Goal: Task Accomplishment & Management: Manage account settings

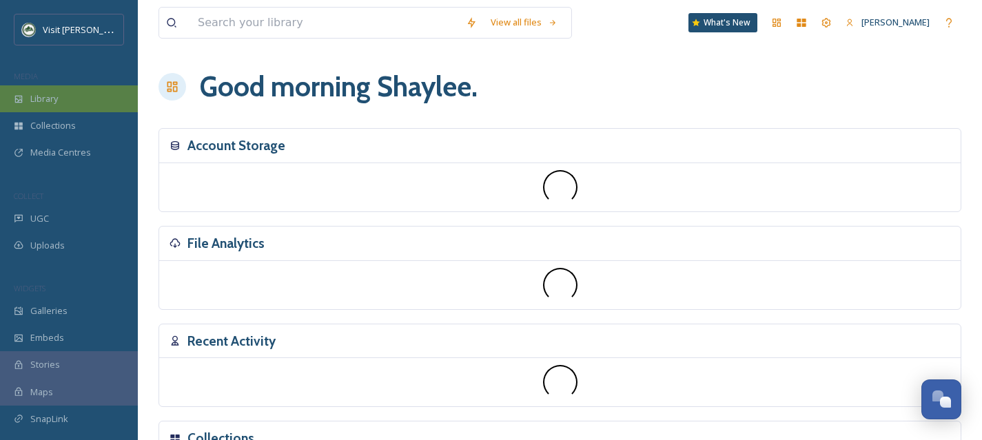
click at [45, 100] on span "Library" at bounding box center [44, 98] width 28 height 13
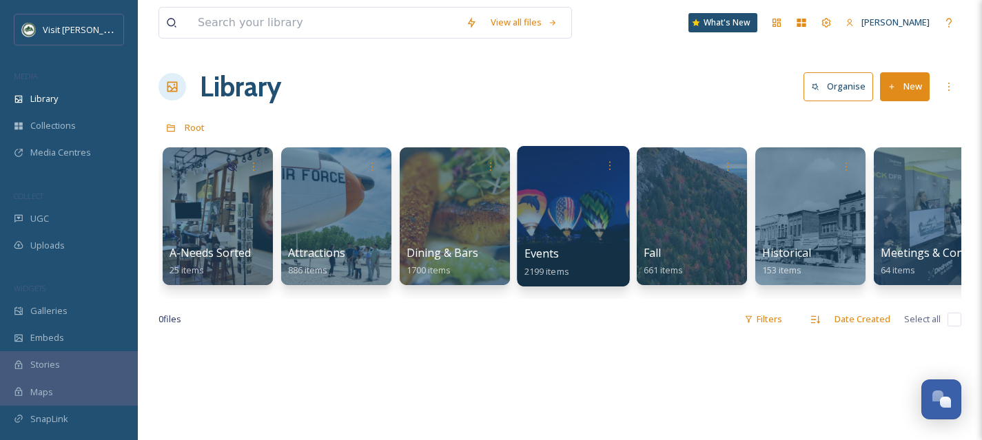
scroll to position [0, 857]
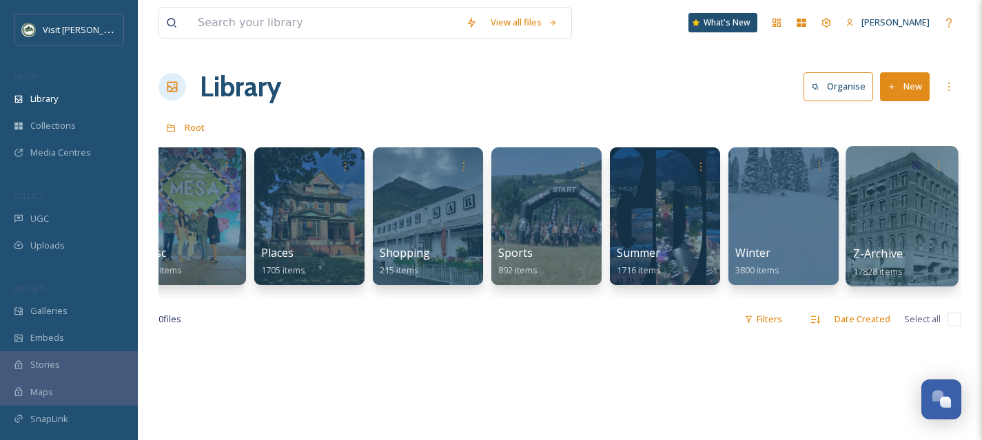
click at [890, 223] on div at bounding box center [902, 216] width 112 height 141
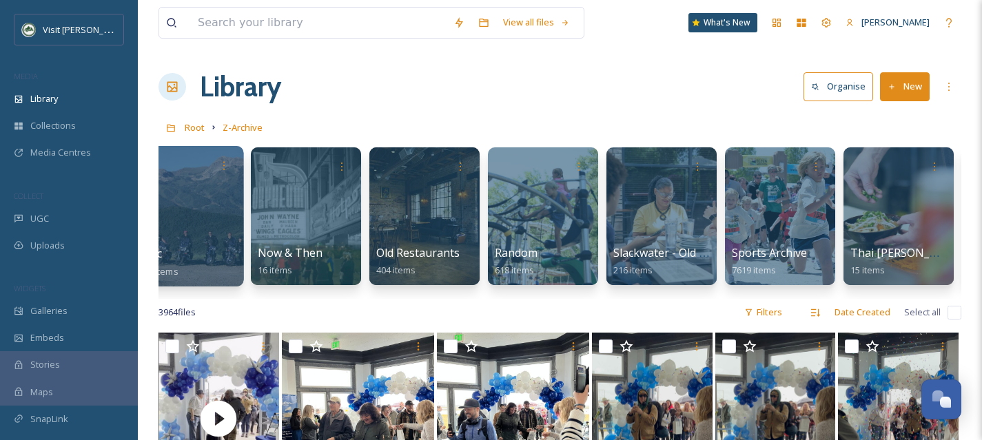
scroll to position [0, 857]
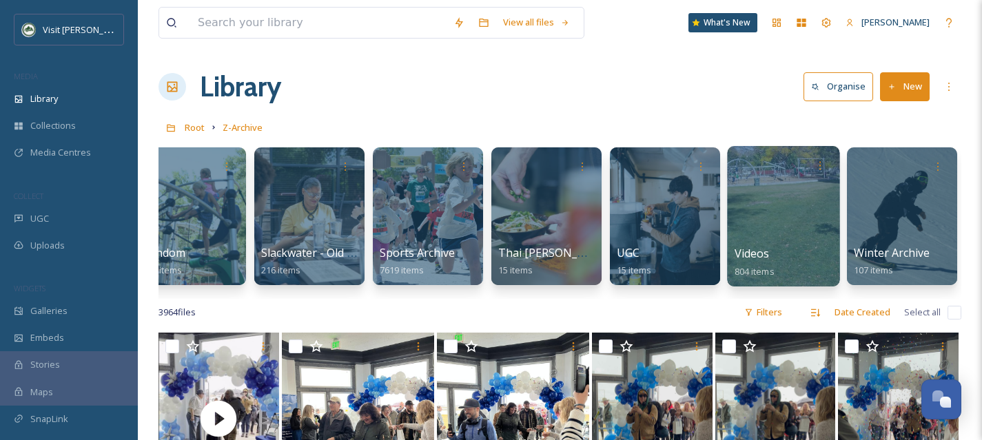
click at [753, 227] on div at bounding box center [783, 216] width 112 height 141
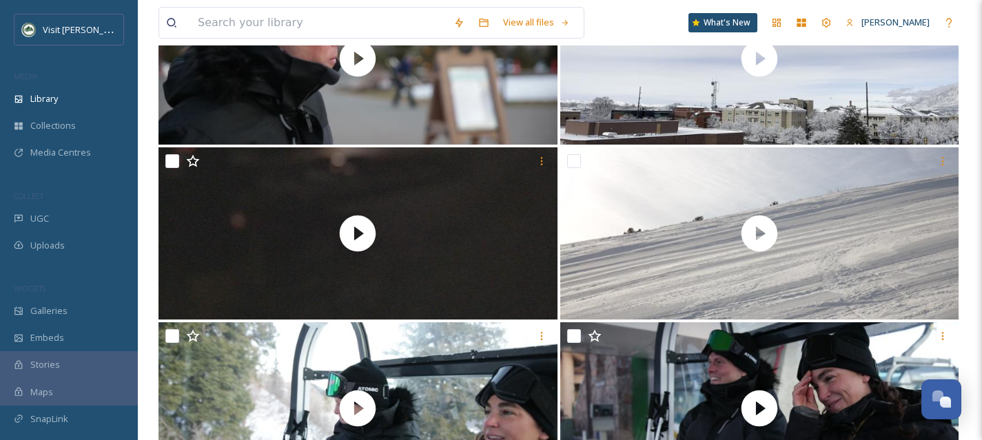
scroll to position [1299, 0]
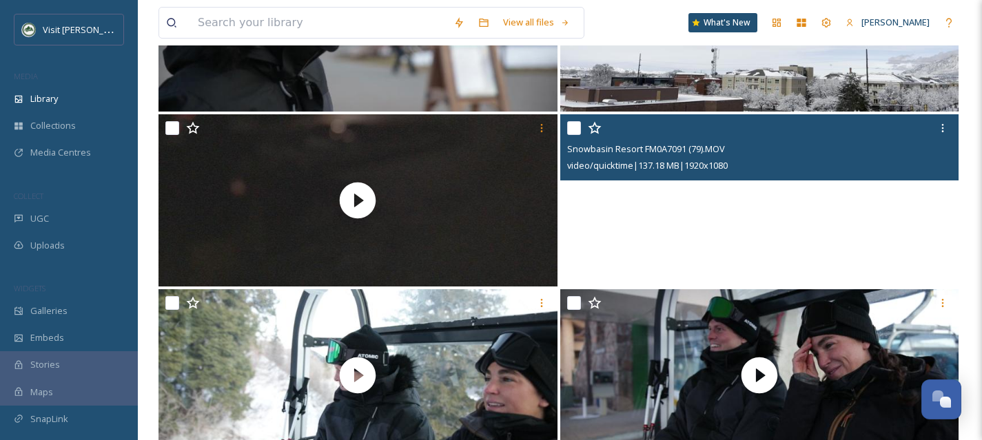
click at [879, 243] on video "Snowbasin Resort FM0A7091 (79).MOV" at bounding box center [759, 200] width 399 height 172
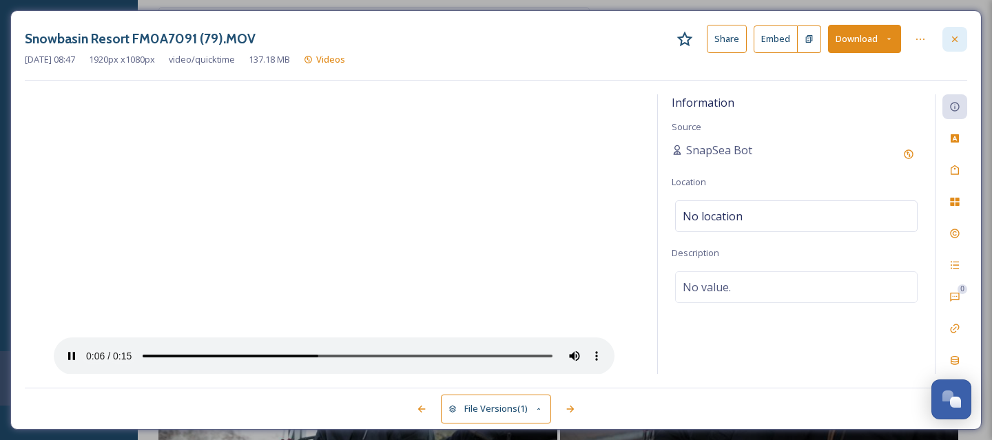
click at [960, 34] on icon at bounding box center [955, 39] width 11 height 11
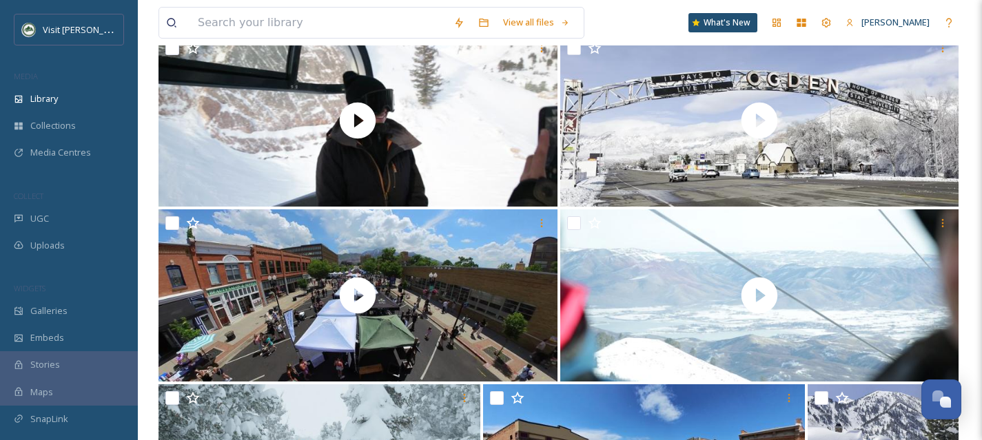
scroll to position [2526, 0]
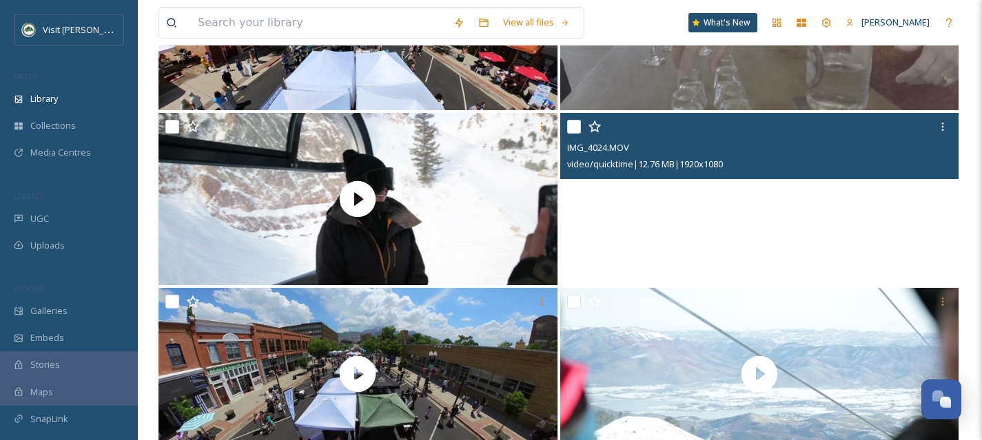
click at [835, 236] on video "IMG_4024.MOV" at bounding box center [759, 199] width 399 height 172
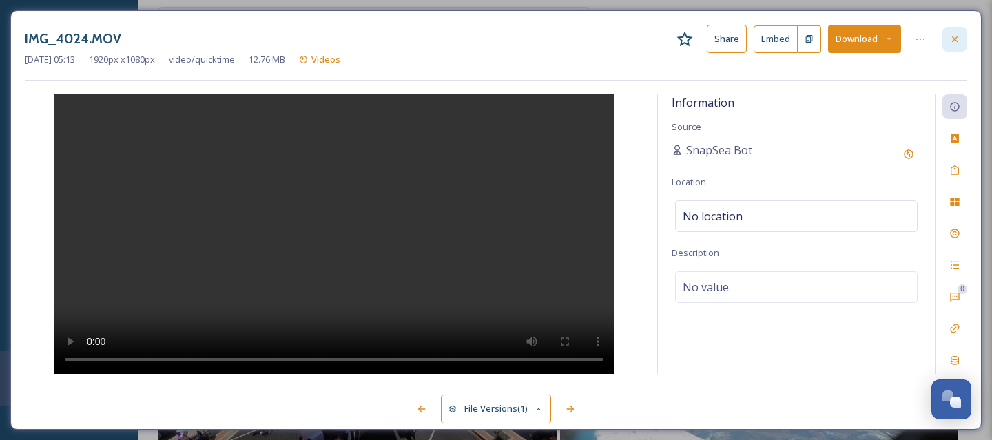
click at [957, 34] on icon at bounding box center [955, 39] width 11 height 11
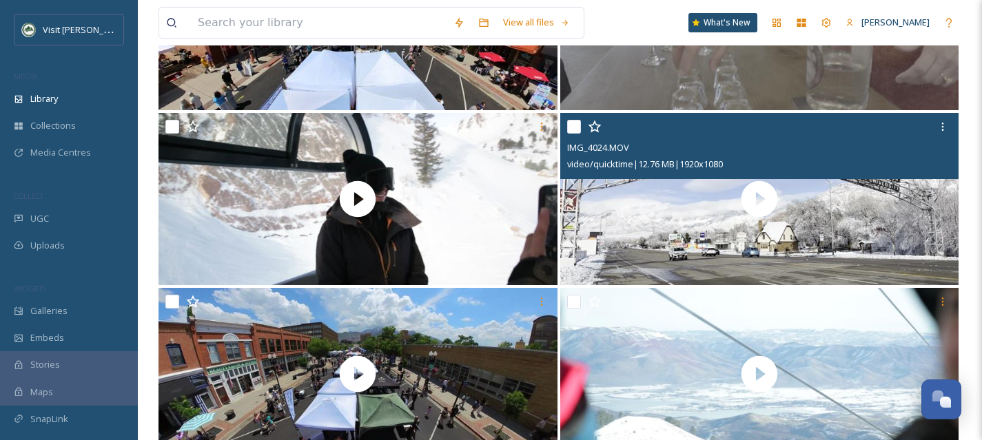
click at [571, 128] on input "checkbox" at bounding box center [574, 127] width 14 height 14
checkbox input "true"
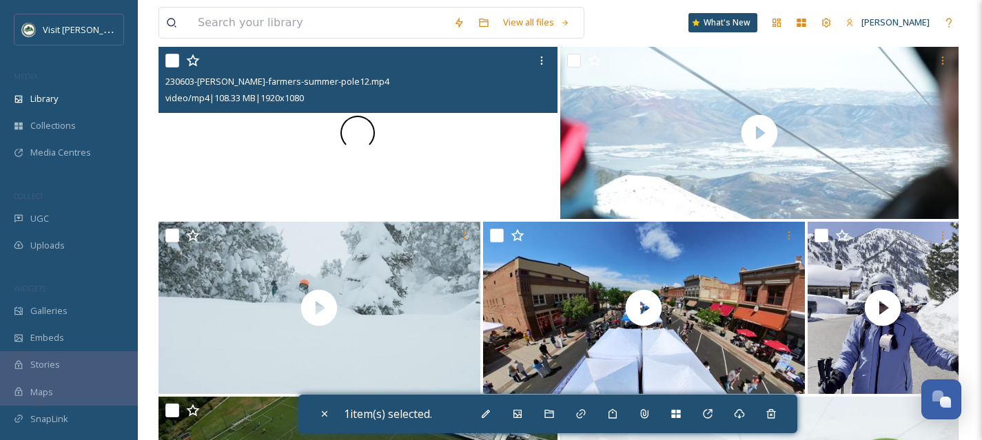
scroll to position [2861, 0]
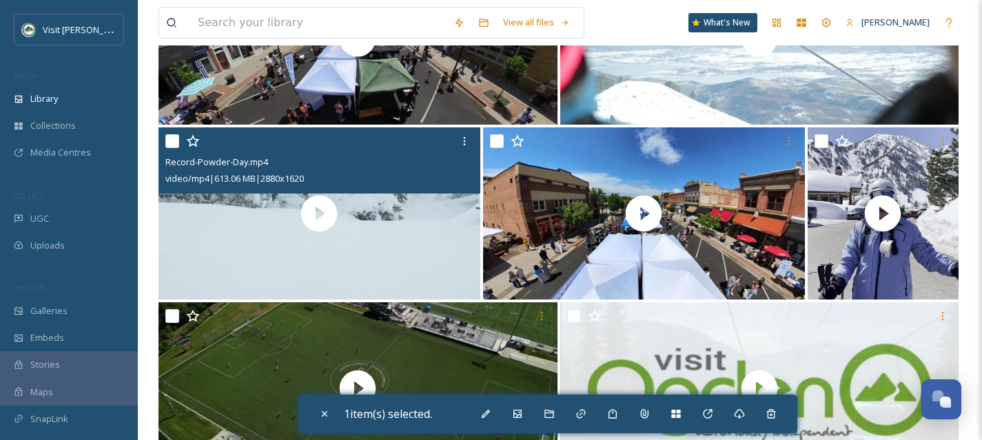
click at [177, 145] on input "checkbox" at bounding box center [172, 141] width 14 height 14
checkbox input "true"
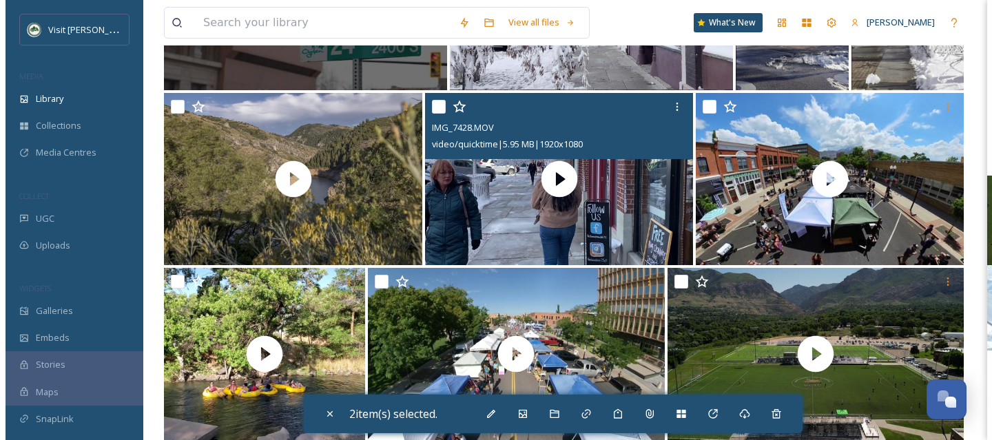
scroll to position [3776, 0]
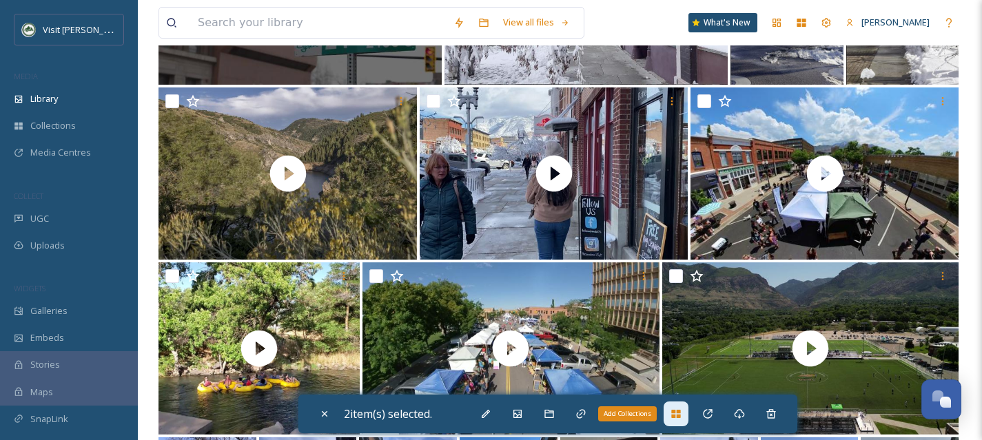
click at [688, 424] on div "Add Collections" at bounding box center [676, 414] width 25 height 25
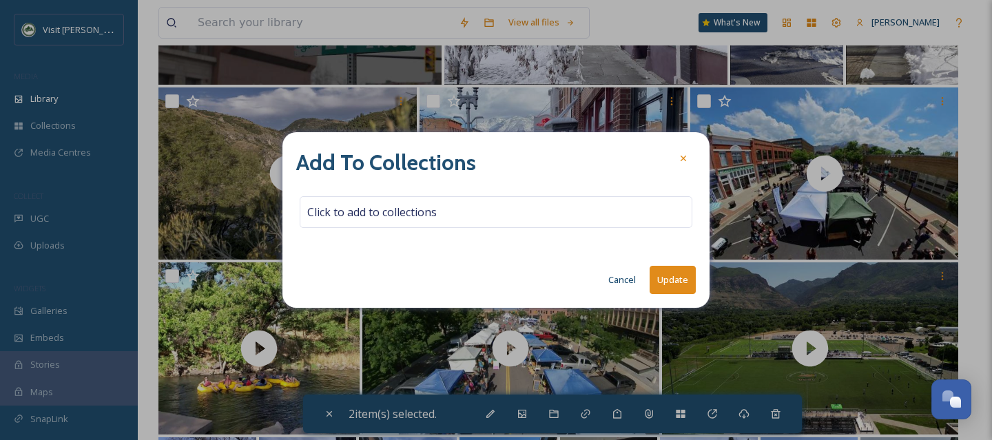
click at [607, 278] on button "Cancel" at bounding box center [622, 280] width 41 height 27
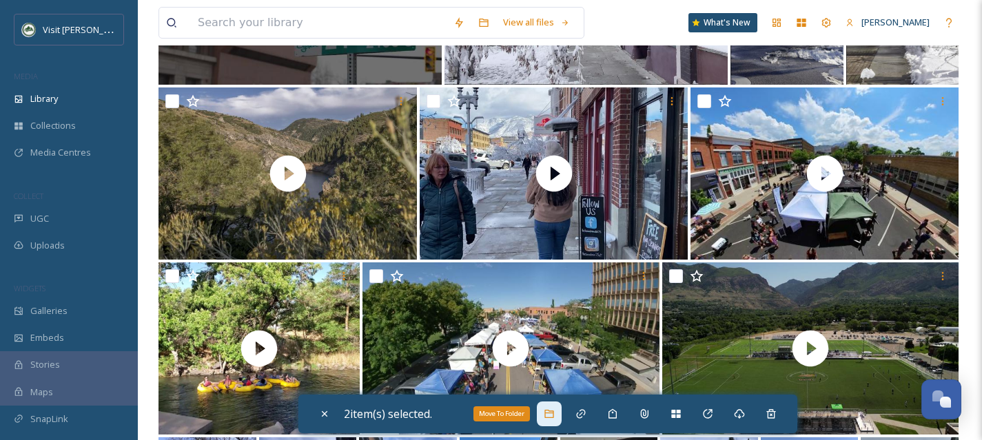
click at [553, 417] on icon at bounding box center [548, 414] width 9 height 8
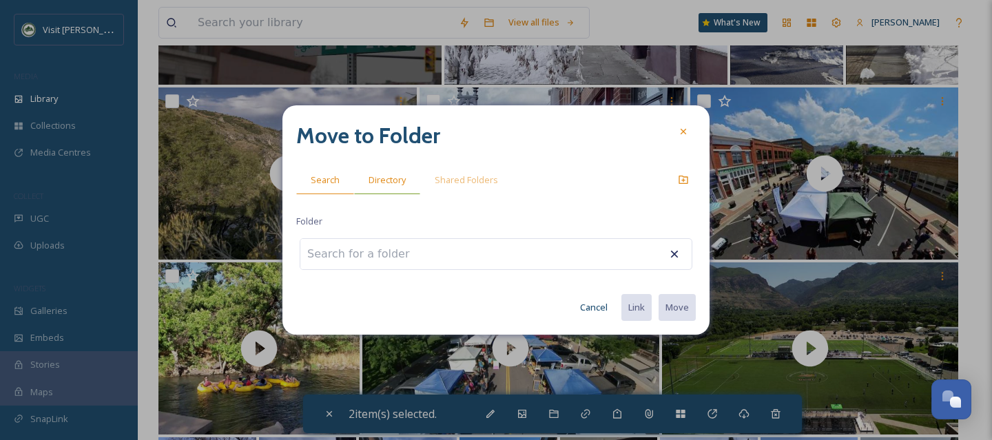
click at [408, 184] on div "Directory" at bounding box center [387, 180] width 66 height 28
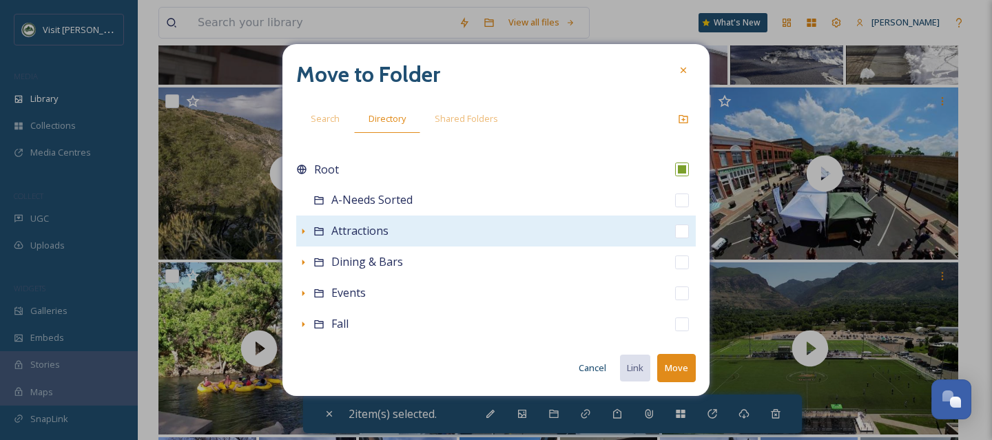
scroll to position [305, 0]
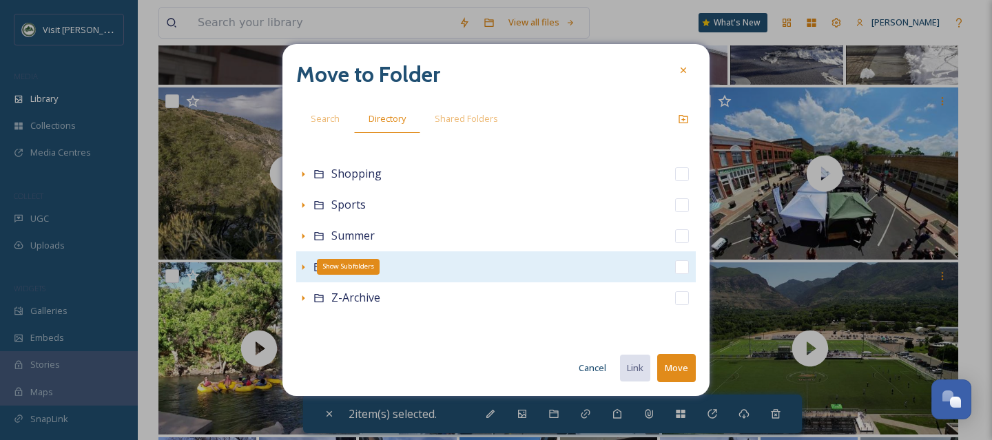
click at [306, 266] on icon at bounding box center [303, 267] width 11 height 11
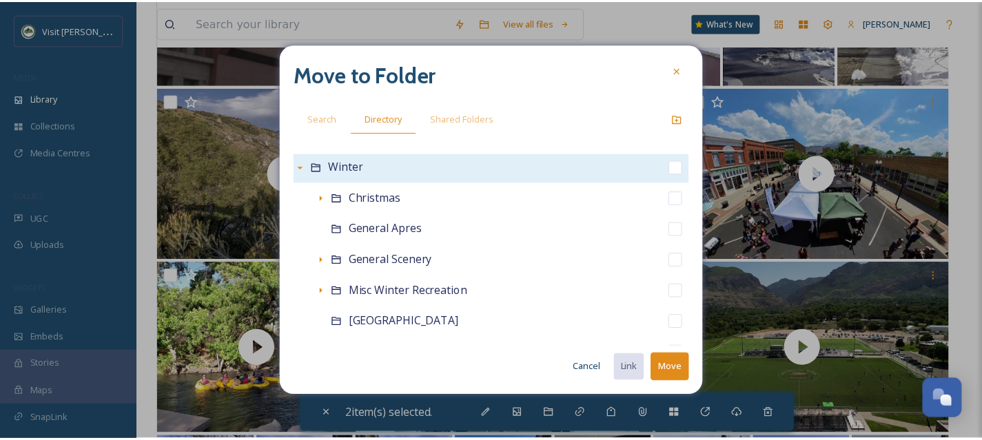
scroll to position [381, 0]
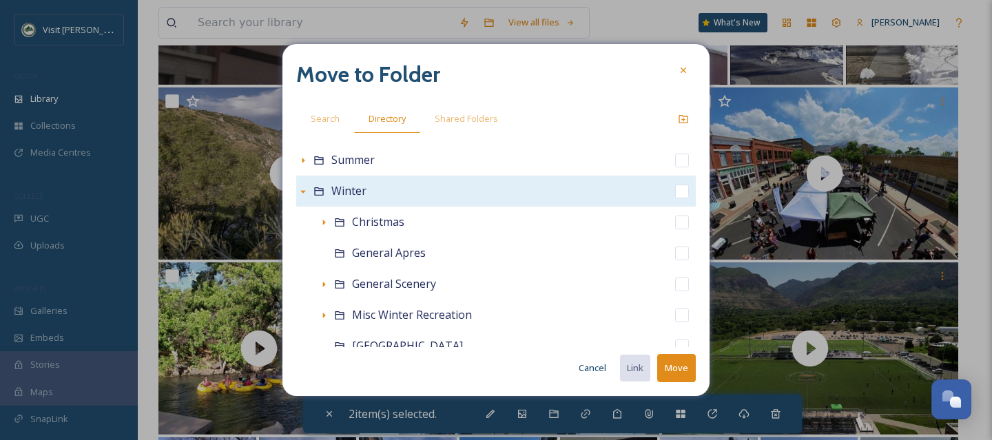
click at [675, 188] on input "checkbox" at bounding box center [682, 192] width 14 height 14
checkbox input "true"
checkbox input "false"
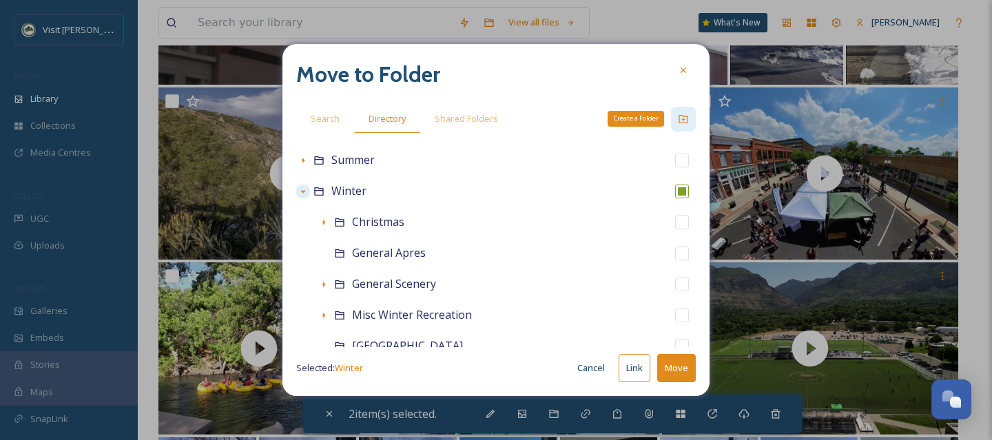
click at [693, 123] on div "Create a Folder" at bounding box center [683, 119] width 25 height 25
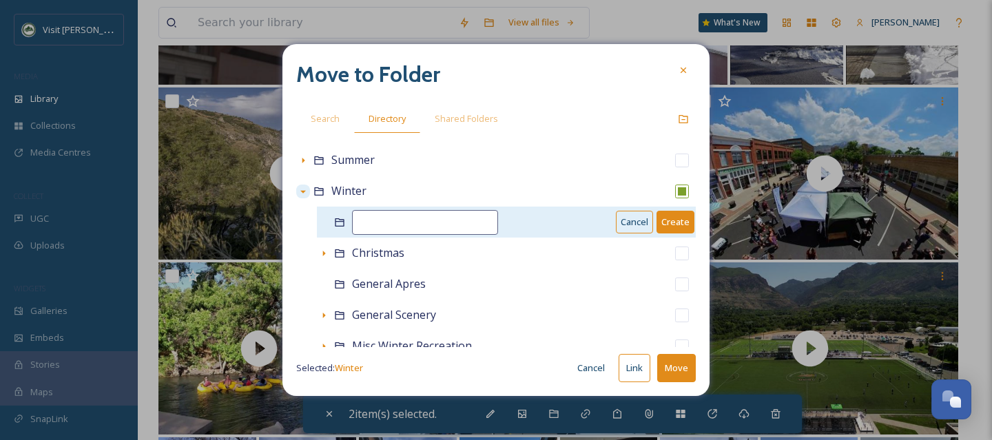
click at [442, 224] on input at bounding box center [425, 222] width 146 height 25
type input "v"
type input "B"
type input "Video"
click at [673, 223] on button "Create" at bounding box center [676, 222] width 38 height 23
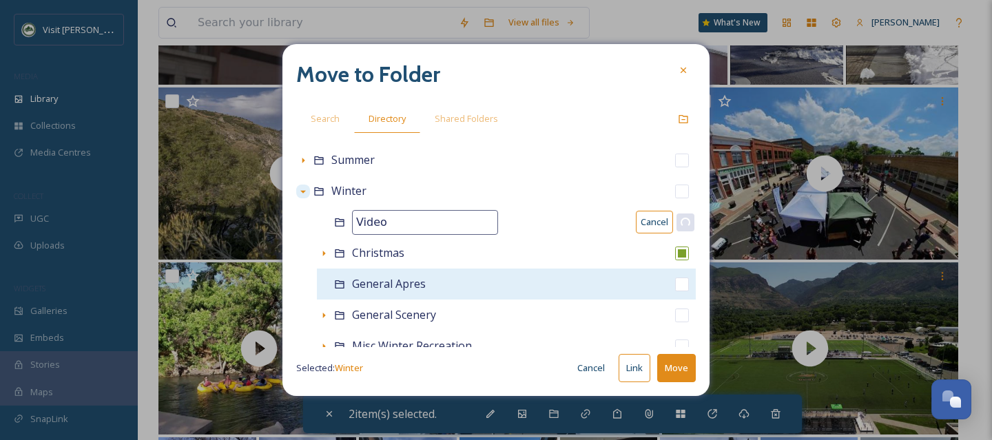
checkbox input "false"
checkbox input "true"
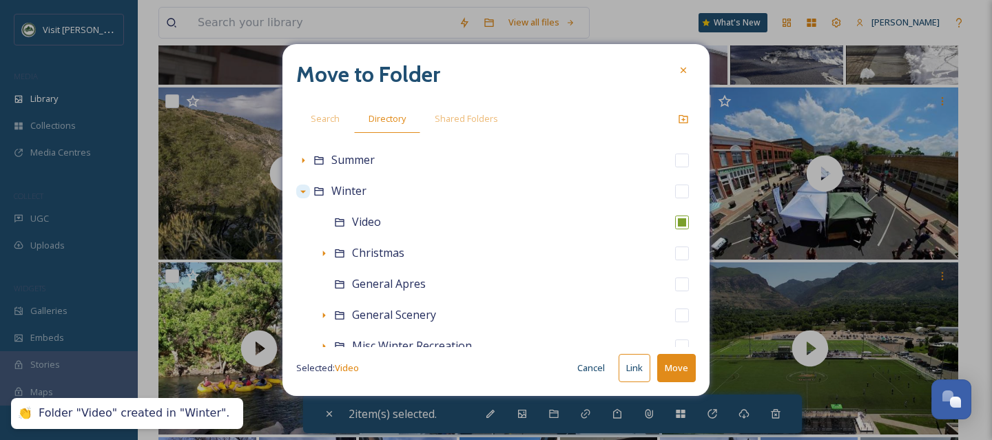
click at [671, 364] on button "Move" at bounding box center [676, 368] width 39 height 28
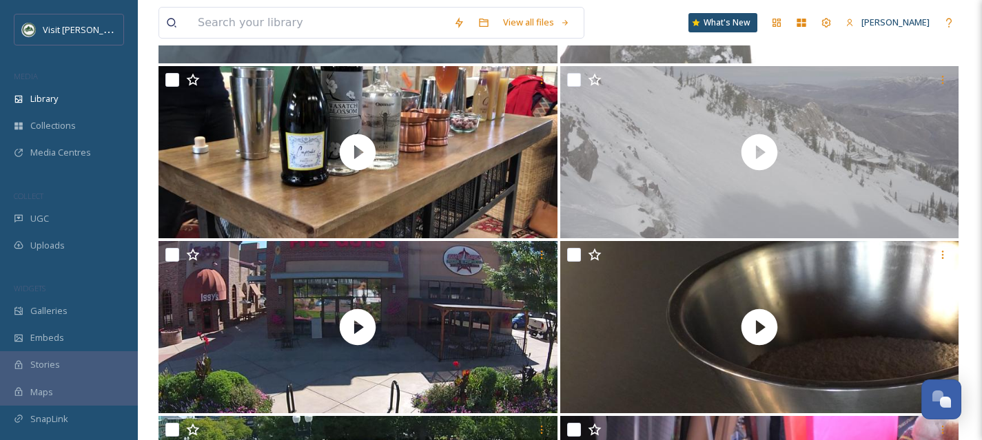
scroll to position [6250, 0]
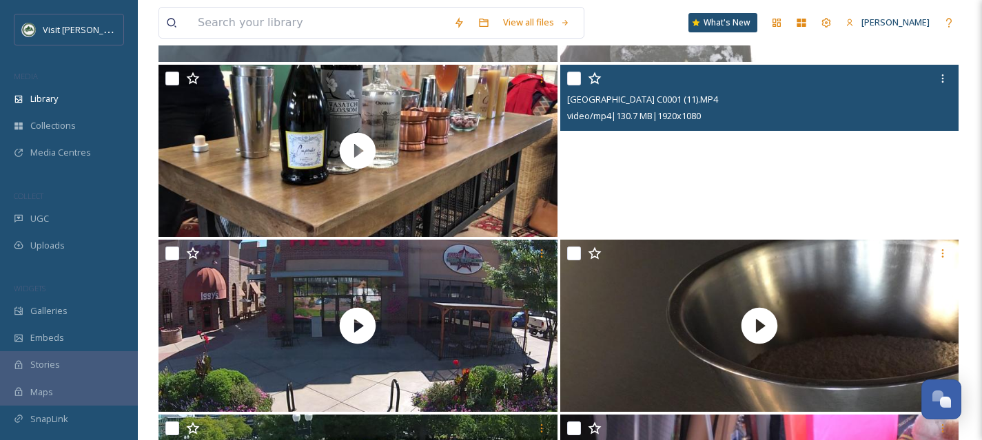
click at [845, 179] on video "Snowbasin Resort C0001 (11).MP4" at bounding box center [759, 151] width 399 height 172
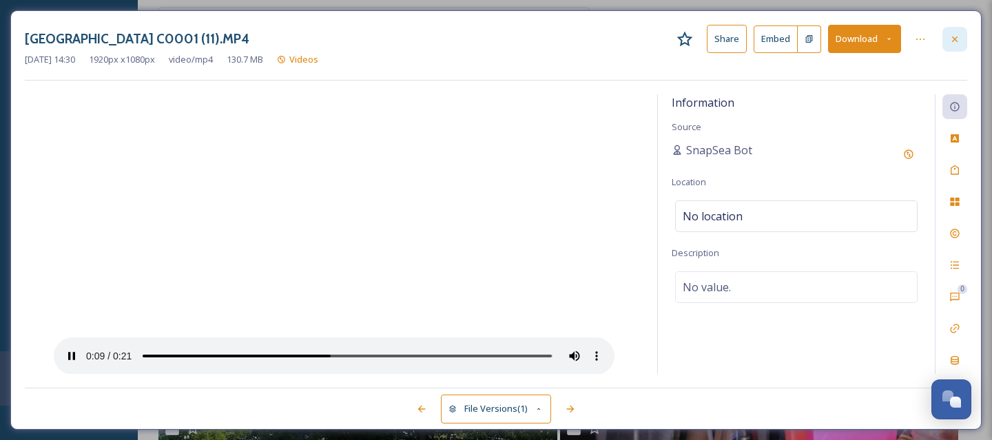
click at [955, 39] on icon at bounding box center [955, 39] width 6 height 6
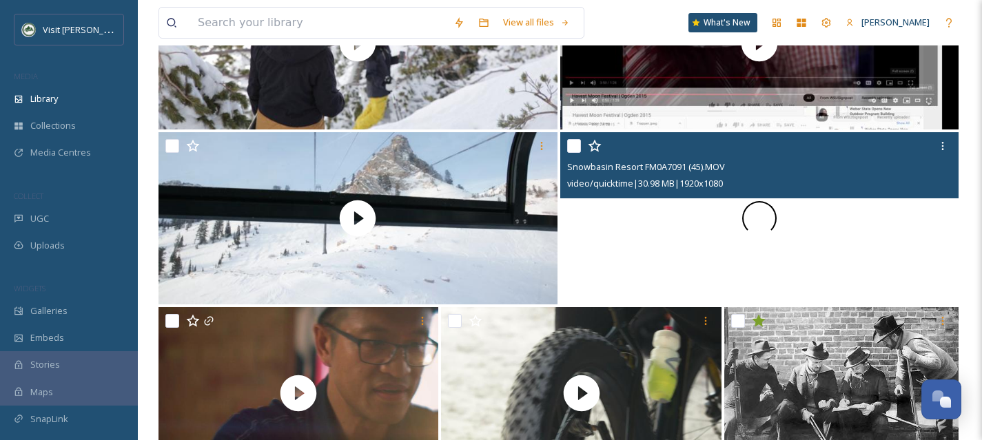
scroll to position [12030, 0]
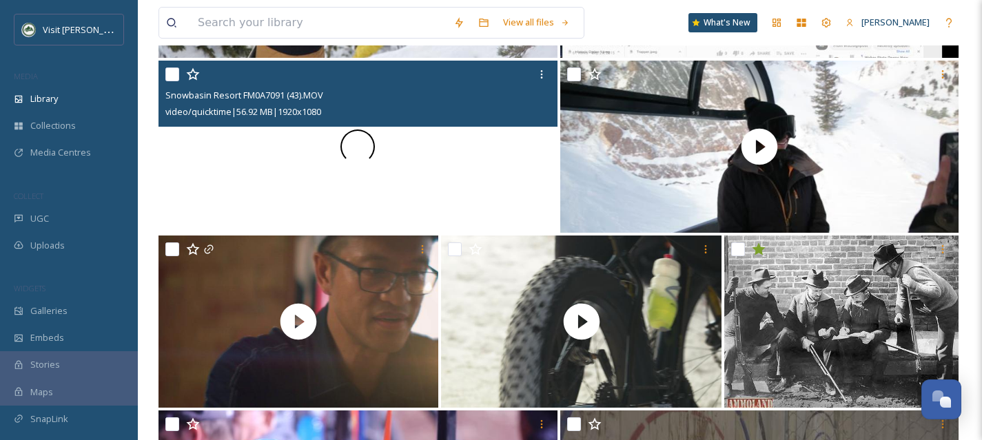
click at [447, 176] on div at bounding box center [357, 147] width 399 height 172
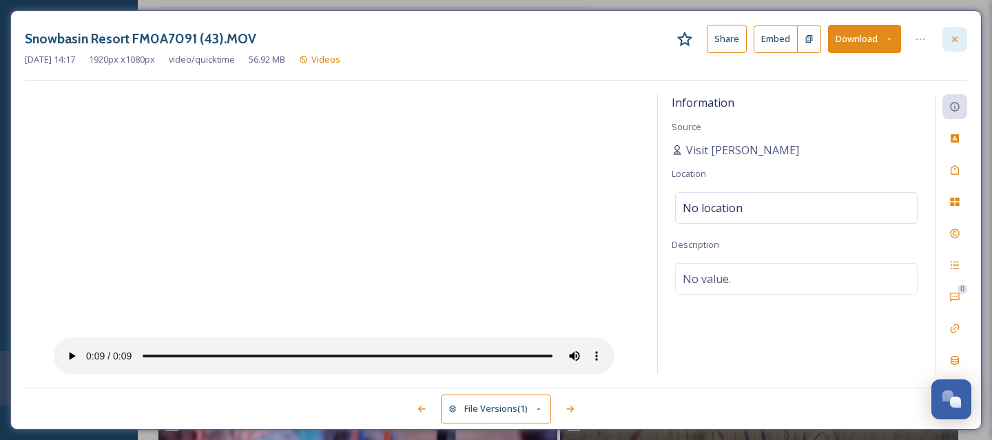
click at [960, 40] on icon at bounding box center [955, 39] width 11 height 11
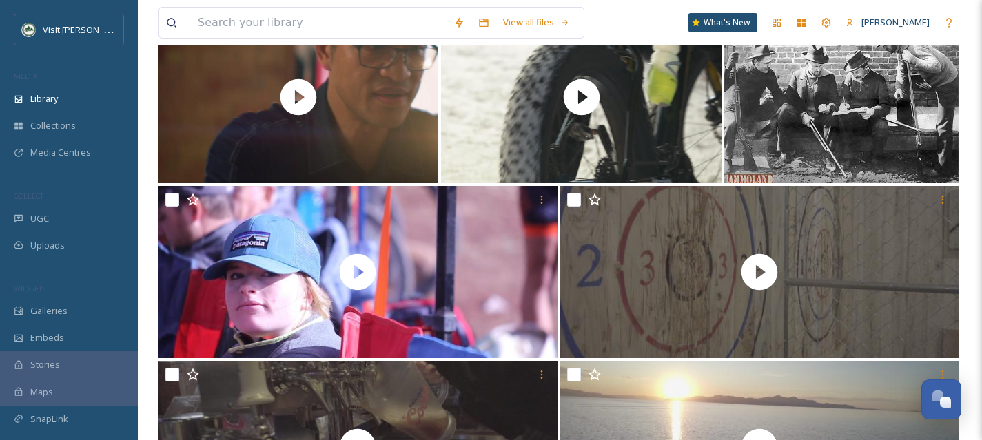
scroll to position [12178, 0]
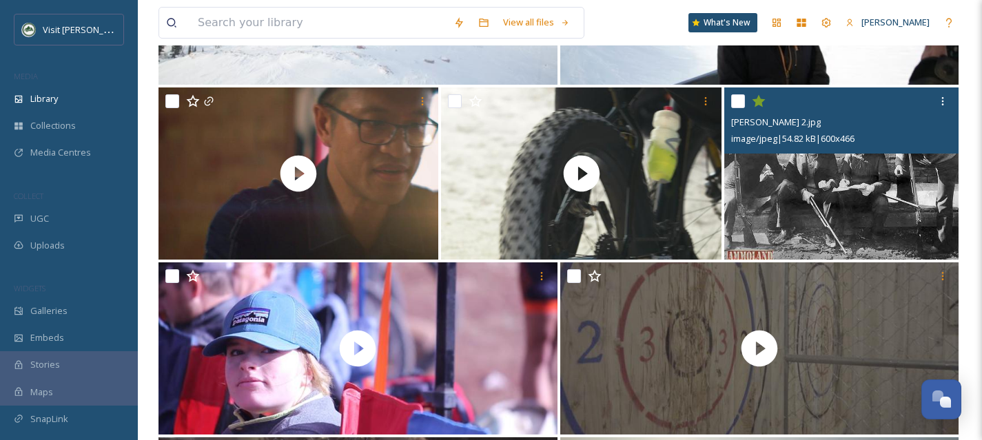
click at [755, 104] on icon at bounding box center [759, 101] width 14 height 14
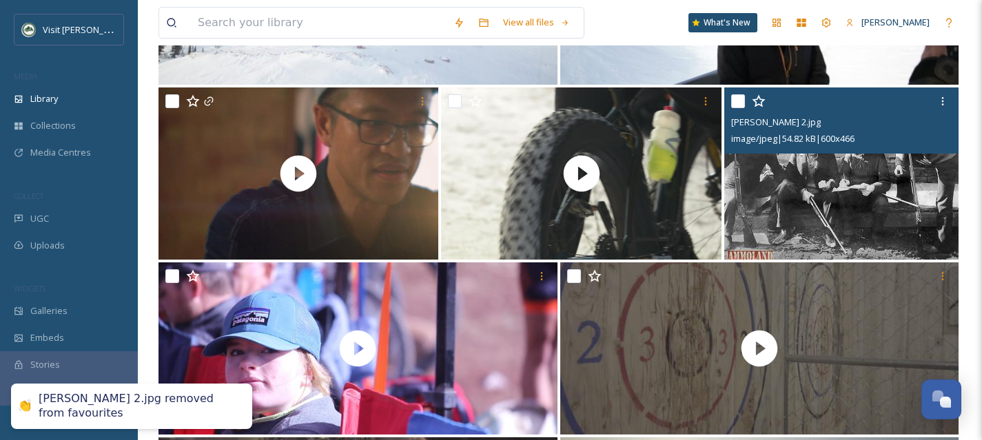
click at [740, 102] on input "checkbox" at bounding box center [738, 101] width 14 height 14
checkbox input "true"
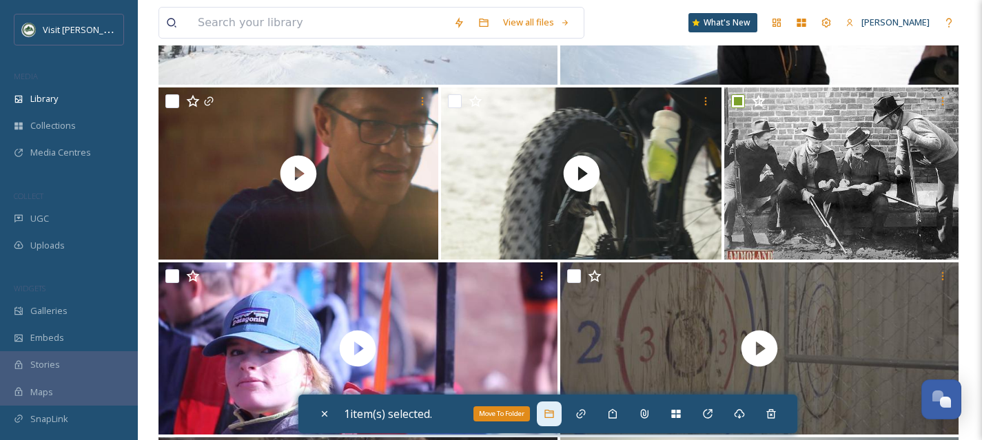
click at [555, 413] on icon at bounding box center [549, 414] width 11 height 11
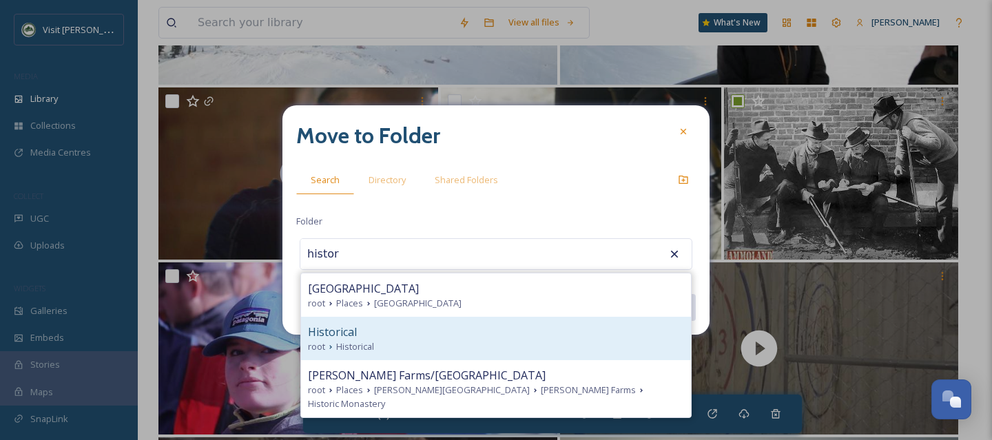
click at [376, 331] on div "Historical" at bounding box center [496, 332] width 376 height 17
type input "Historical"
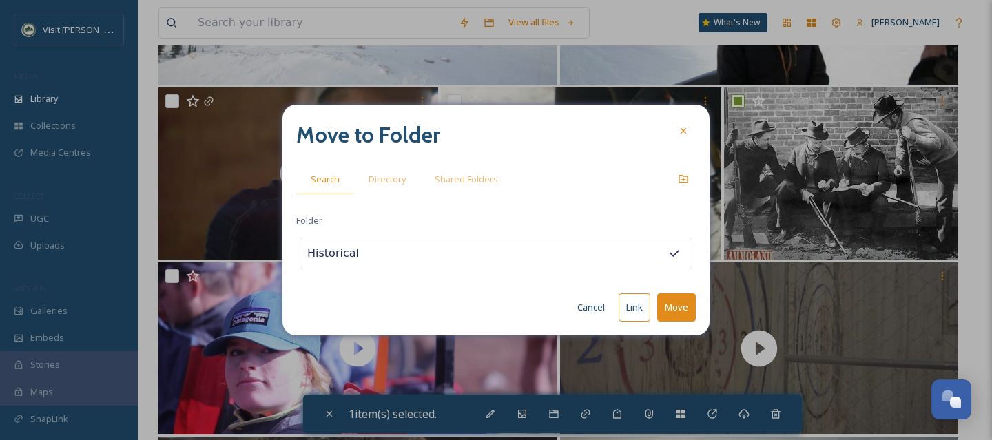
click at [684, 311] on button "Move" at bounding box center [676, 308] width 39 height 28
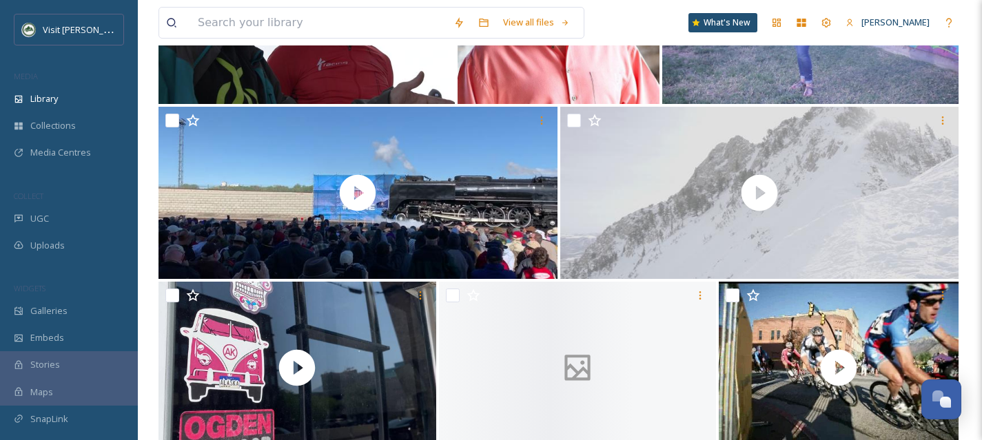
scroll to position [15138, 0]
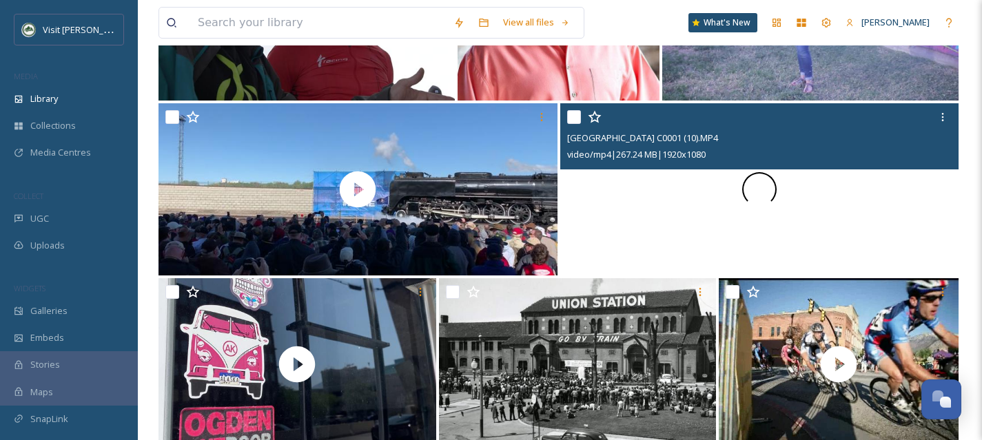
click at [882, 225] on div at bounding box center [759, 189] width 399 height 172
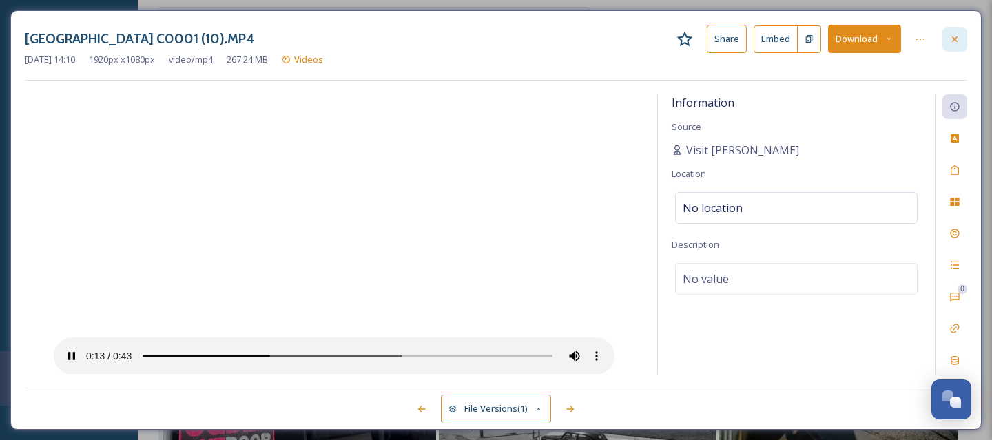
click at [959, 28] on div at bounding box center [955, 39] width 25 height 25
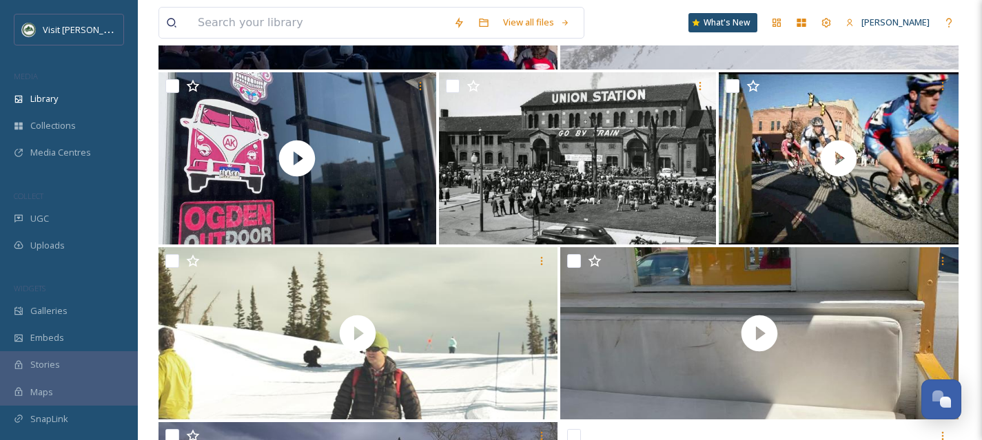
scroll to position [15353, 0]
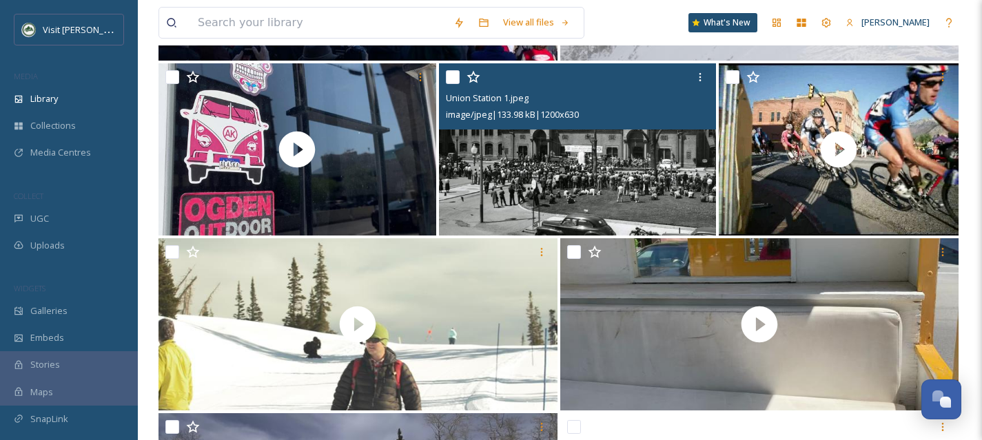
click at [456, 76] on input "checkbox" at bounding box center [453, 77] width 14 height 14
checkbox input "true"
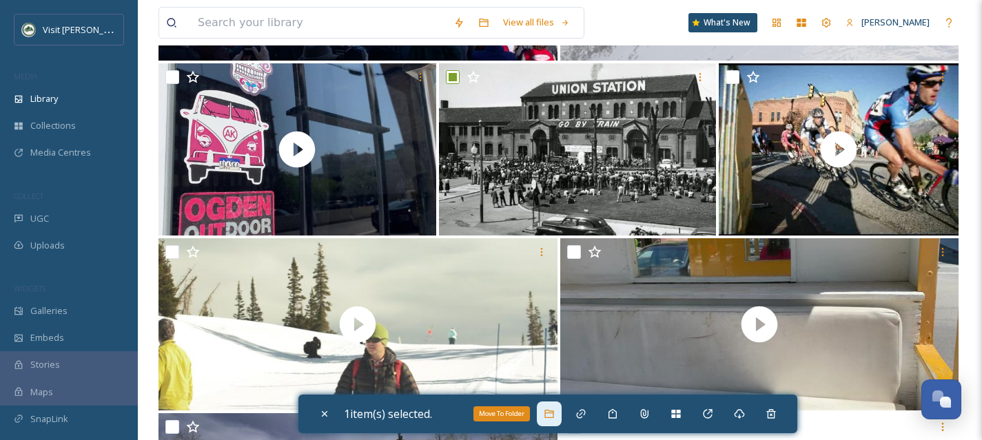
click at [555, 411] on icon at bounding box center [549, 414] width 11 height 11
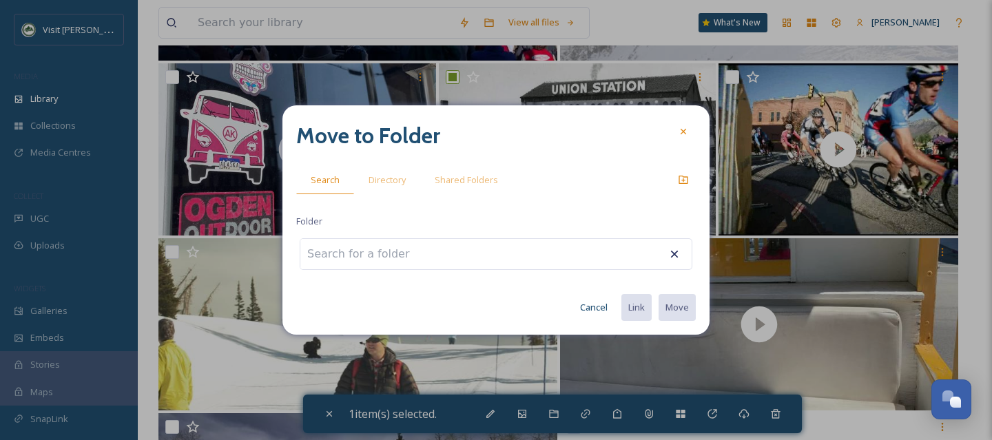
click at [428, 262] on input at bounding box center [376, 254] width 152 height 30
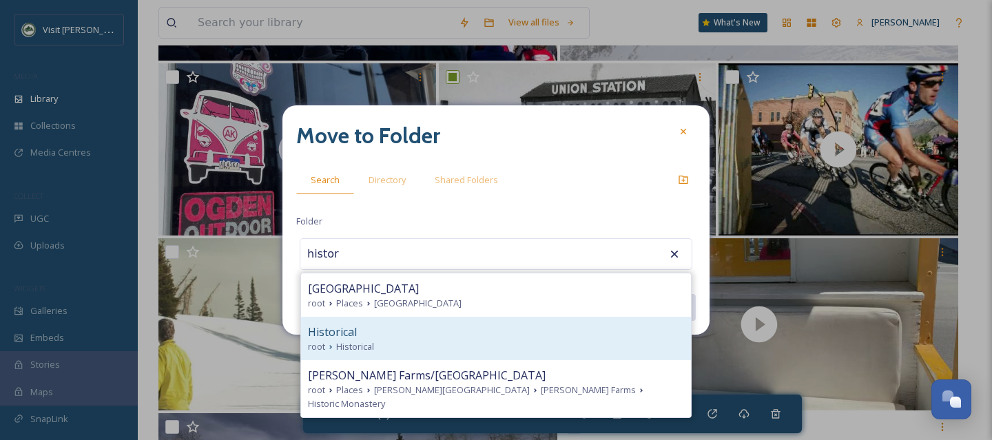
click at [453, 331] on div "Historical" at bounding box center [496, 332] width 376 height 17
type input "Historical"
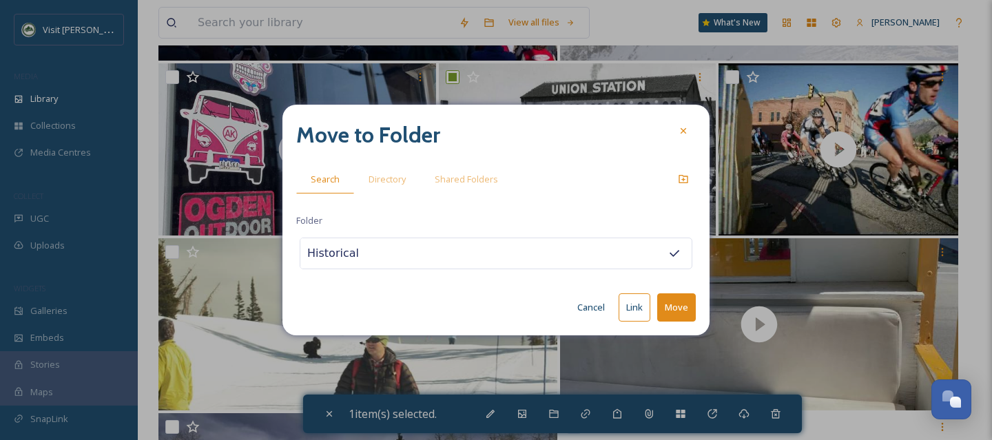
click at [688, 306] on button "Move" at bounding box center [676, 308] width 39 height 28
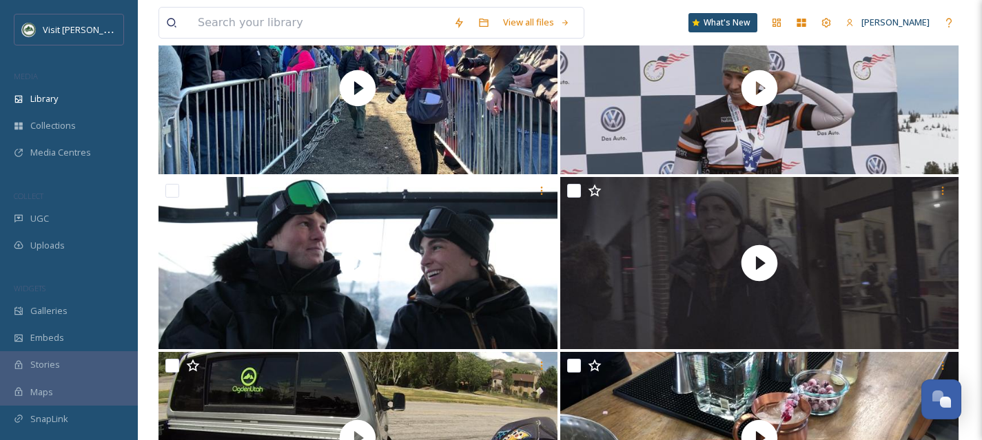
scroll to position [17443, 0]
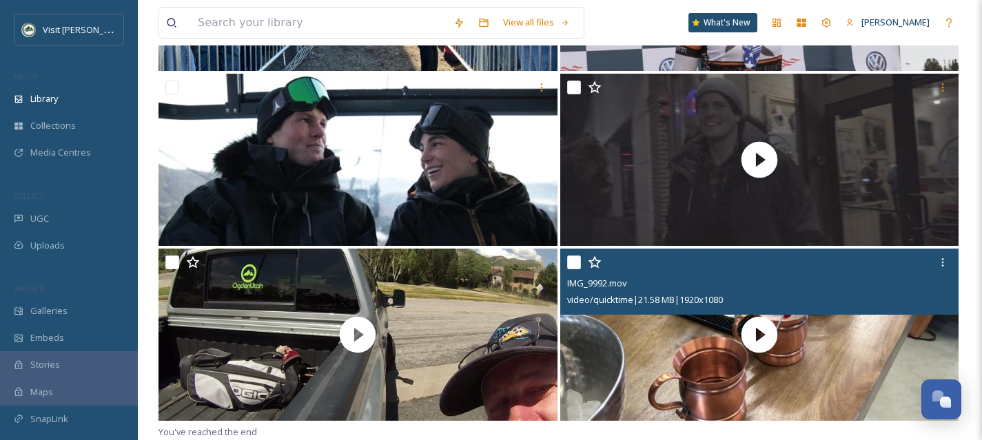
click at [574, 266] on input "checkbox" at bounding box center [574, 263] width 14 height 14
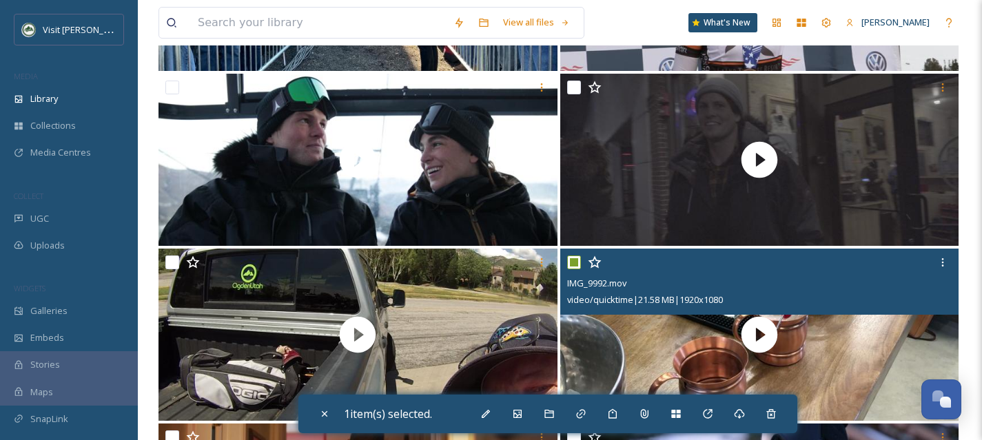
click at [574, 266] on input "checkbox" at bounding box center [574, 263] width 14 height 14
checkbox input "false"
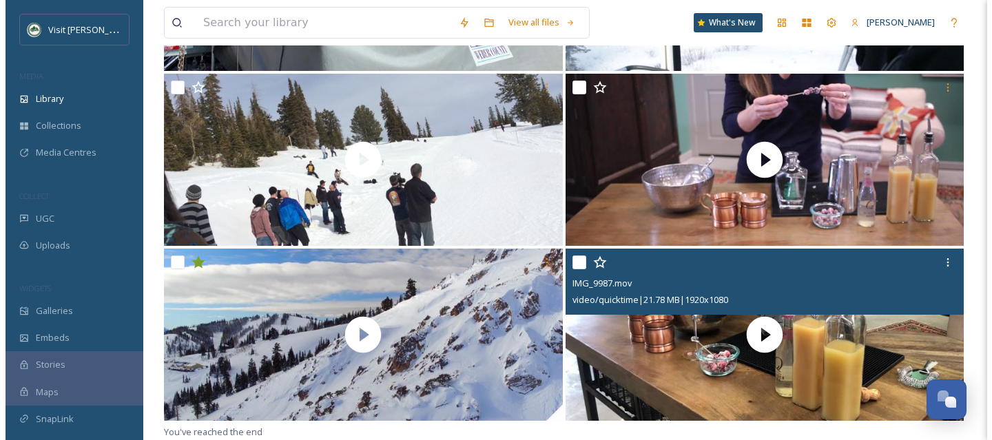
scroll to position [18130, 0]
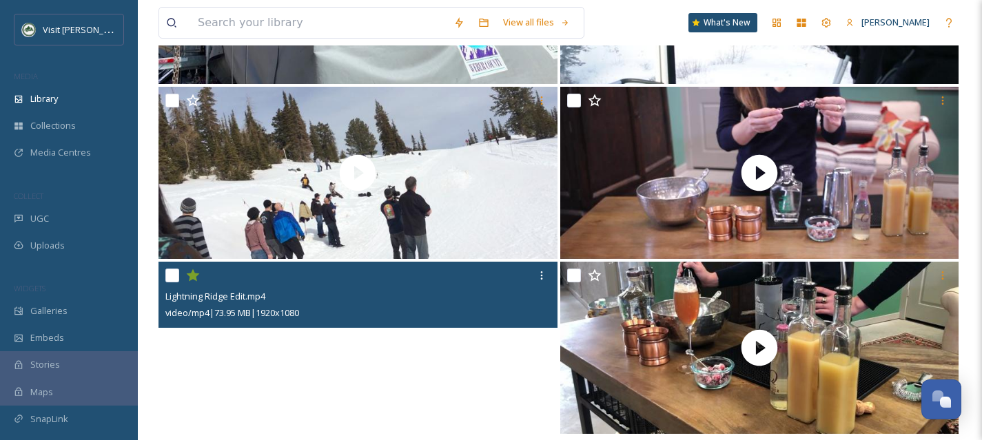
click at [428, 365] on video "Lightning Ridge Edit.mp4" at bounding box center [357, 348] width 399 height 172
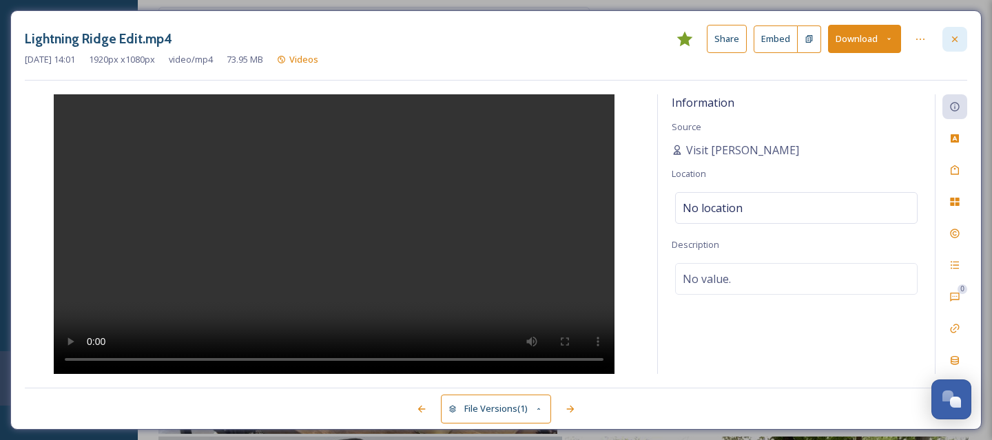
click at [959, 41] on icon at bounding box center [955, 39] width 11 height 11
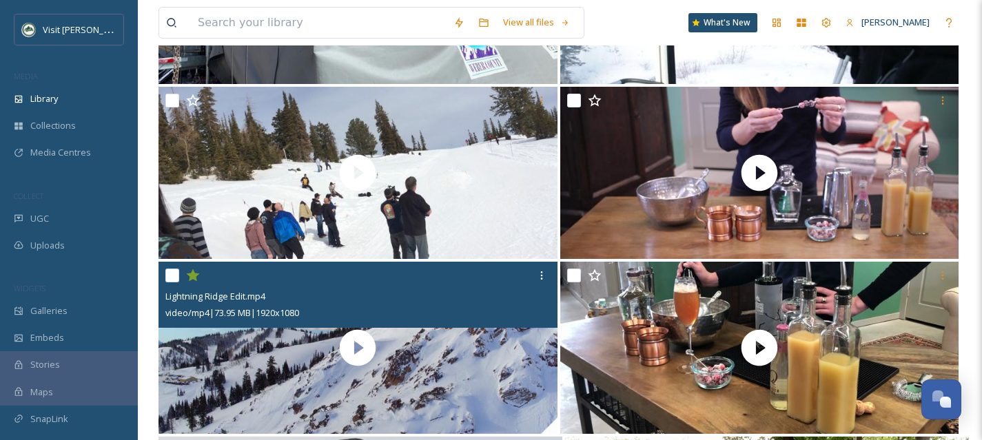
click at [175, 278] on input "checkbox" at bounding box center [172, 276] width 14 height 14
checkbox input "true"
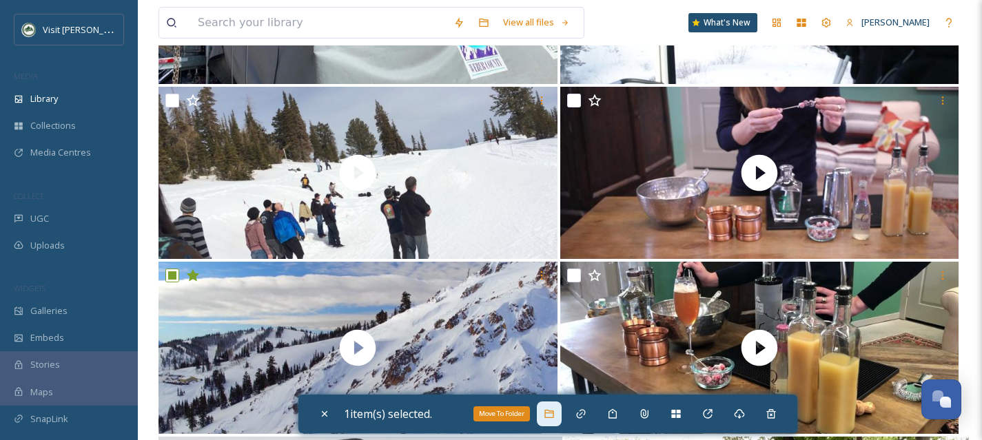
click at [562, 421] on div "Move To Folder" at bounding box center [549, 414] width 25 height 25
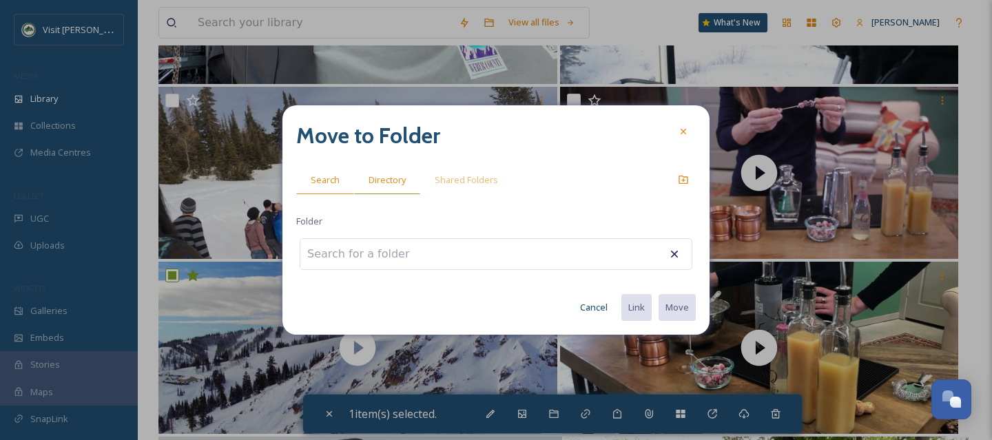
click at [393, 189] on div "Directory" at bounding box center [387, 180] width 66 height 28
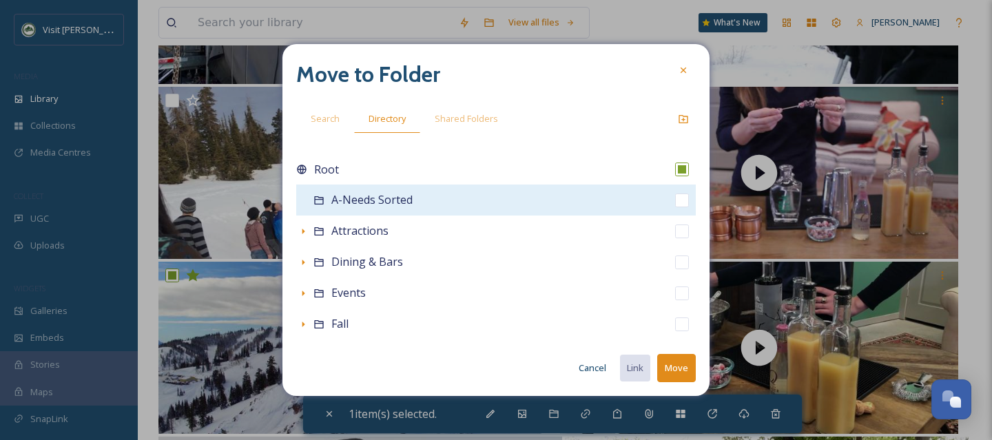
scroll to position [305, 0]
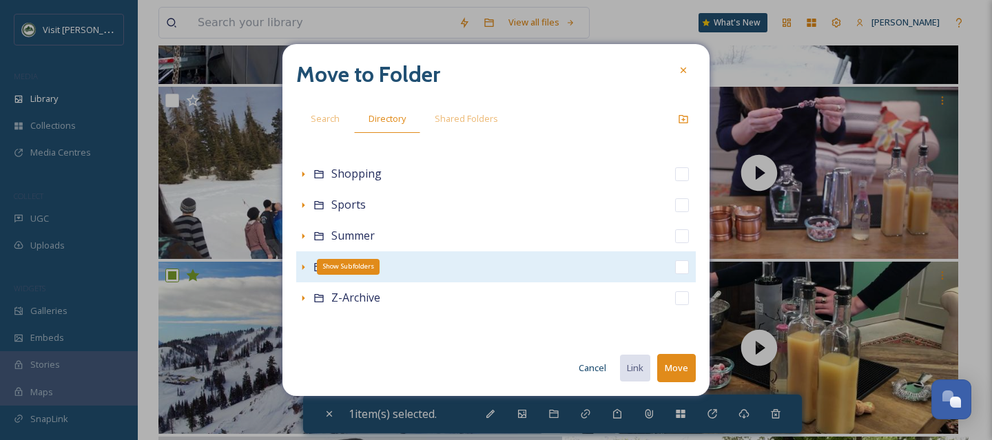
click at [300, 269] on icon at bounding box center [303, 267] width 11 height 11
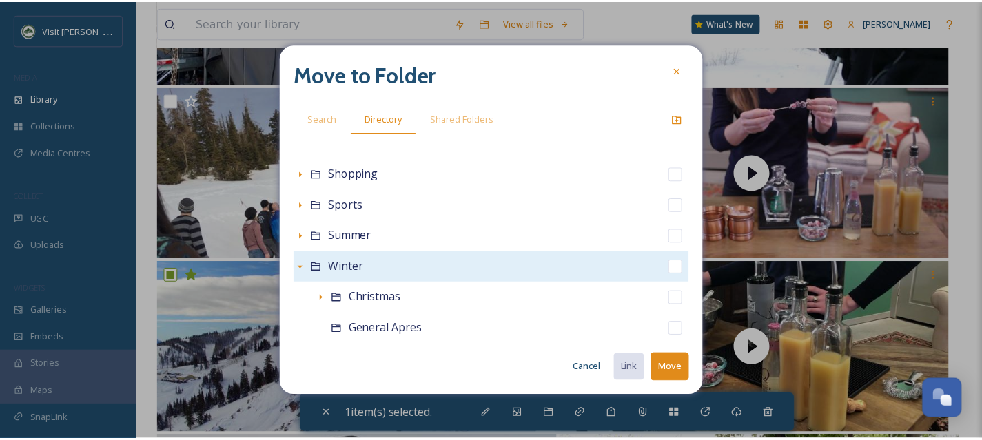
scroll to position [615, 0]
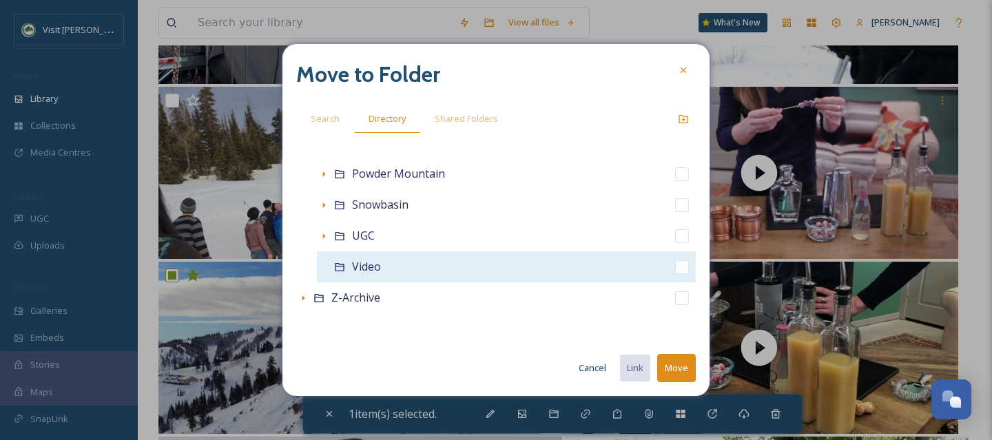
click at [675, 267] on input "checkbox" at bounding box center [682, 267] width 14 height 14
checkbox input "true"
checkbox input "false"
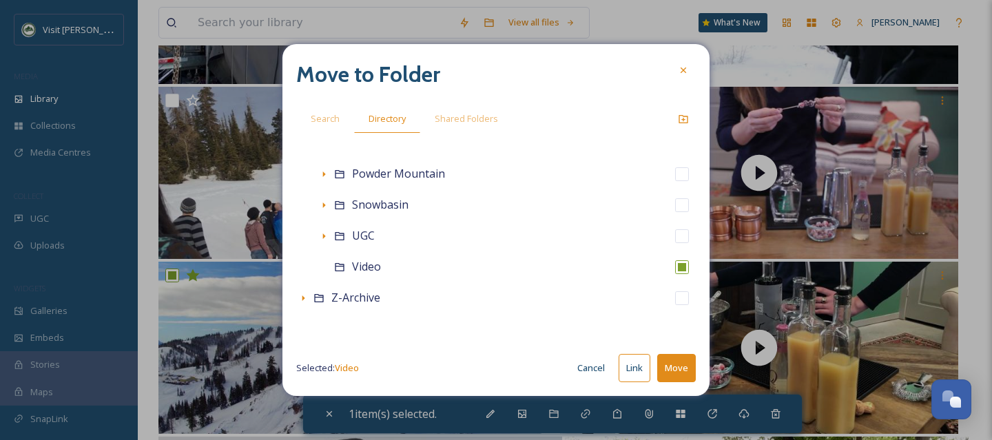
click at [690, 360] on button "Move" at bounding box center [676, 368] width 39 height 28
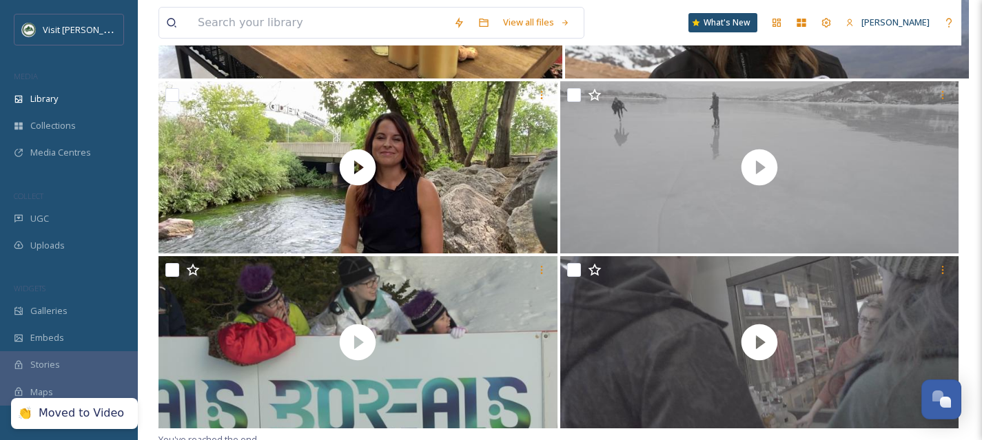
scroll to position [18493, 0]
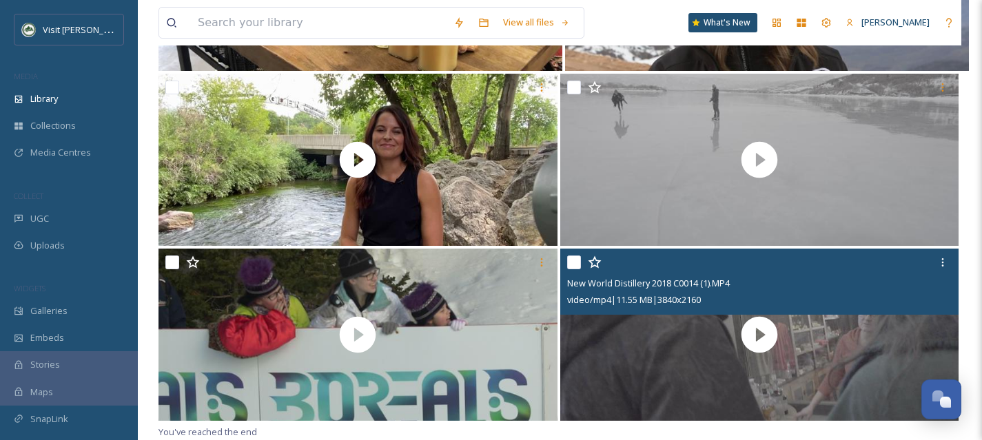
click at [567, 257] on input "checkbox" at bounding box center [574, 263] width 14 height 14
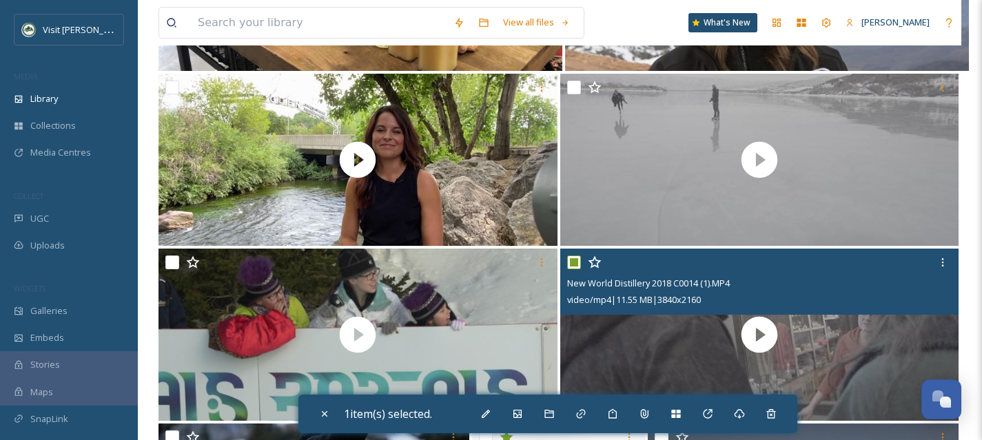
click at [567, 257] on input "checkbox" at bounding box center [574, 263] width 14 height 14
checkbox input "false"
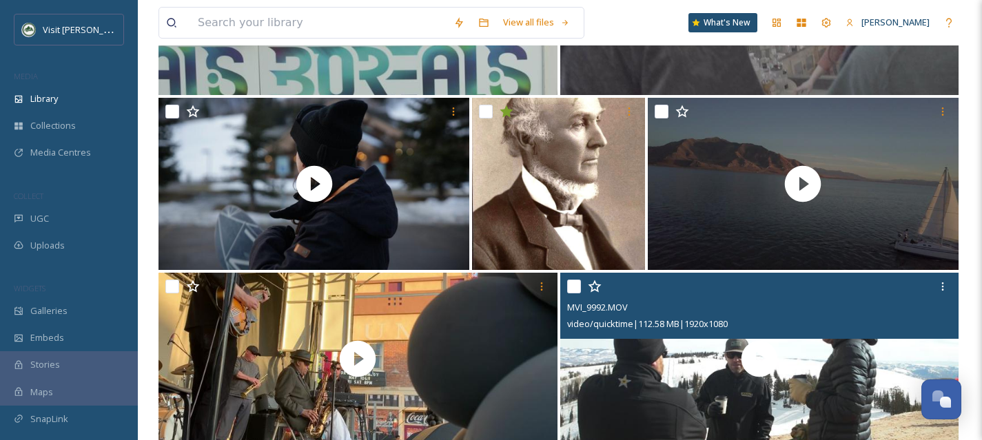
scroll to position [18802, 0]
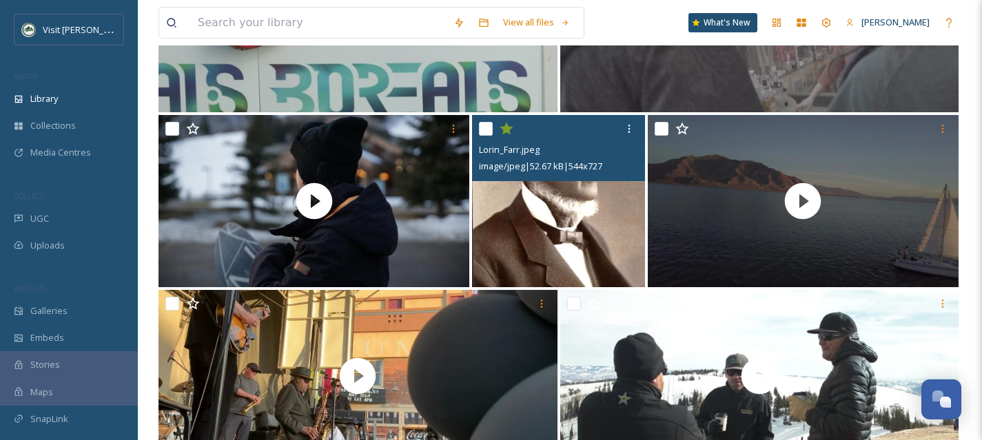
click at [504, 134] on icon at bounding box center [507, 129] width 14 height 14
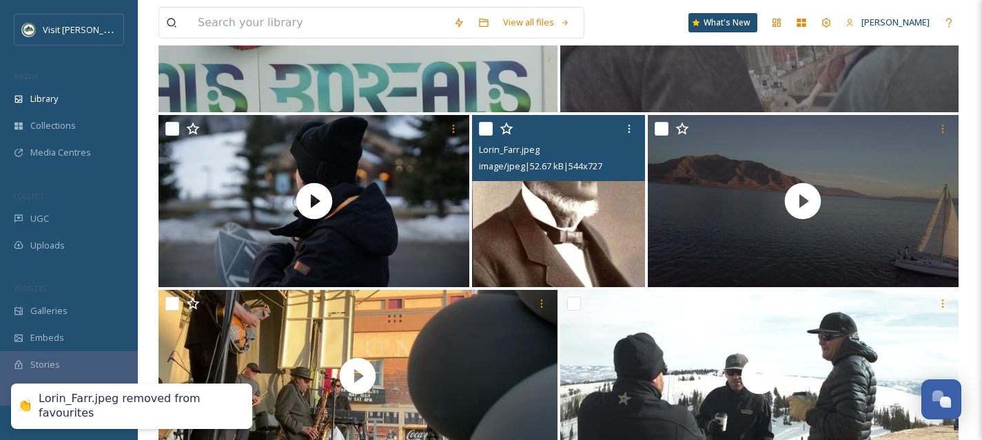
click at [487, 130] on input "checkbox" at bounding box center [486, 129] width 14 height 14
checkbox input "true"
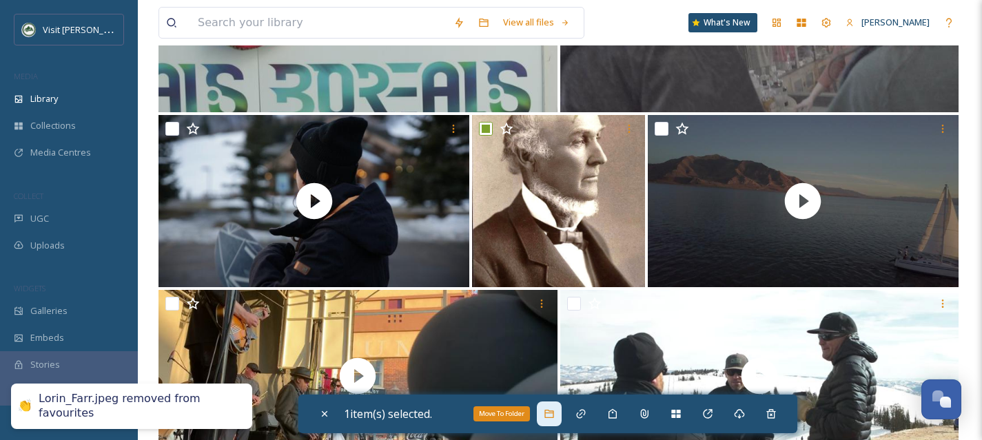
click at [549, 411] on icon at bounding box center [548, 414] width 9 height 8
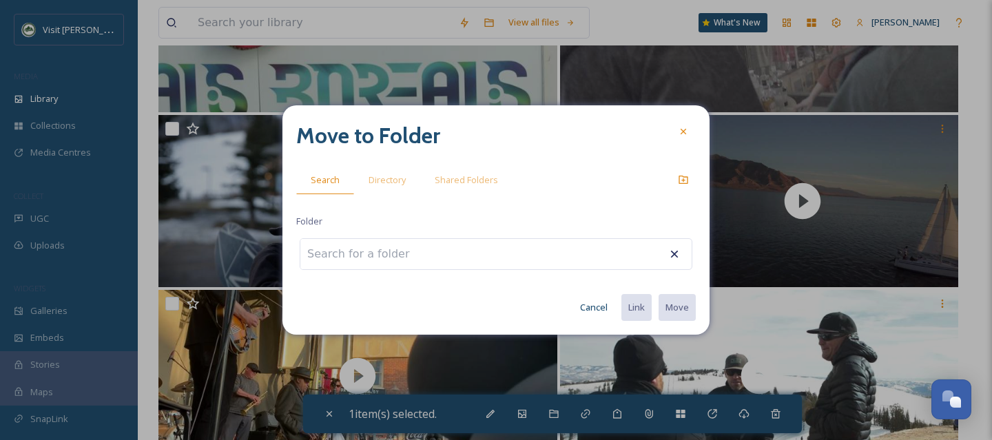
click at [422, 251] on input at bounding box center [376, 254] width 152 height 30
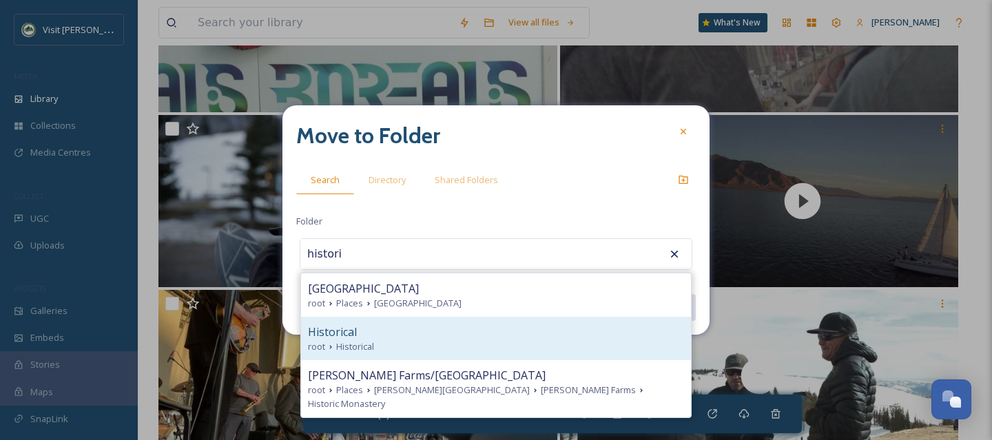
click at [440, 337] on div "Historical" at bounding box center [496, 332] width 376 height 17
type input "Historical"
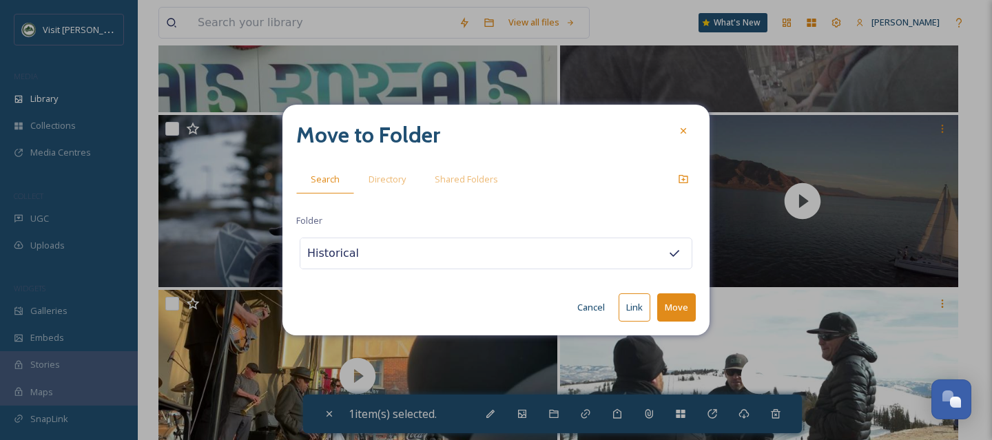
click at [682, 307] on button "Move" at bounding box center [676, 308] width 39 height 28
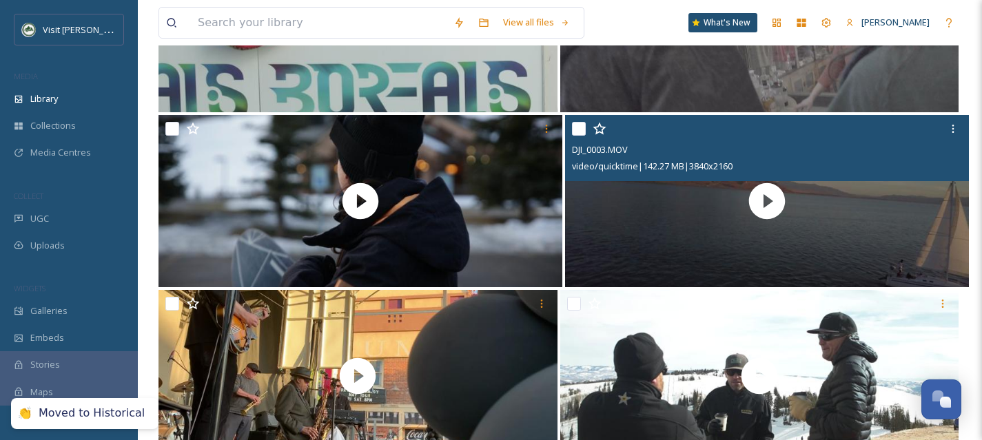
scroll to position [19018, 0]
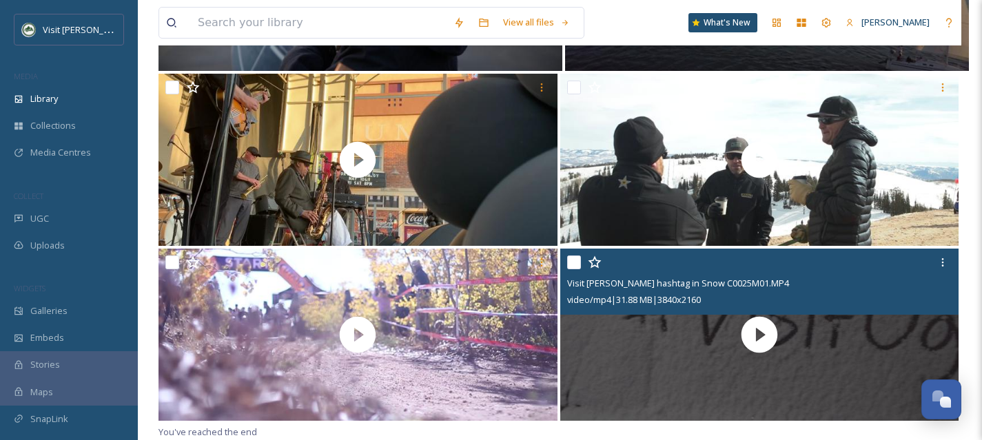
click at [575, 263] on input "checkbox" at bounding box center [574, 263] width 14 height 14
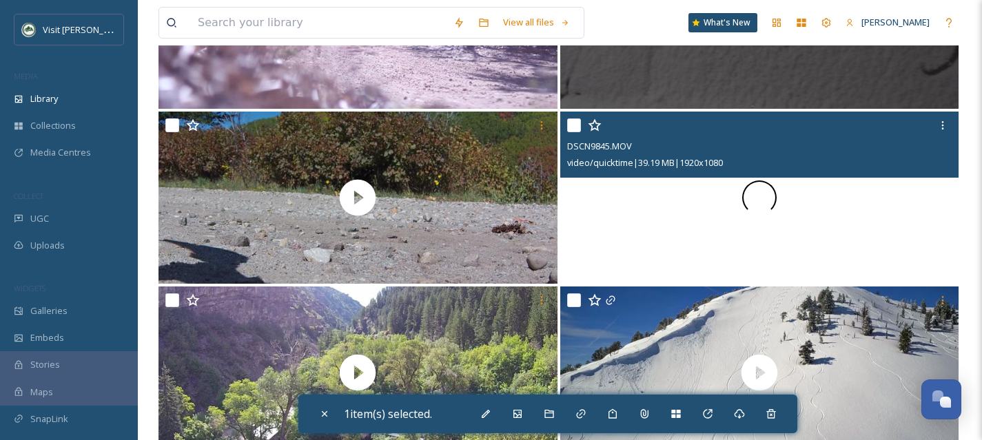
scroll to position [19368, 0]
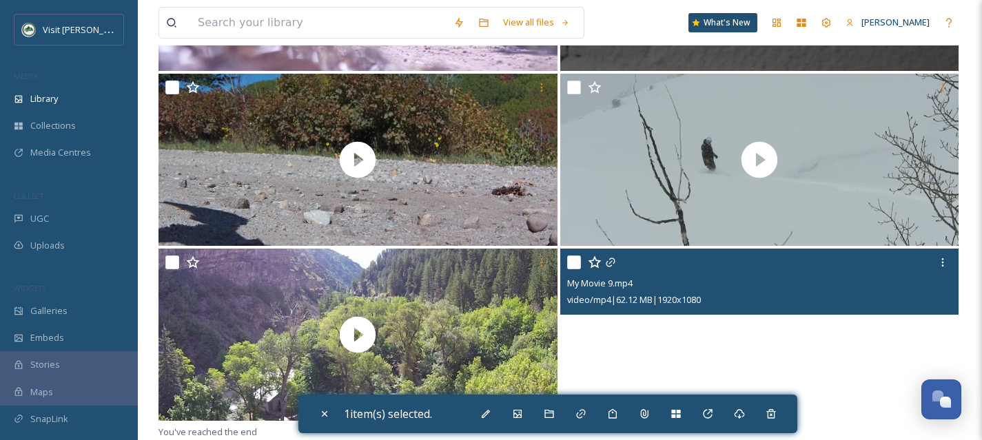
click at [699, 371] on video "My Movie 9.mp4" at bounding box center [759, 335] width 399 height 172
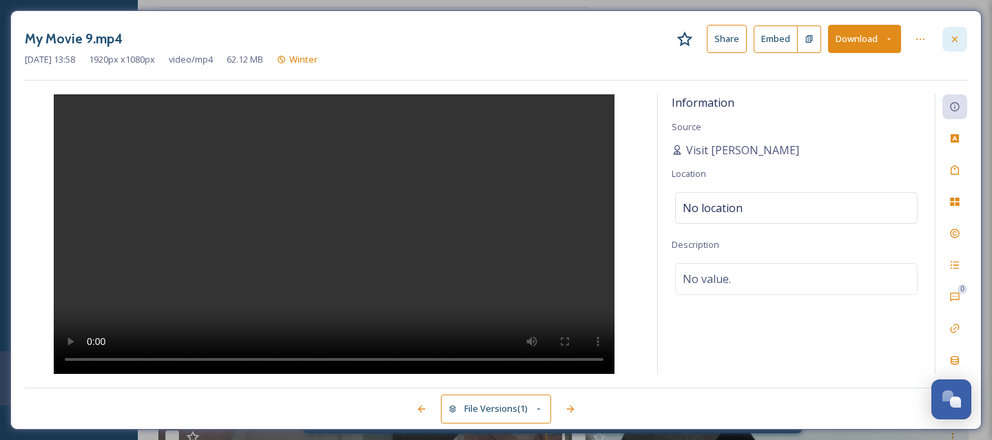
click at [960, 39] on icon at bounding box center [955, 39] width 11 height 11
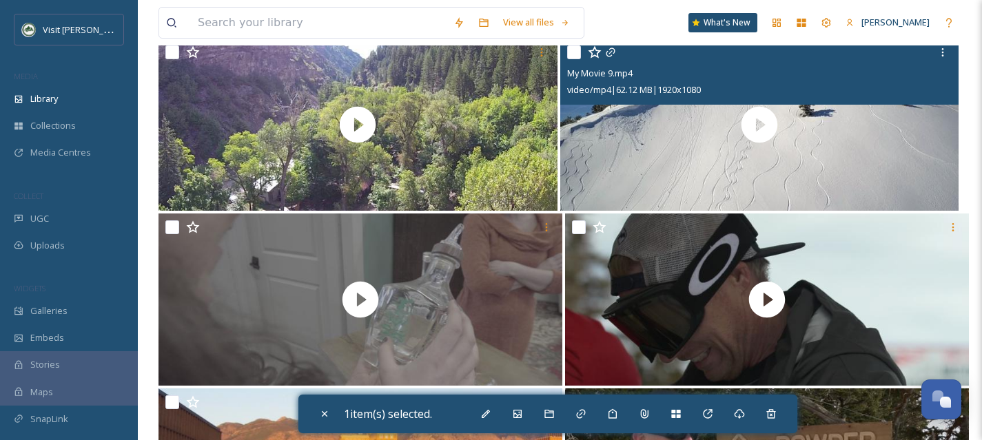
scroll to position [19581, 0]
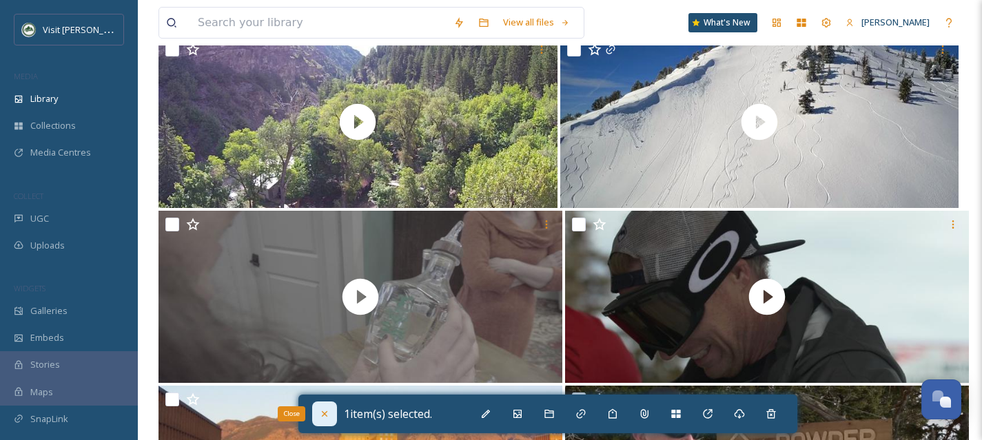
click at [320, 421] on div "Close" at bounding box center [324, 414] width 25 height 25
checkbox input "false"
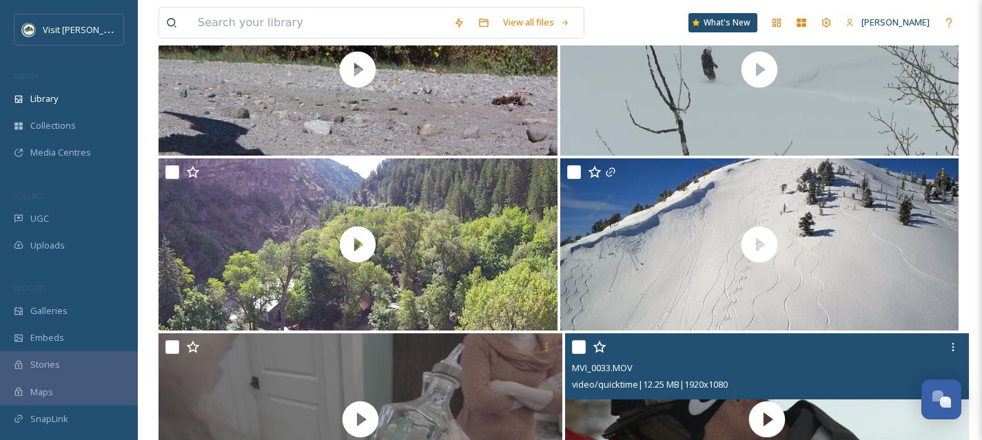
scroll to position [19374, 0]
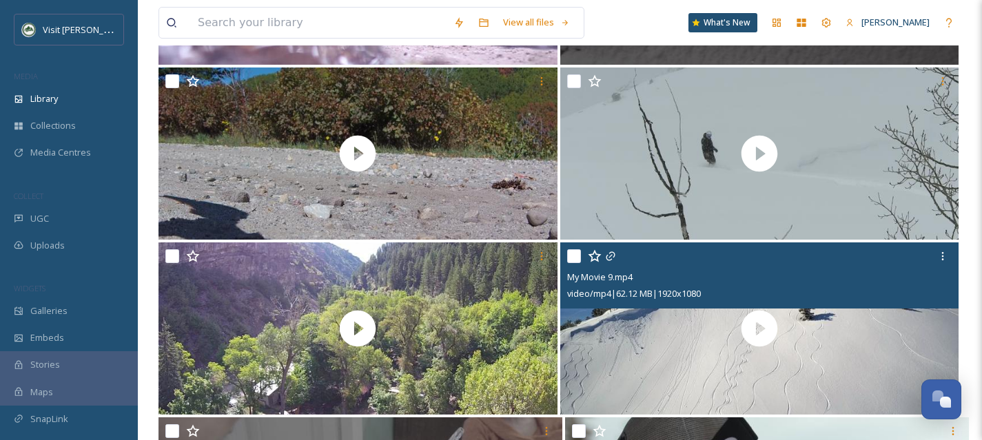
click at [575, 258] on input "checkbox" at bounding box center [574, 256] width 14 height 14
checkbox input "true"
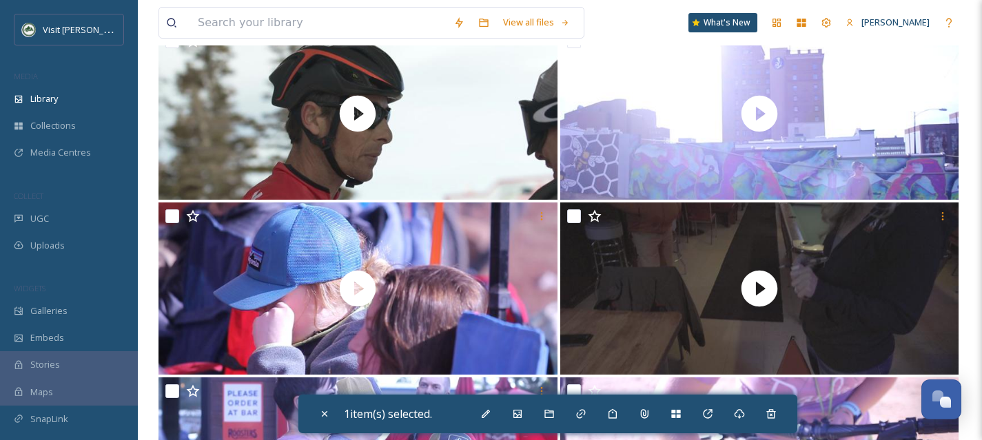
scroll to position [20593, 0]
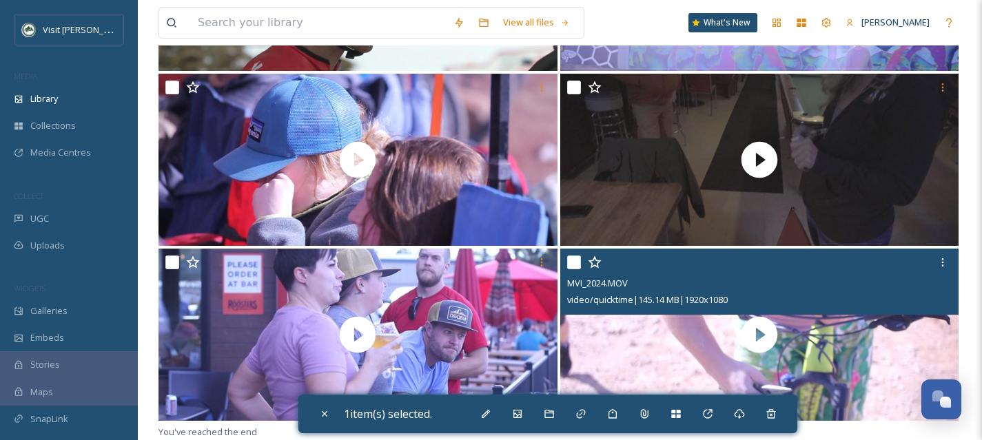
click at [577, 264] on input "checkbox" at bounding box center [574, 263] width 14 height 14
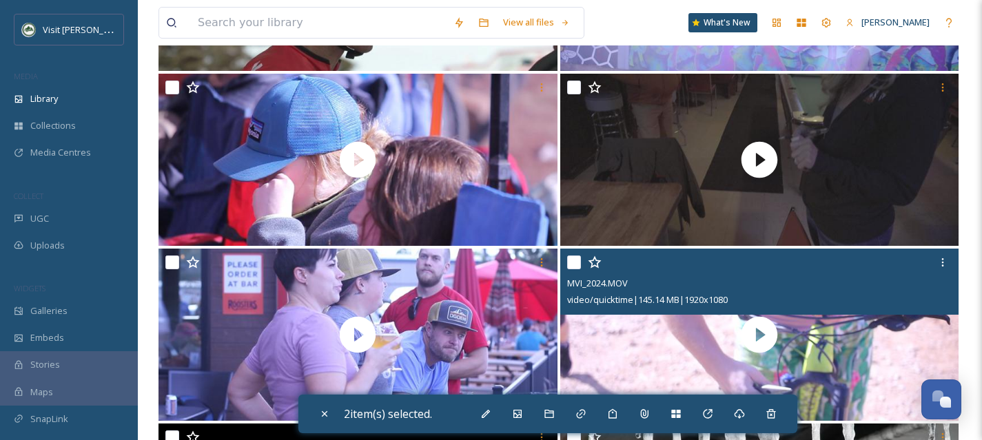
checkbox input "false"
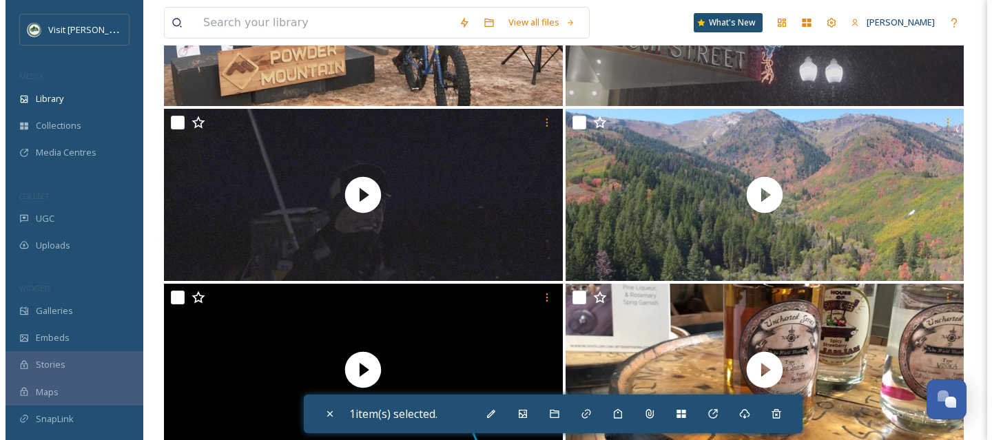
scroll to position [21294, 0]
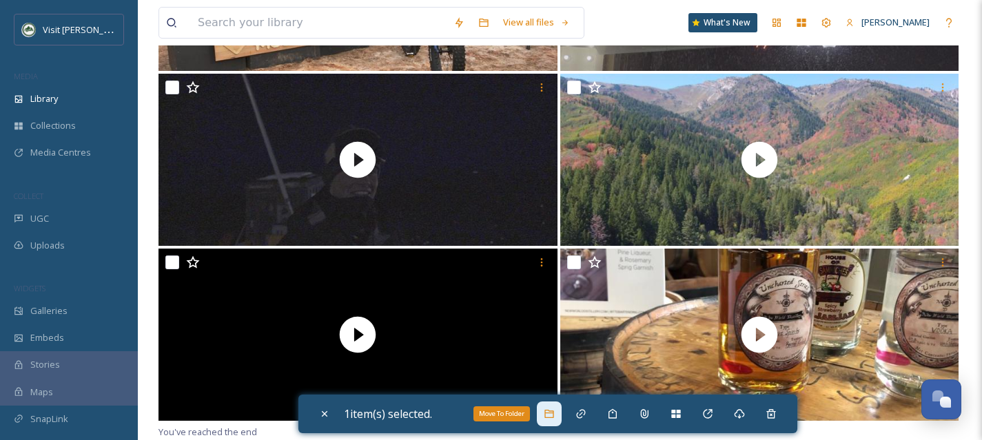
click at [561, 417] on div "Move To Folder" at bounding box center [549, 414] width 25 height 25
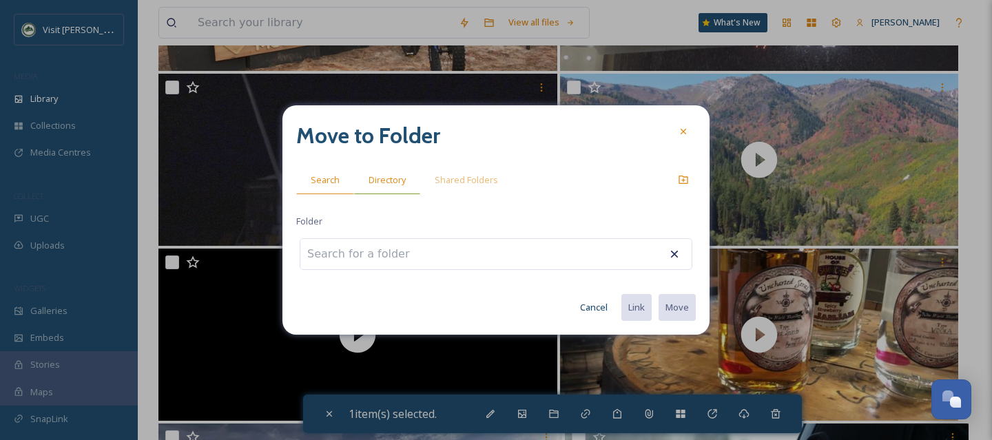
click at [396, 175] on span "Directory" at bounding box center [387, 180] width 37 height 13
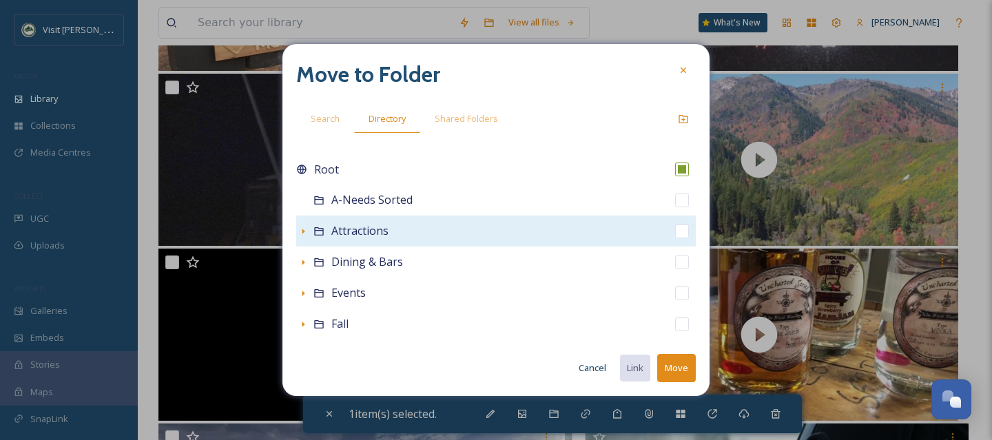
scroll to position [305, 0]
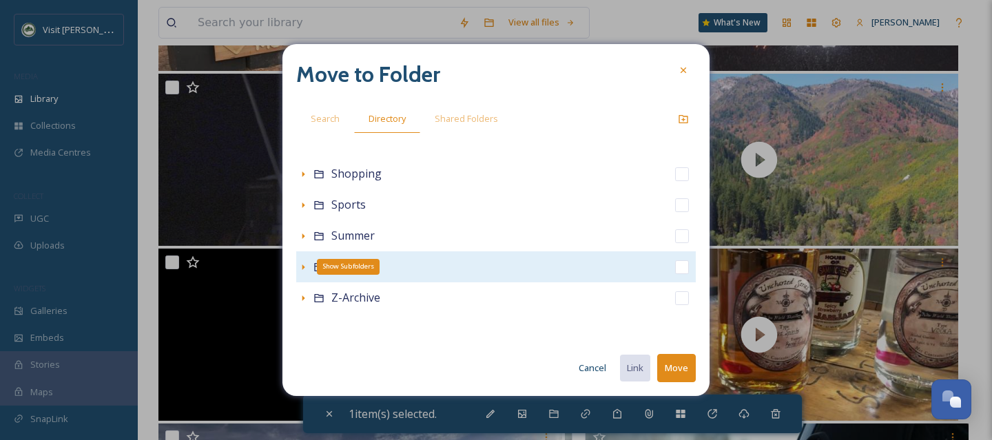
click at [303, 267] on icon at bounding box center [304, 268] width 3 height 6
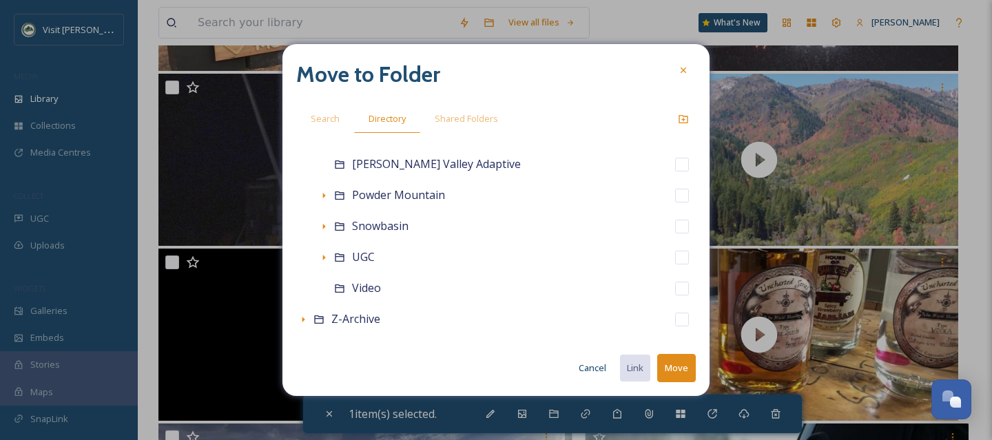
scroll to position [608, 0]
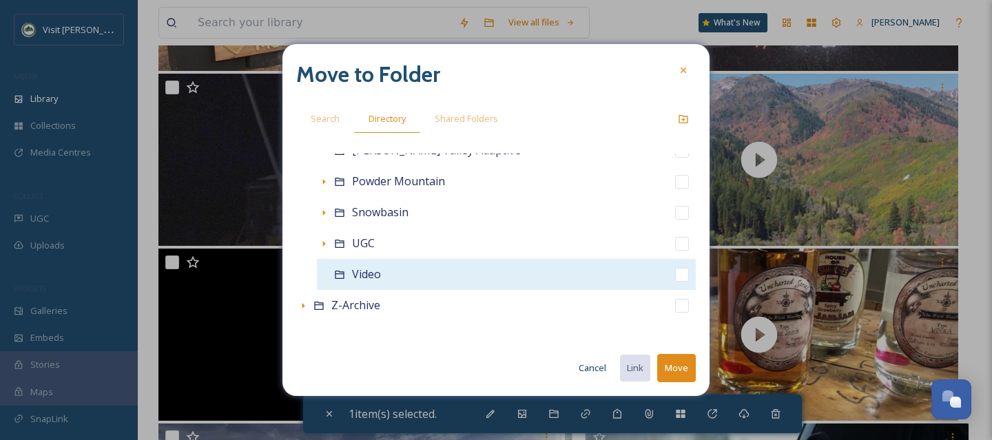
click at [675, 274] on input "checkbox" at bounding box center [682, 275] width 14 height 14
checkbox input "true"
checkbox input "false"
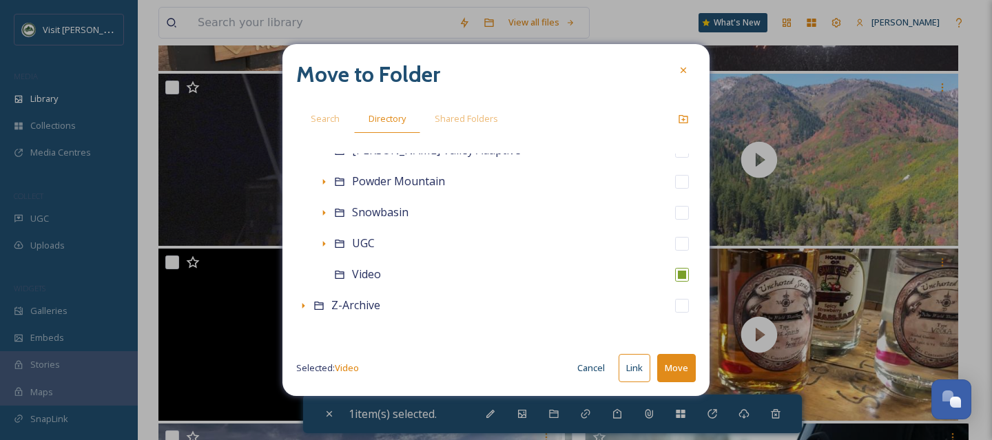
click at [682, 360] on button "Move" at bounding box center [676, 368] width 39 height 28
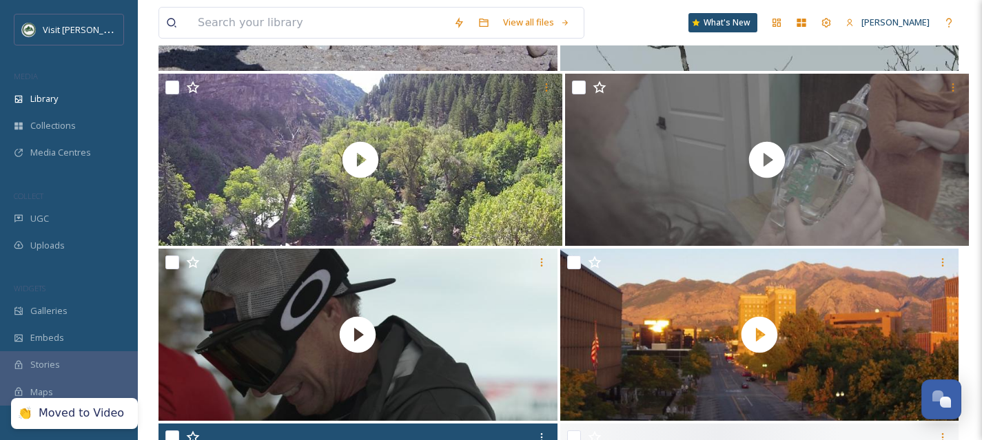
scroll to position [19718, 0]
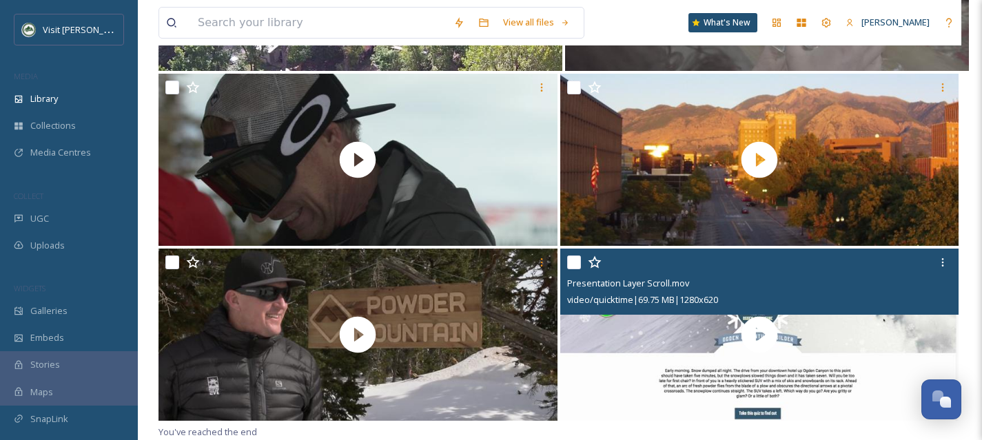
click at [571, 263] on input "checkbox" at bounding box center [574, 263] width 14 height 14
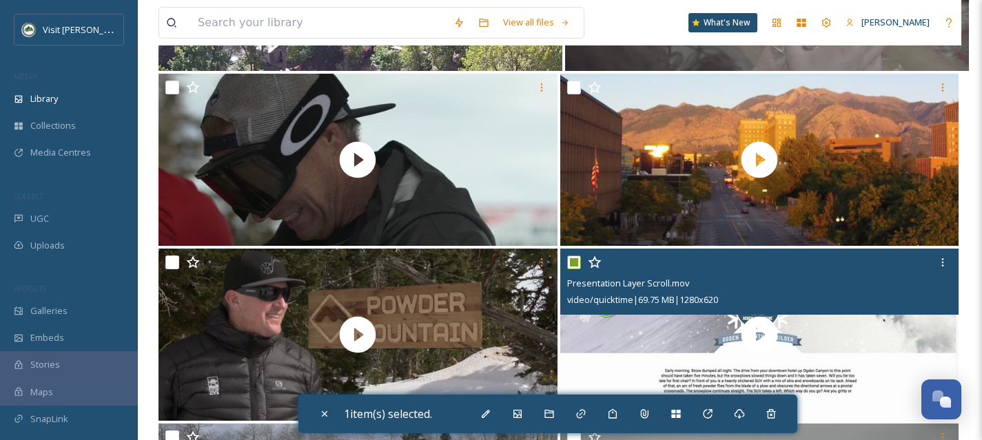
click at [571, 263] on input "checkbox" at bounding box center [574, 263] width 14 height 14
checkbox input "false"
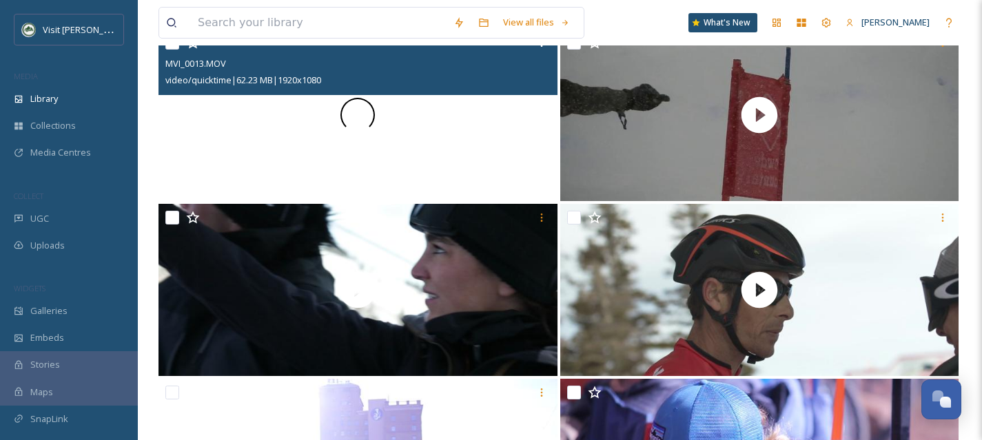
scroll to position [20418, 0]
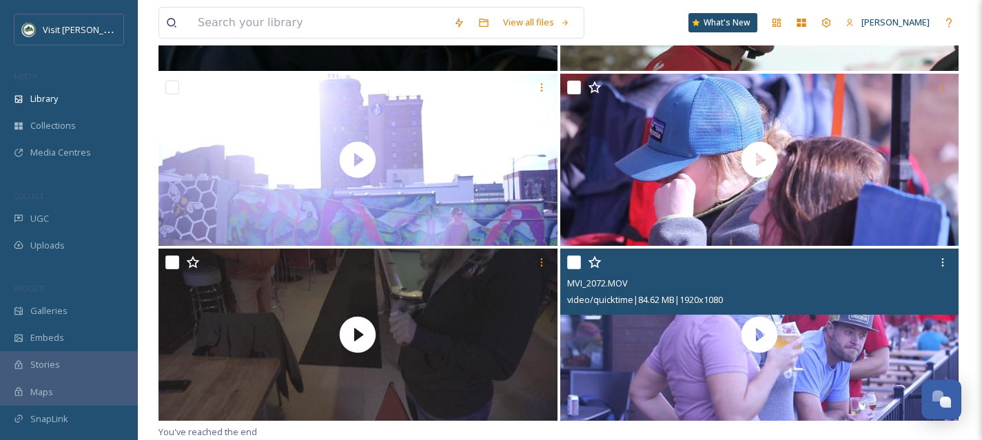
click at [575, 264] on input "checkbox" at bounding box center [574, 263] width 14 height 14
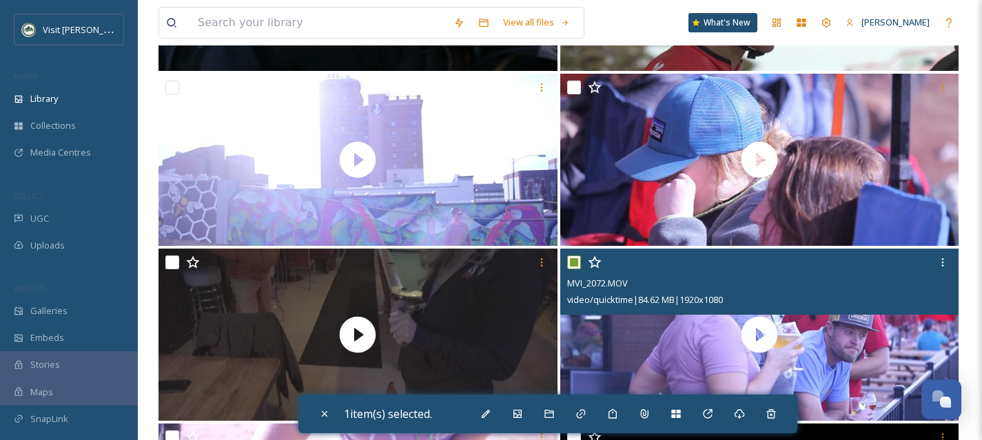
click at [575, 264] on input "checkbox" at bounding box center [574, 263] width 14 height 14
checkbox input "false"
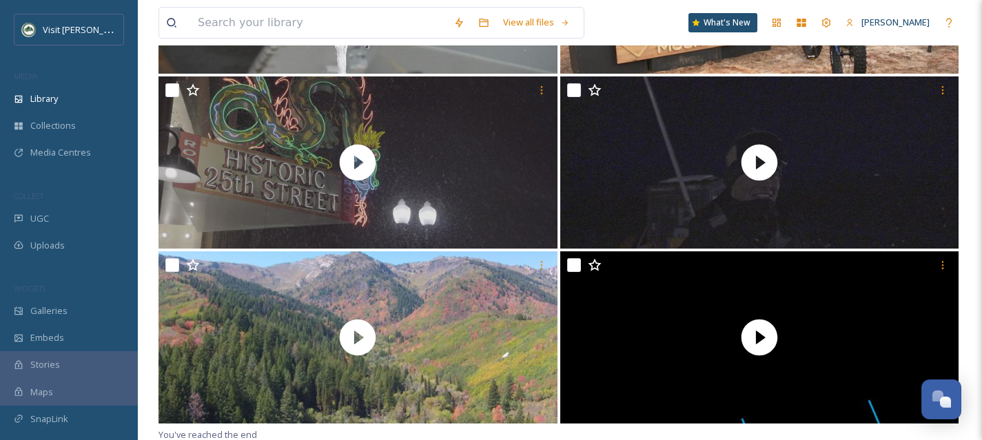
scroll to position [21119, 0]
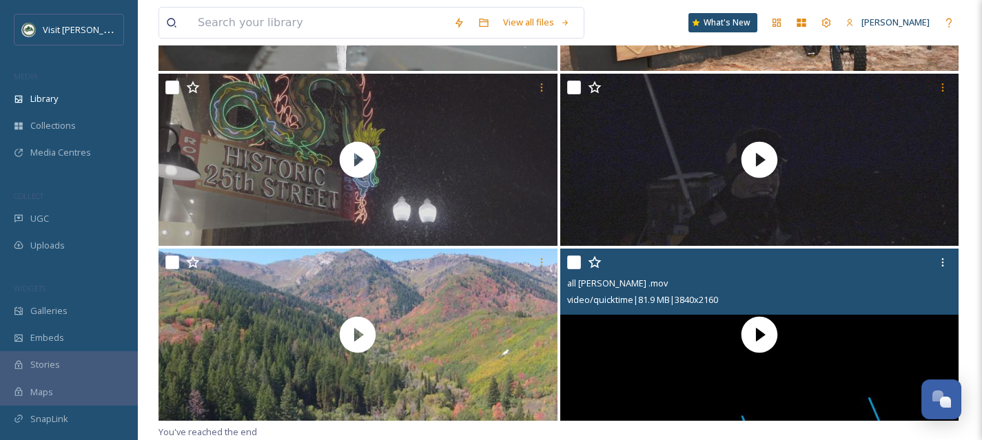
click at [572, 263] on input "checkbox" at bounding box center [574, 263] width 14 height 14
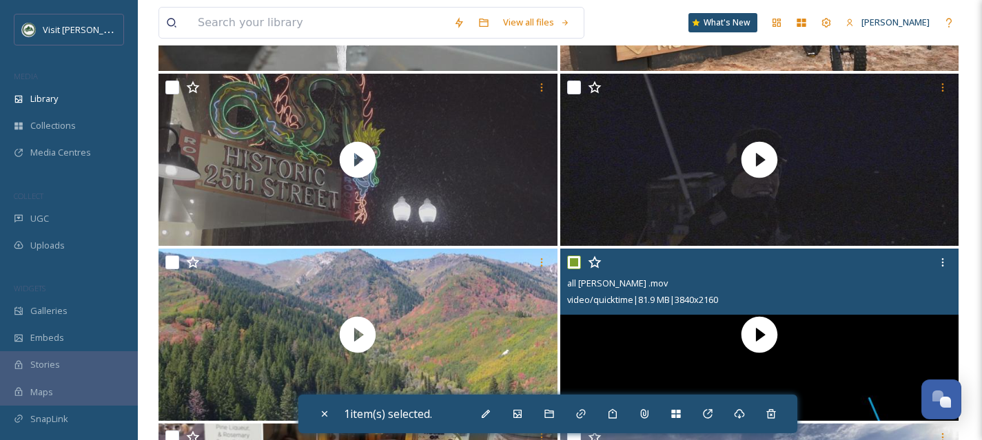
click at [572, 263] on input "checkbox" at bounding box center [574, 263] width 14 height 14
checkbox input "false"
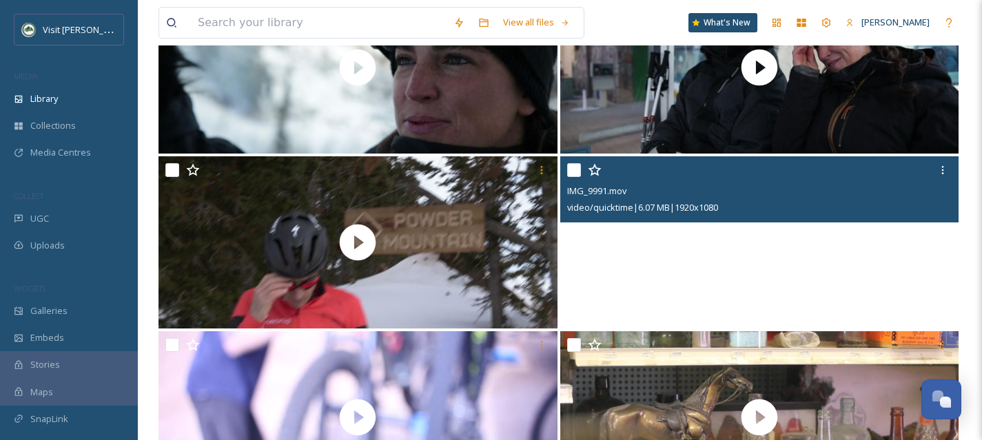
scroll to position [21819, 0]
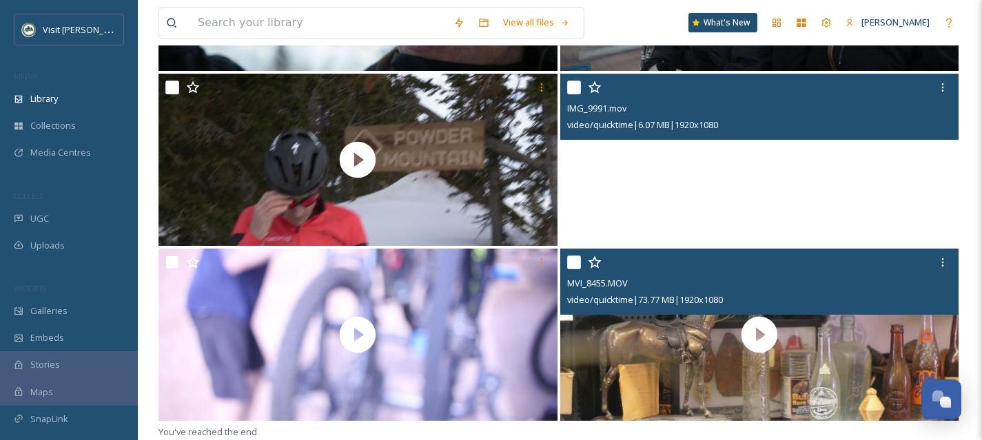
click at [575, 260] on input "checkbox" at bounding box center [574, 263] width 14 height 14
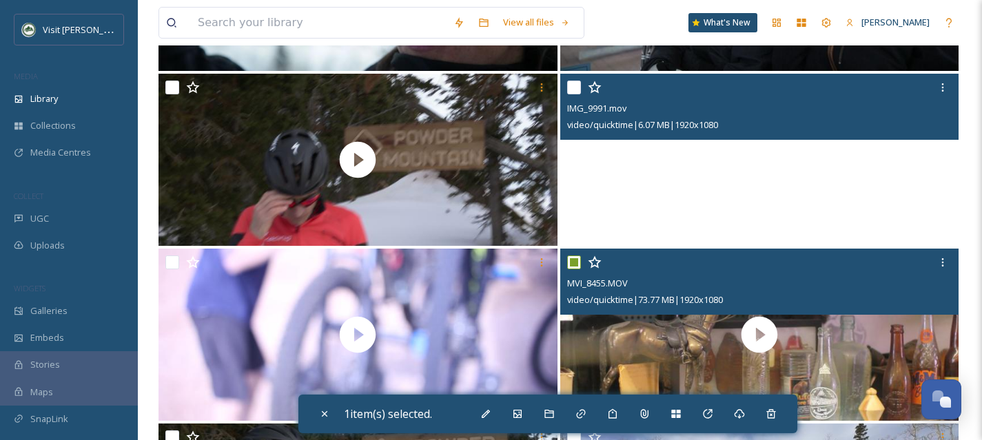
click at [575, 260] on input "checkbox" at bounding box center [574, 263] width 14 height 14
checkbox input "false"
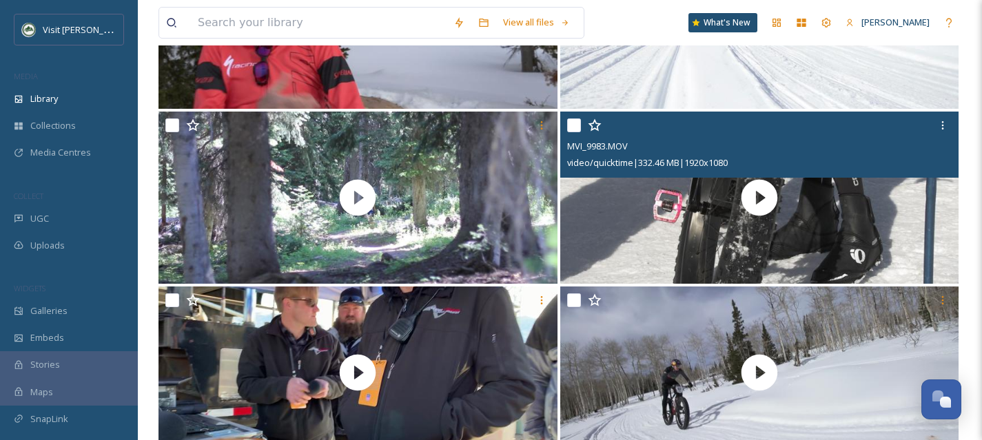
scroll to position [22519, 0]
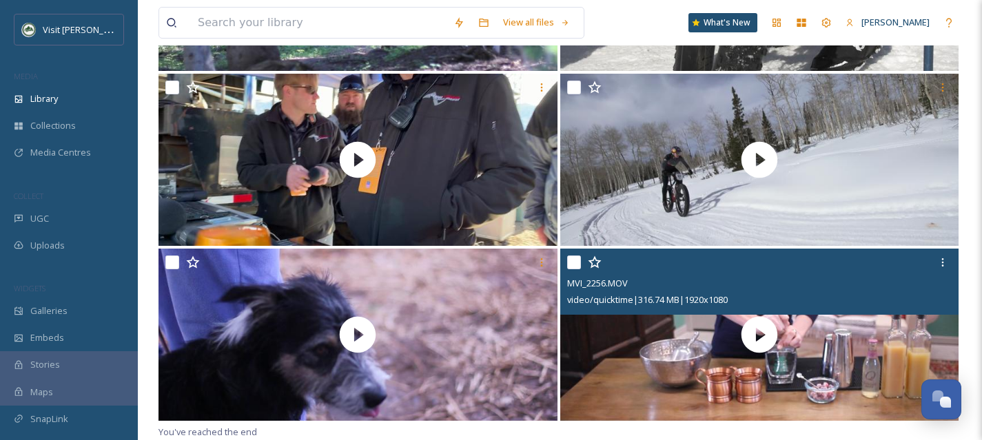
click at [576, 265] on input "checkbox" at bounding box center [574, 263] width 14 height 14
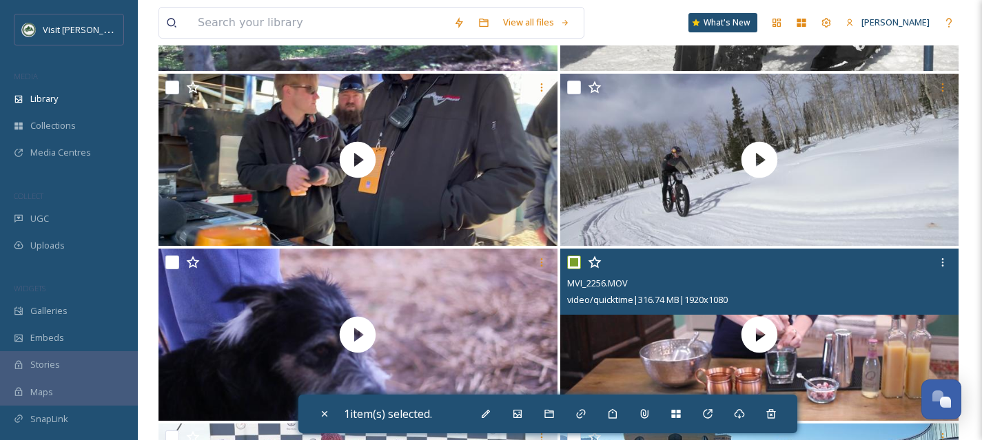
click at [576, 265] on input "checkbox" at bounding box center [574, 263] width 14 height 14
checkbox input "false"
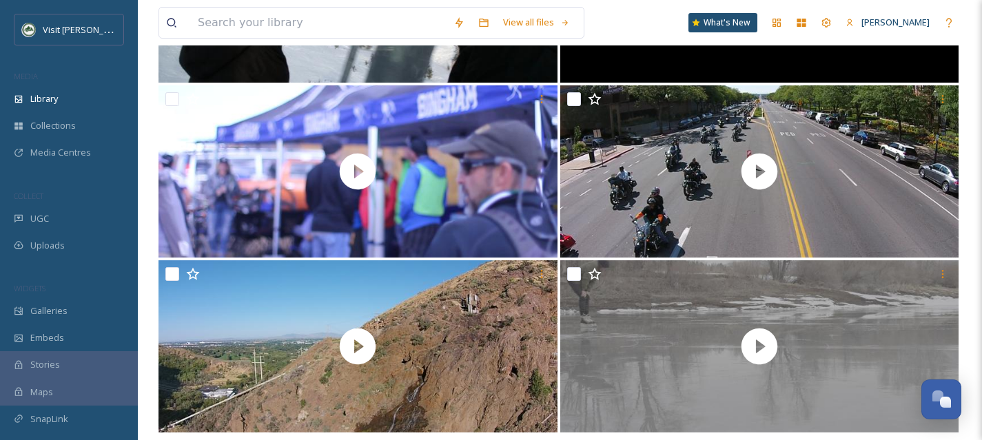
scroll to position [23219, 0]
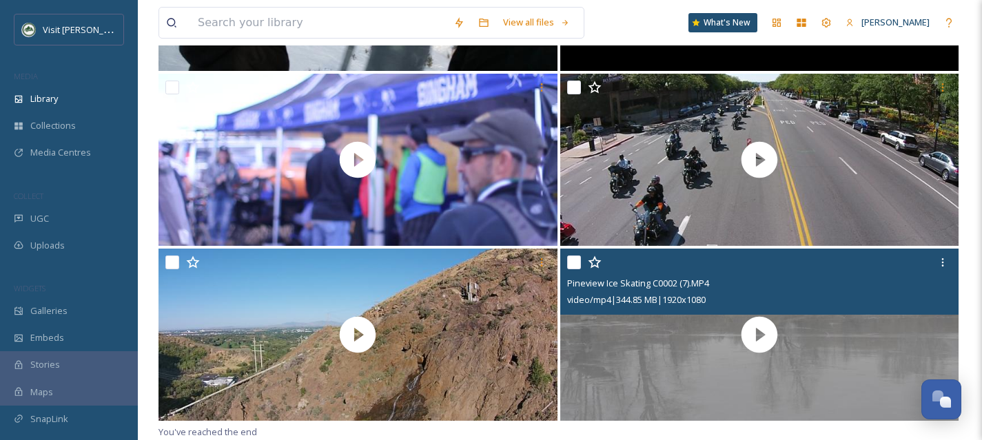
click at [576, 265] on input "checkbox" at bounding box center [574, 263] width 14 height 14
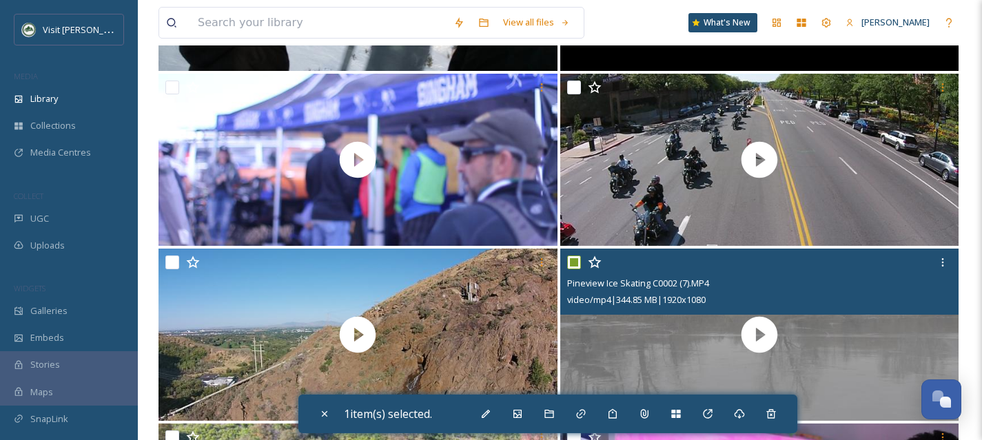
click at [576, 265] on input "checkbox" at bounding box center [574, 263] width 14 height 14
checkbox input "false"
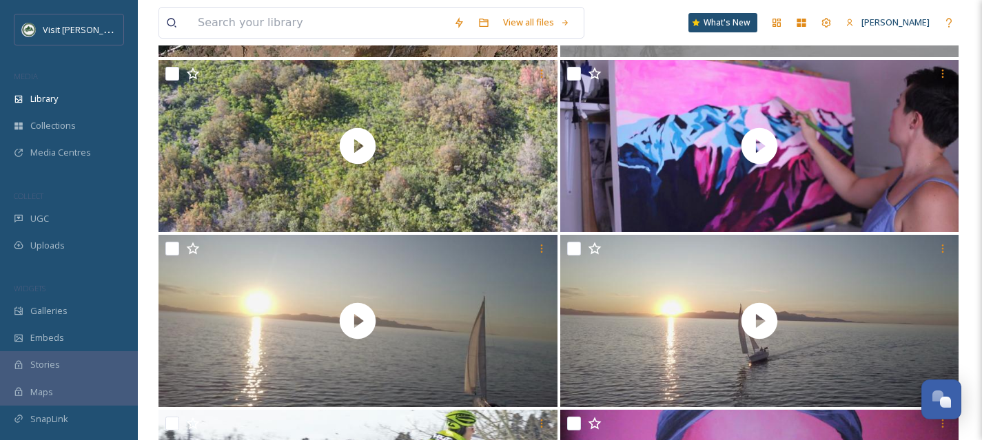
scroll to position [23919, 0]
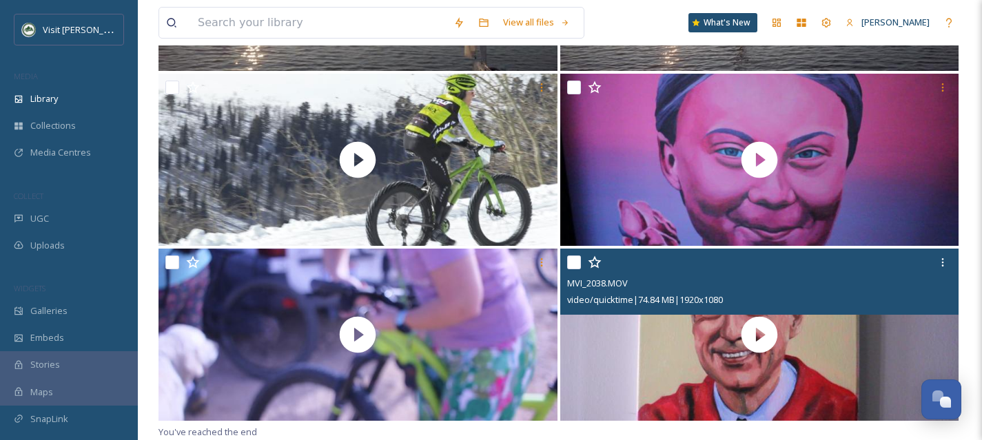
click at [576, 265] on input "checkbox" at bounding box center [574, 263] width 14 height 14
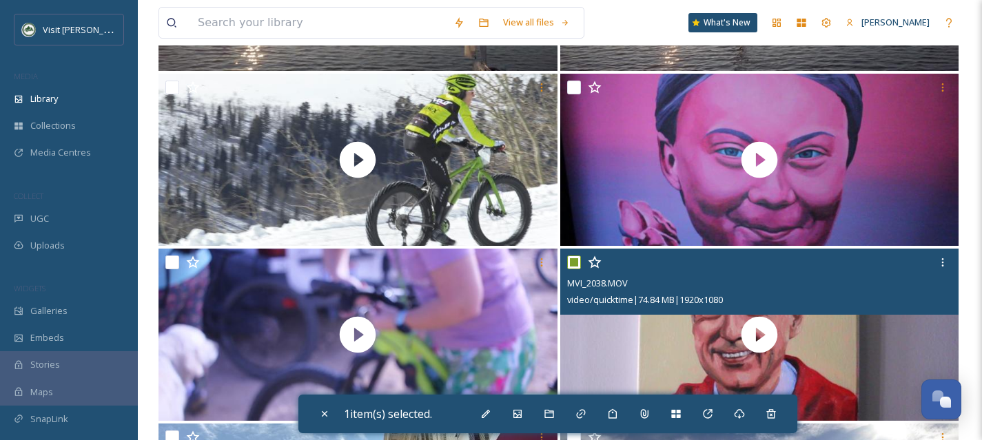
click at [576, 265] on input "checkbox" at bounding box center [574, 263] width 14 height 14
checkbox input "false"
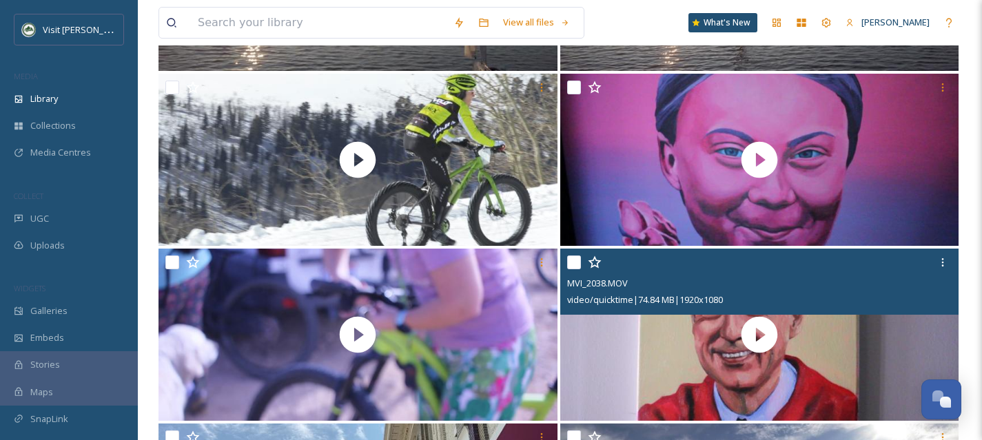
scroll to position [24619, 0]
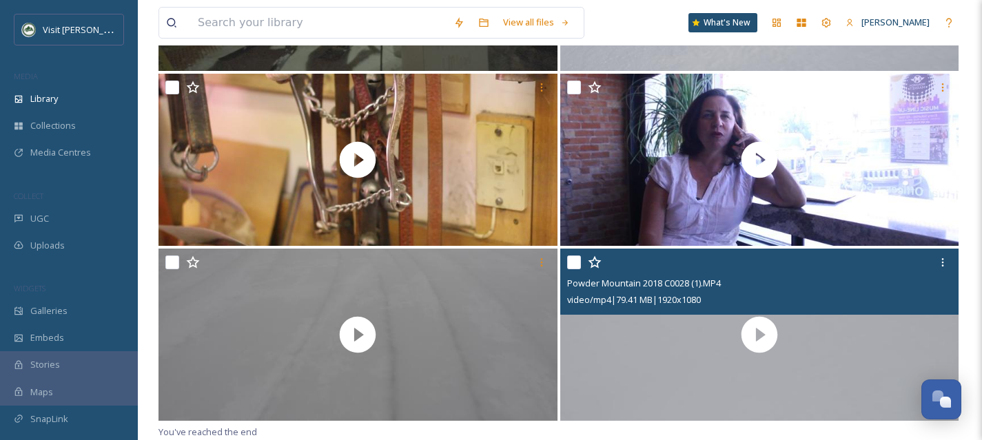
click at [576, 265] on input "checkbox" at bounding box center [574, 263] width 14 height 14
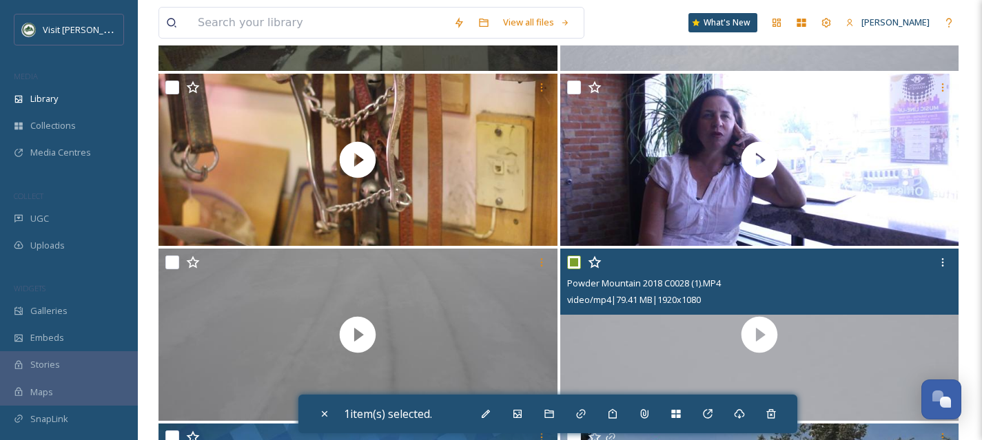
click at [576, 265] on input "checkbox" at bounding box center [574, 263] width 14 height 14
checkbox input "false"
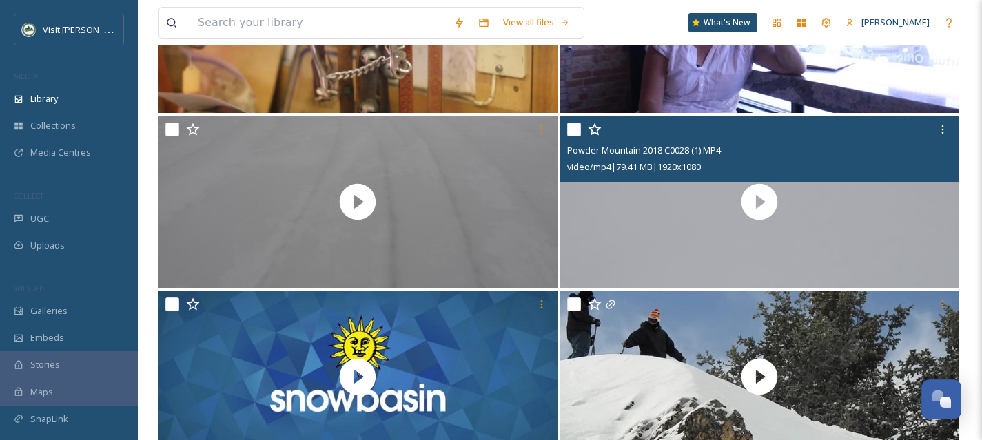
scroll to position [24755, 0]
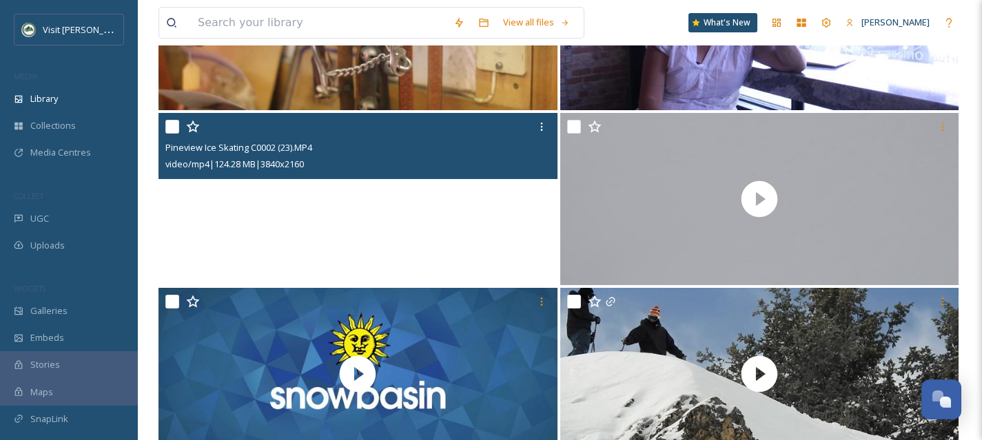
click at [450, 203] on video "Pineview Ice Skating C0002 (23).MP4" at bounding box center [357, 199] width 399 height 172
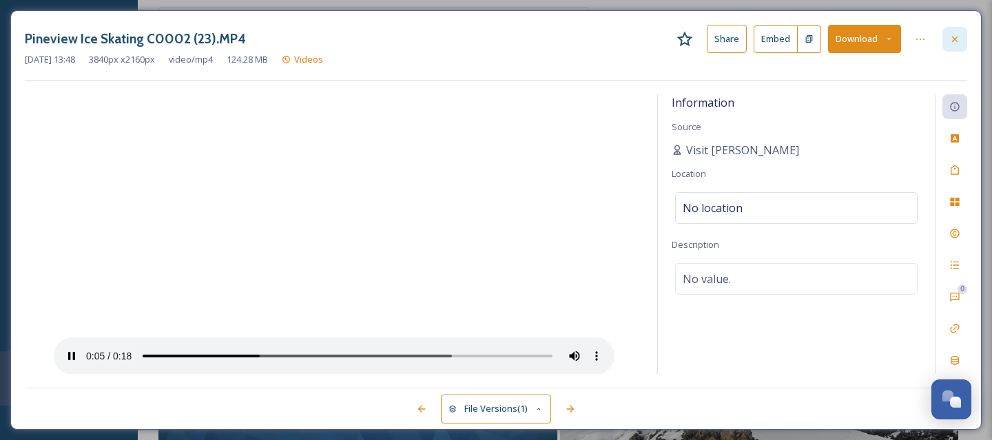
click at [956, 40] on icon at bounding box center [955, 39] width 11 height 11
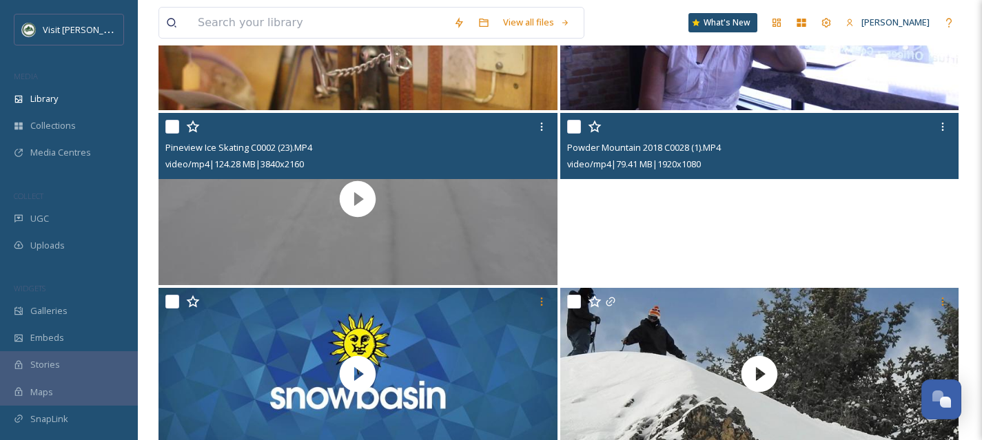
click at [697, 212] on video "Powder Mountain 2018 C0028 (1).MP4" at bounding box center [759, 199] width 399 height 172
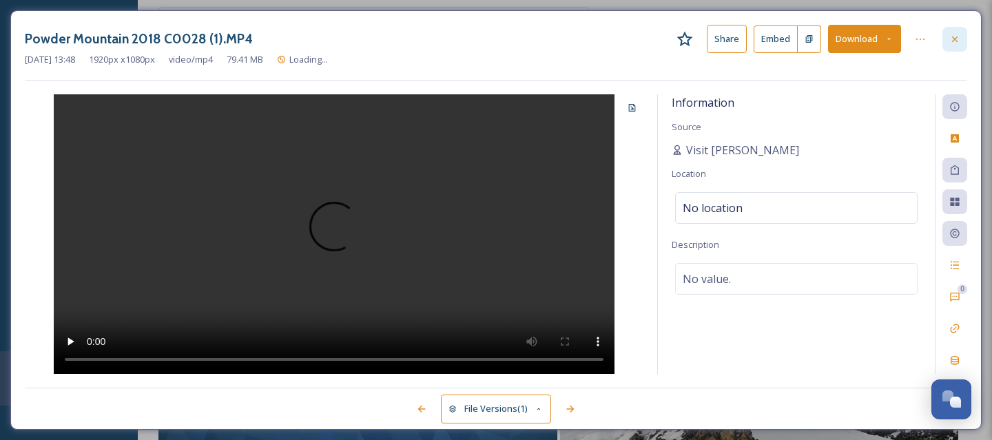
click at [958, 43] on icon at bounding box center [955, 39] width 11 height 11
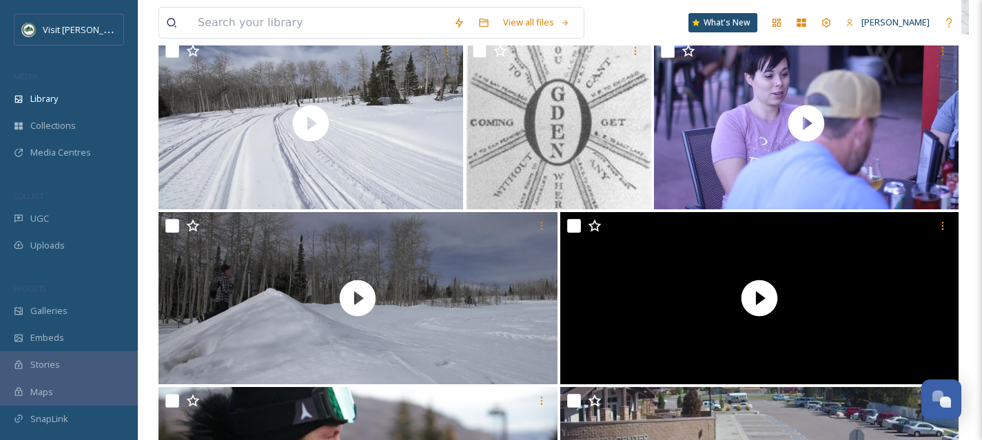
scroll to position [26195, 0]
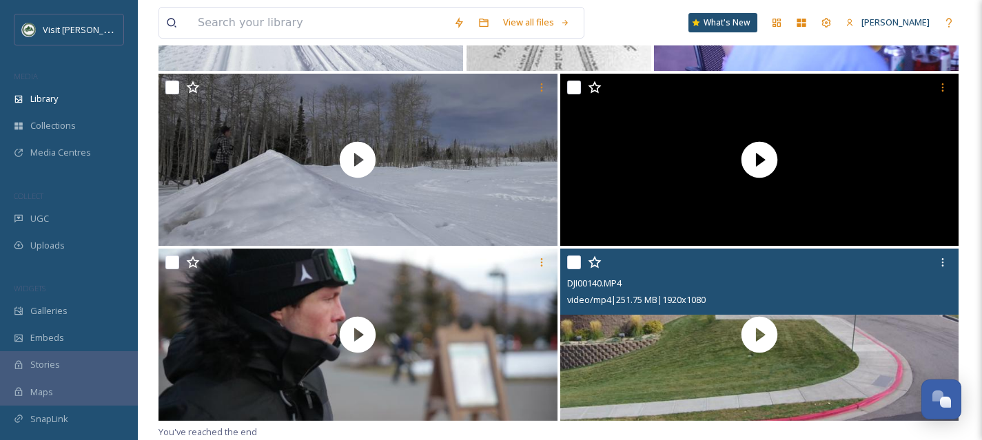
click at [569, 263] on input "checkbox" at bounding box center [574, 263] width 14 height 14
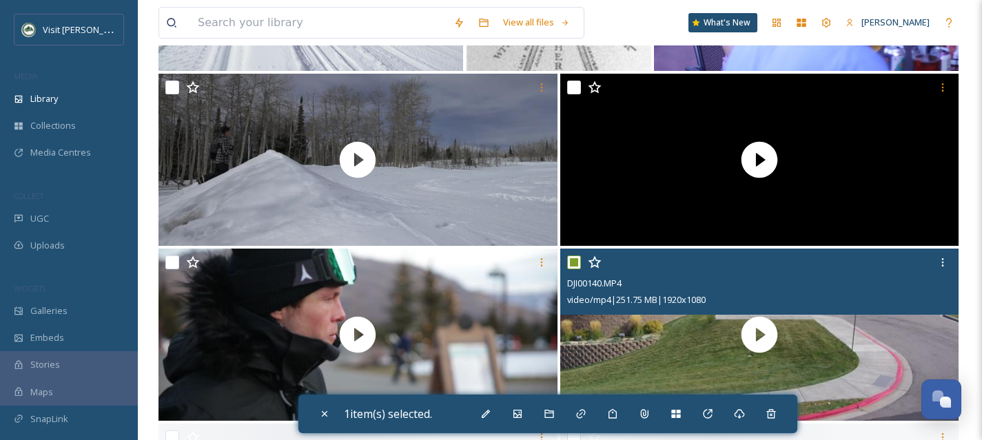
click at [569, 263] on input "checkbox" at bounding box center [574, 263] width 14 height 14
checkbox input "false"
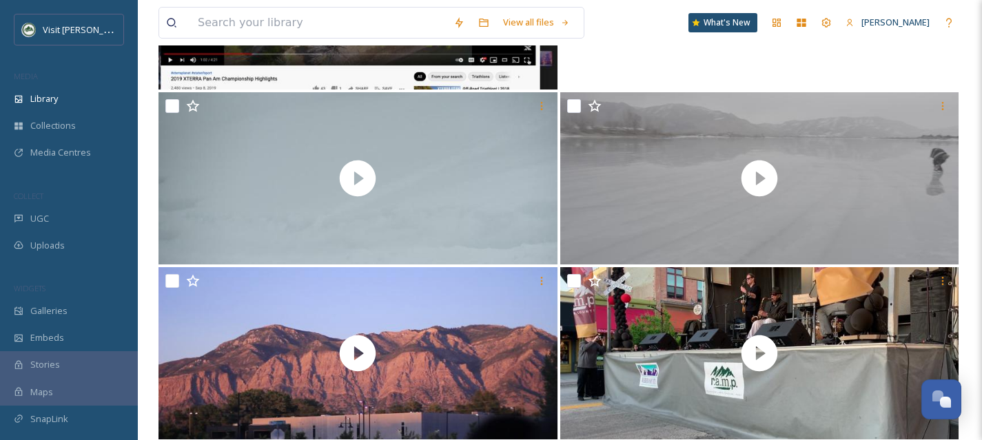
scroll to position [26895, 0]
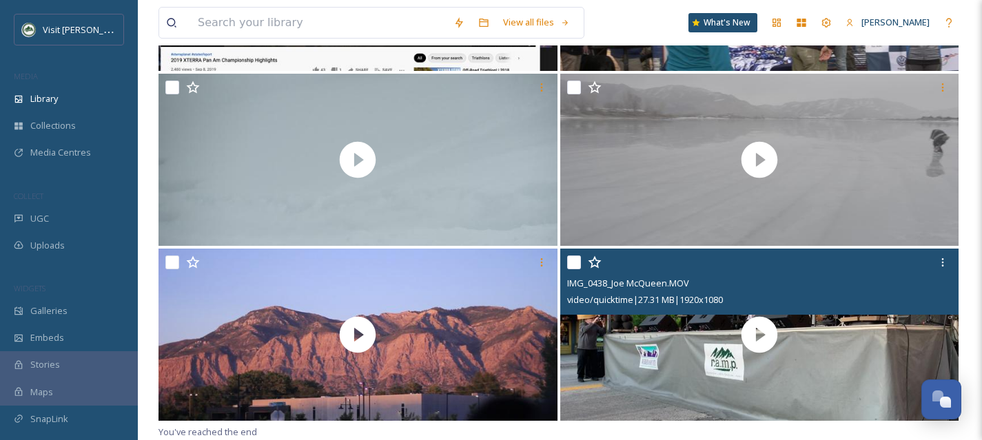
click at [574, 266] on input "checkbox" at bounding box center [574, 263] width 14 height 14
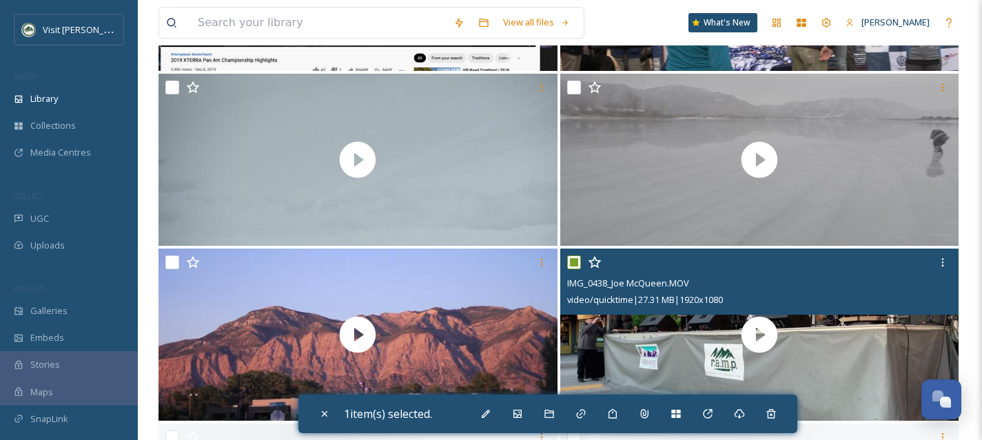
click at [574, 266] on input "checkbox" at bounding box center [574, 263] width 14 height 14
checkbox input "false"
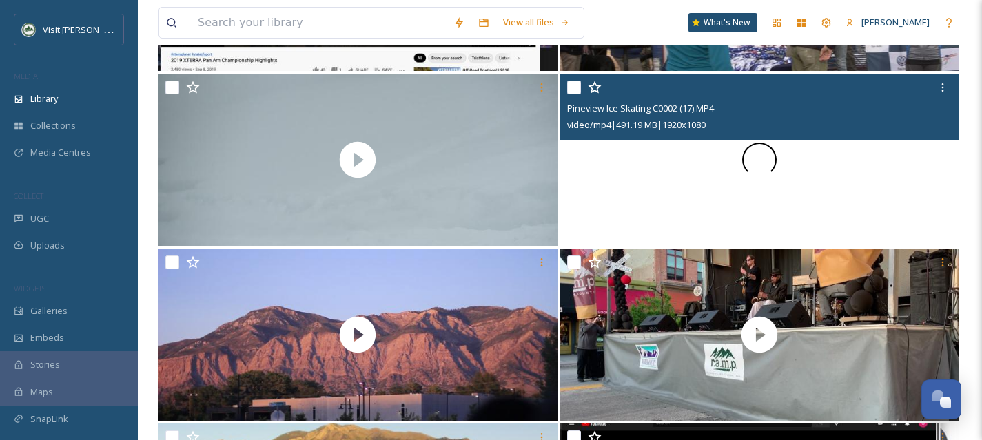
click at [616, 185] on div at bounding box center [759, 160] width 399 height 172
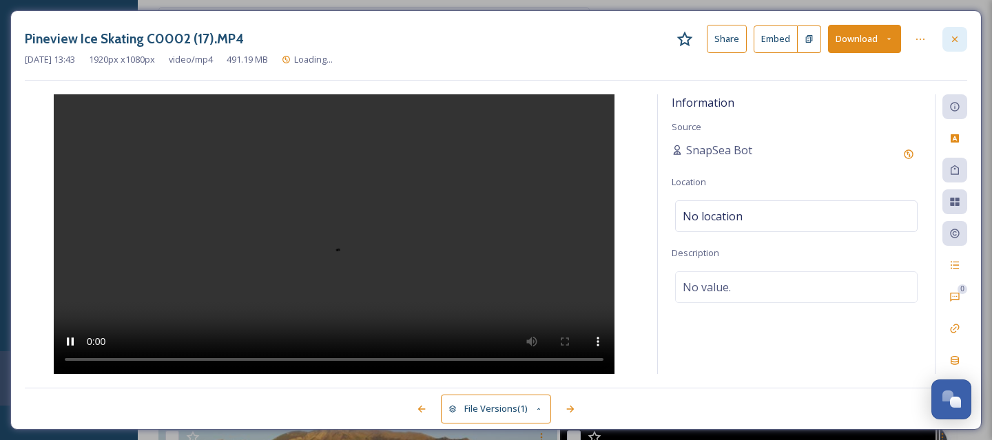
click at [961, 43] on div at bounding box center [955, 39] width 25 height 25
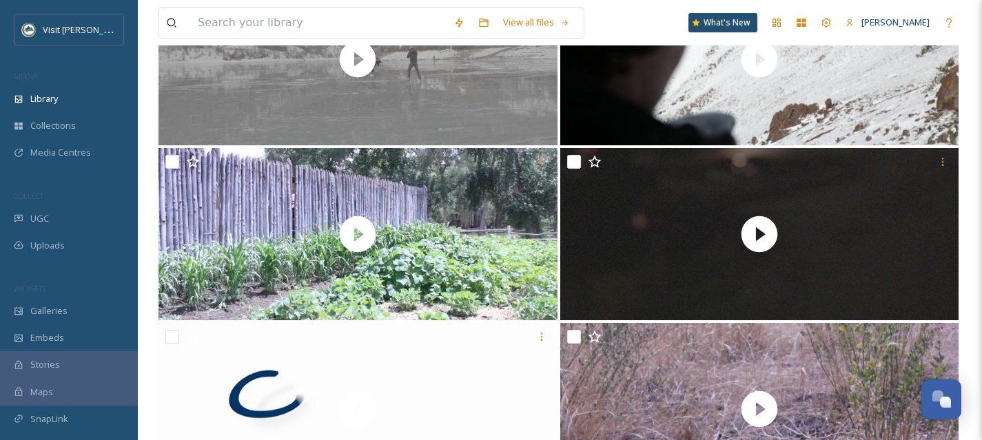
scroll to position [27945, 0]
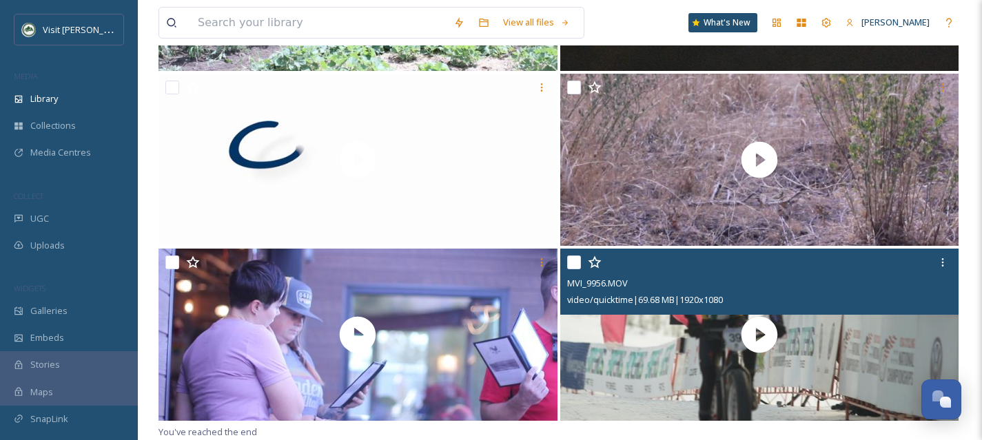
click at [572, 258] on input "checkbox" at bounding box center [574, 263] width 14 height 14
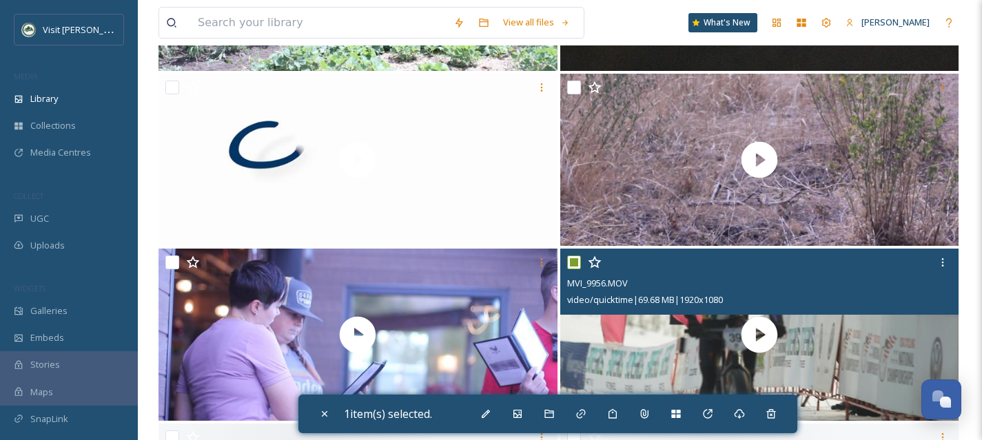
click at [572, 258] on input "checkbox" at bounding box center [574, 263] width 14 height 14
checkbox input "false"
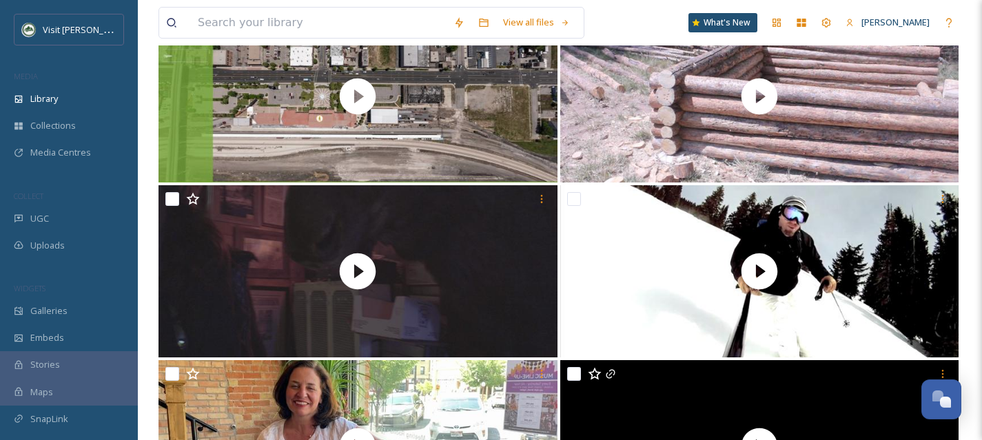
scroll to position [28645, 0]
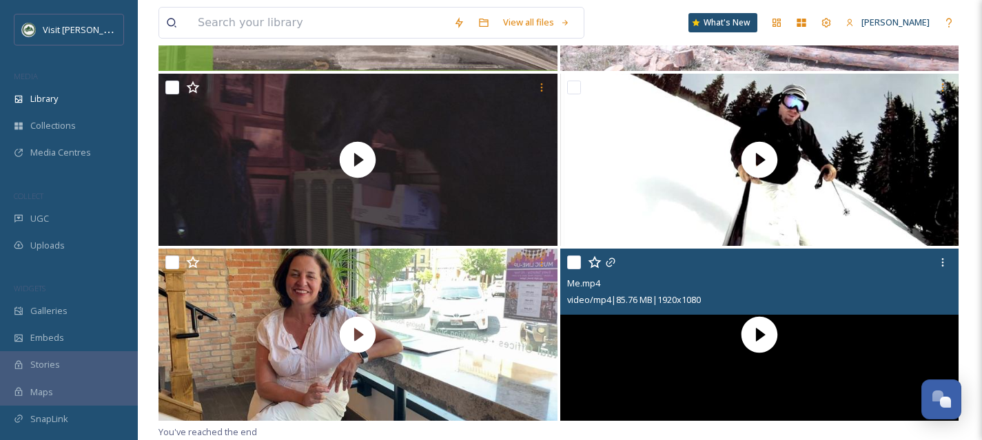
click at [575, 265] on input "checkbox" at bounding box center [574, 263] width 14 height 14
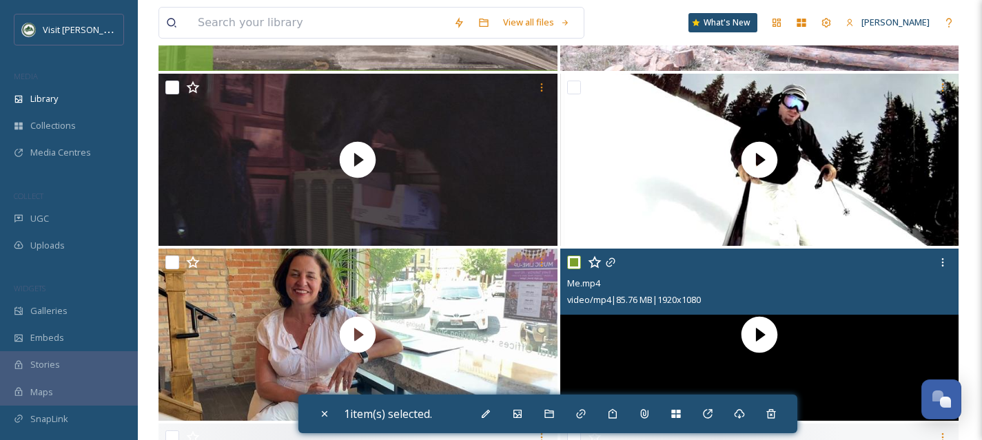
click at [575, 265] on input "checkbox" at bounding box center [574, 263] width 14 height 14
checkbox input "false"
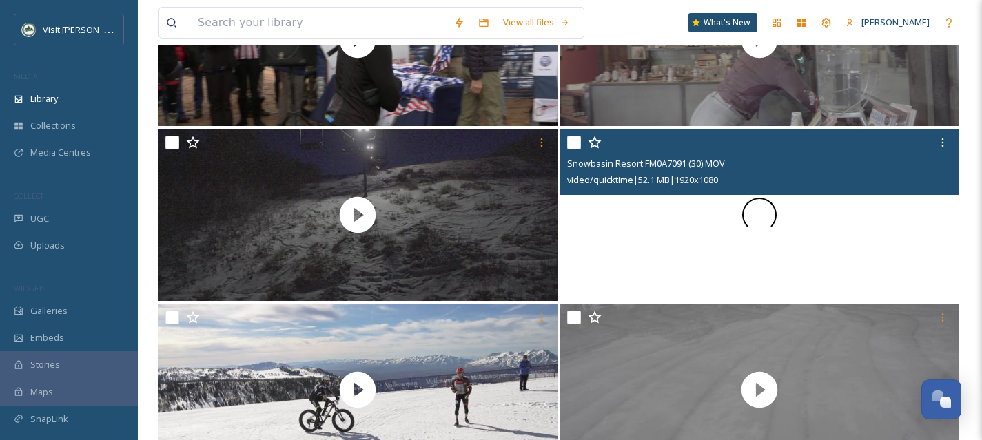
scroll to position [29345, 0]
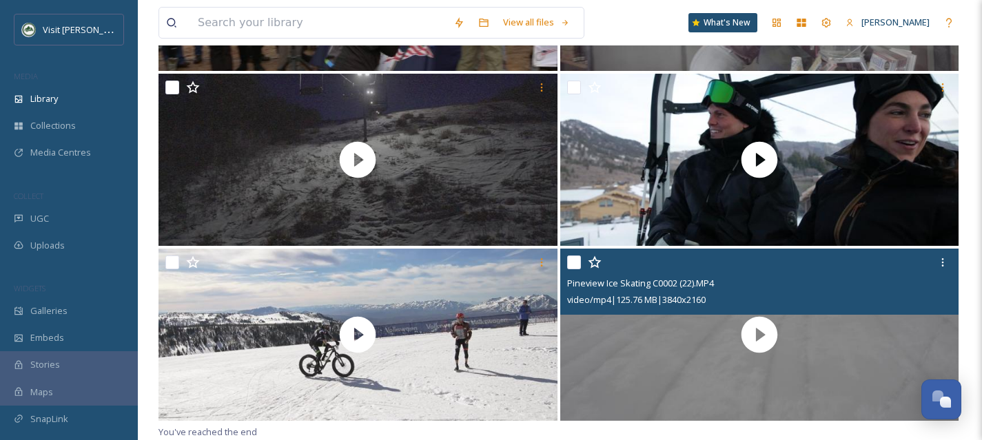
click at [575, 266] on input "checkbox" at bounding box center [574, 263] width 14 height 14
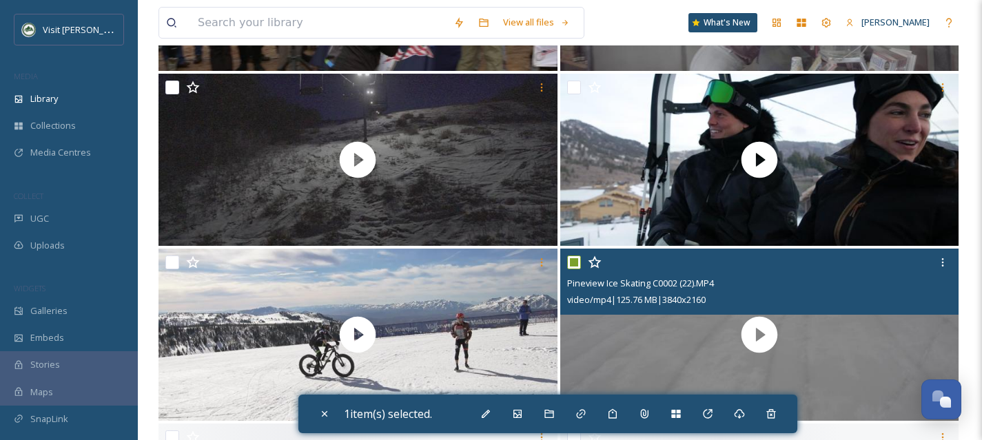
click at [575, 266] on input "checkbox" at bounding box center [574, 263] width 14 height 14
checkbox input "false"
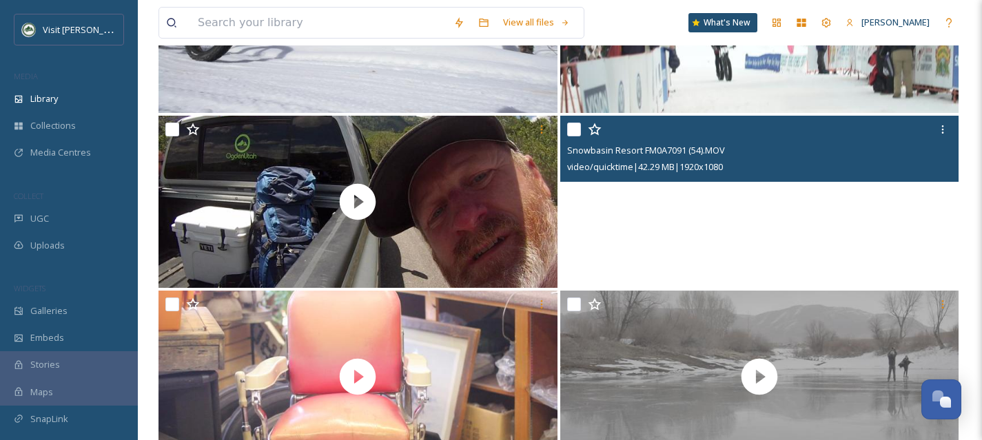
scroll to position [30045, 0]
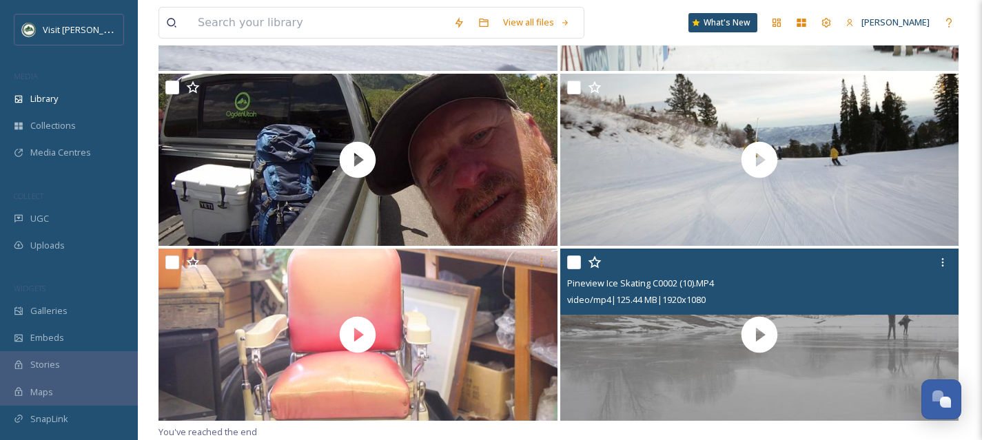
click at [580, 263] on div at bounding box center [761, 262] width 389 height 25
click at [570, 263] on input "checkbox" at bounding box center [574, 263] width 14 height 14
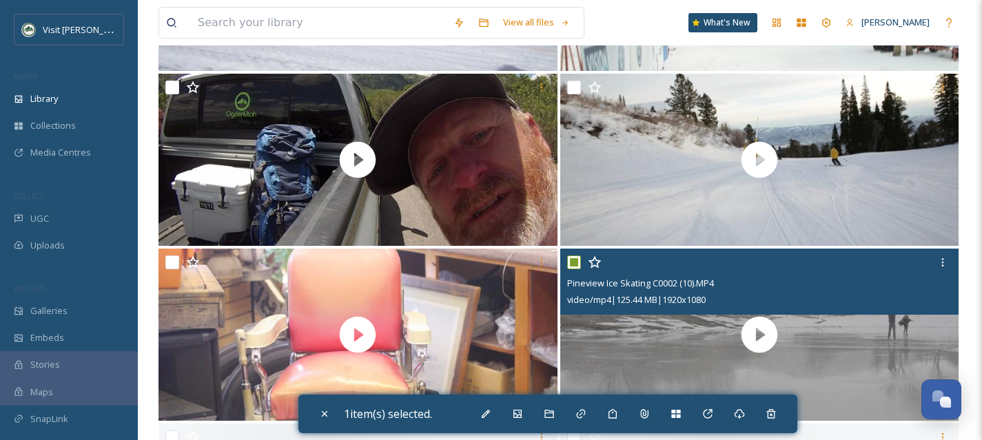
click at [570, 263] on input "checkbox" at bounding box center [574, 263] width 14 height 14
checkbox input "false"
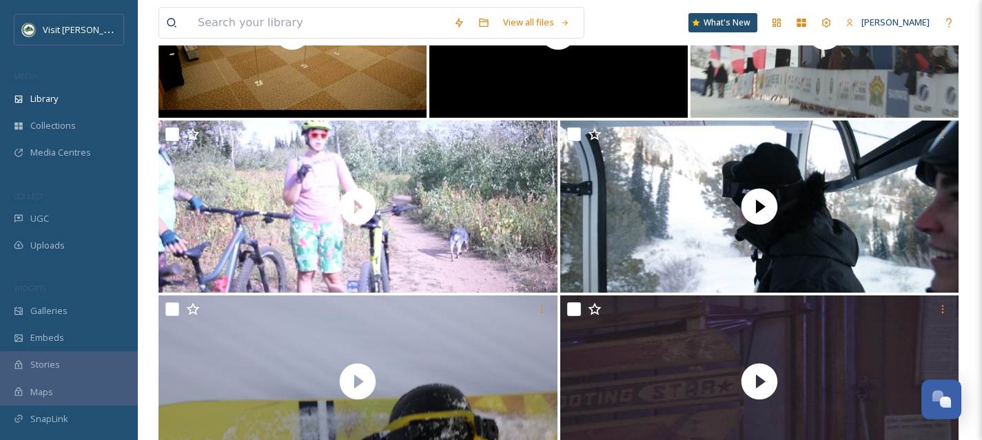
scroll to position [30745, 0]
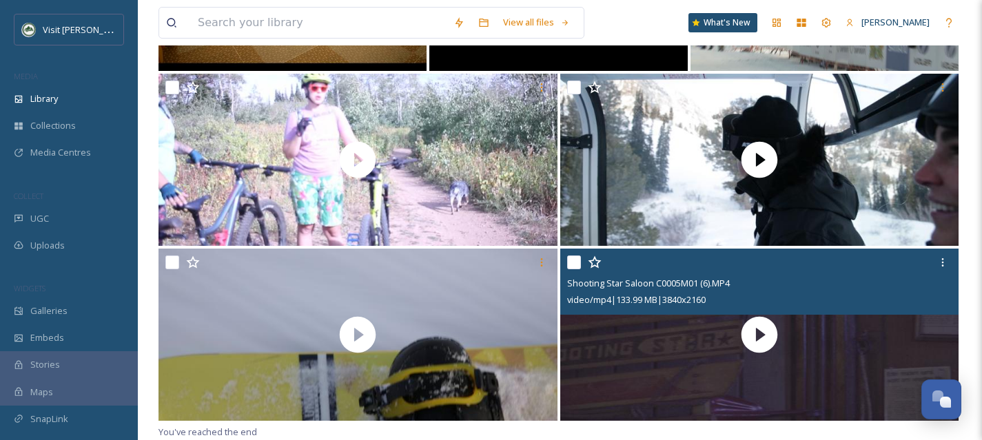
click at [571, 265] on input "checkbox" at bounding box center [574, 263] width 14 height 14
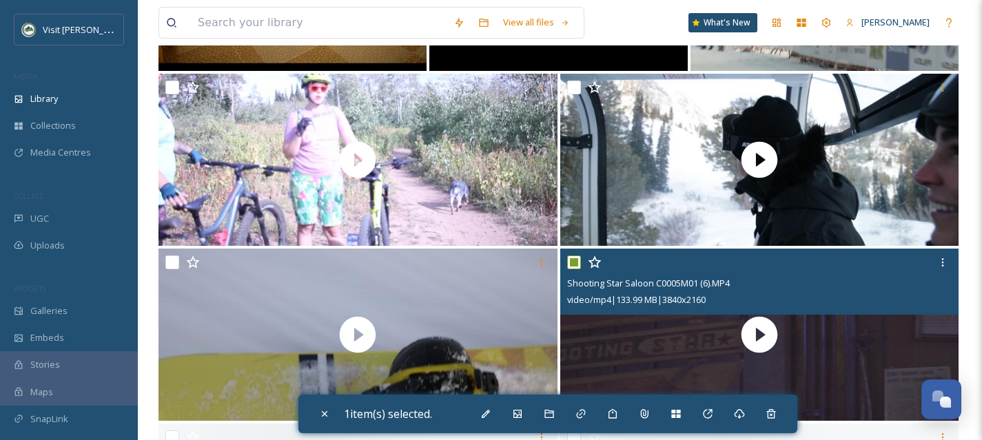
click at [571, 265] on input "checkbox" at bounding box center [574, 263] width 14 height 14
checkbox input "false"
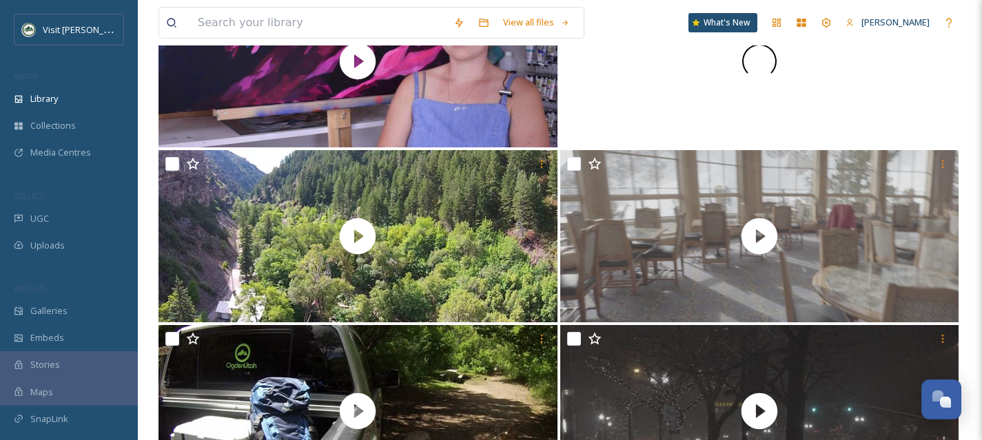
scroll to position [31446, 0]
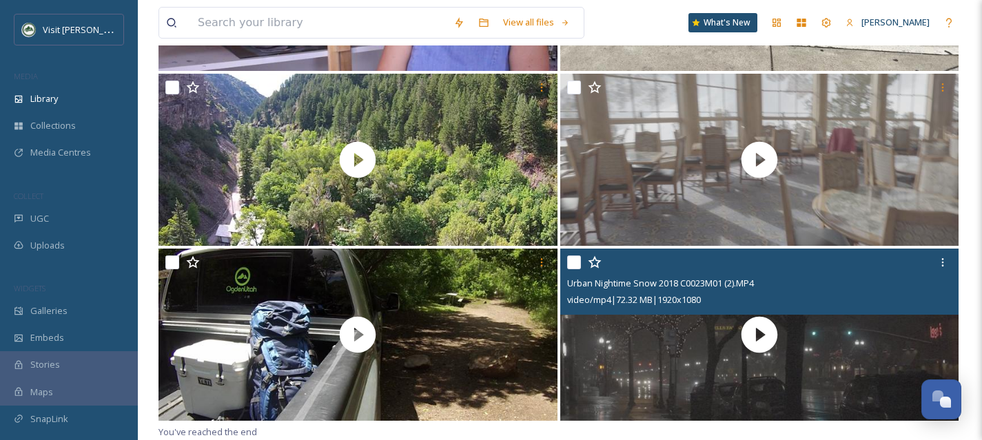
click at [571, 265] on input "checkbox" at bounding box center [574, 263] width 14 height 14
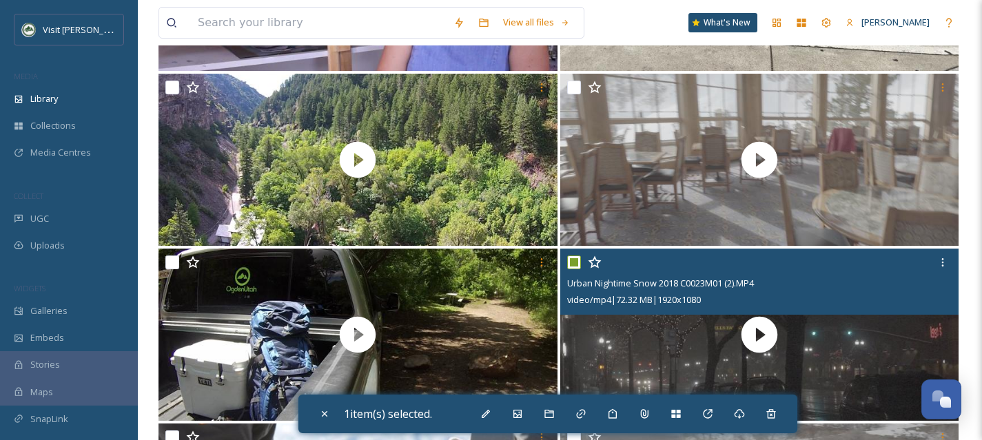
click at [571, 265] on input "checkbox" at bounding box center [574, 263] width 14 height 14
checkbox input "false"
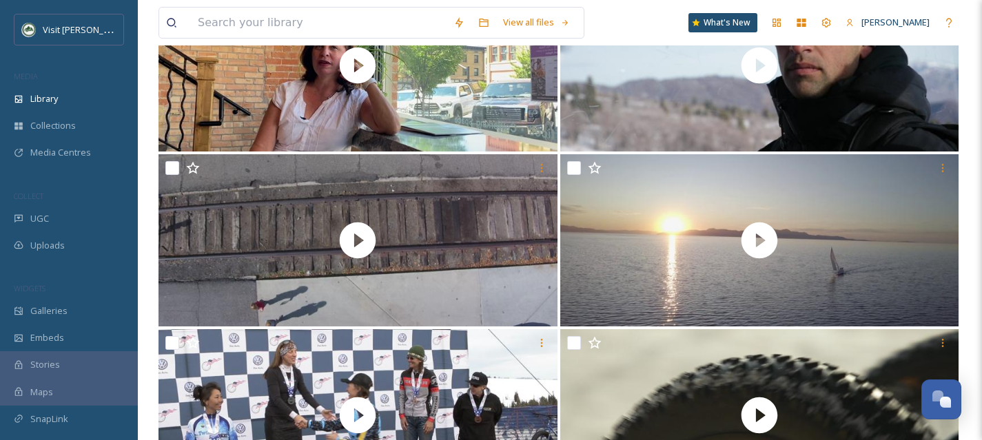
scroll to position [32146, 0]
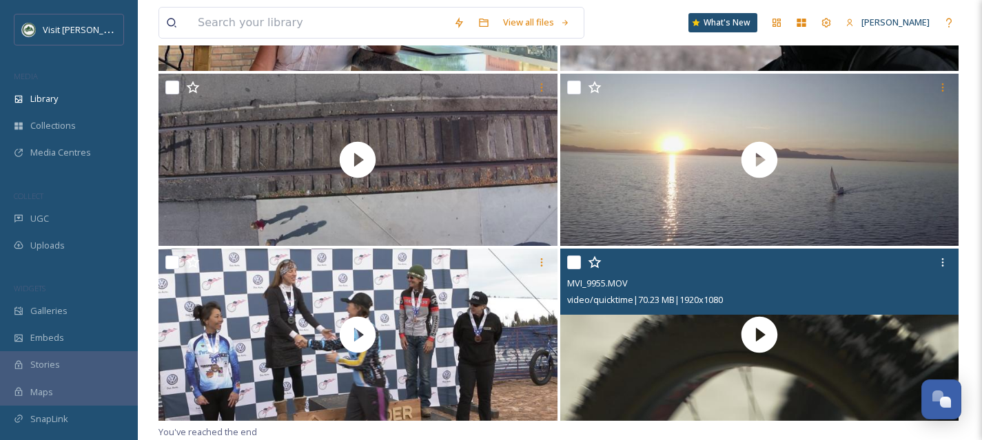
click at [576, 265] on input "checkbox" at bounding box center [574, 263] width 14 height 14
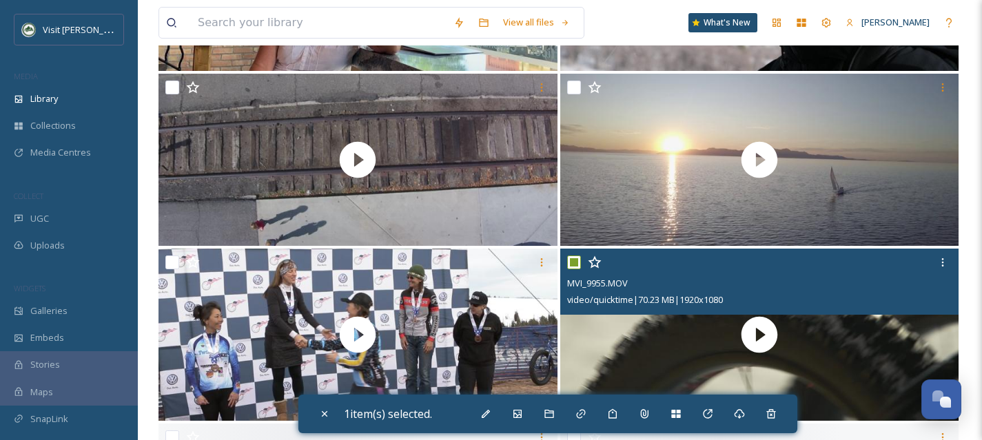
click at [576, 265] on input "checkbox" at bounding box center [574, 263] width 14 height 14
checkbox input "false"
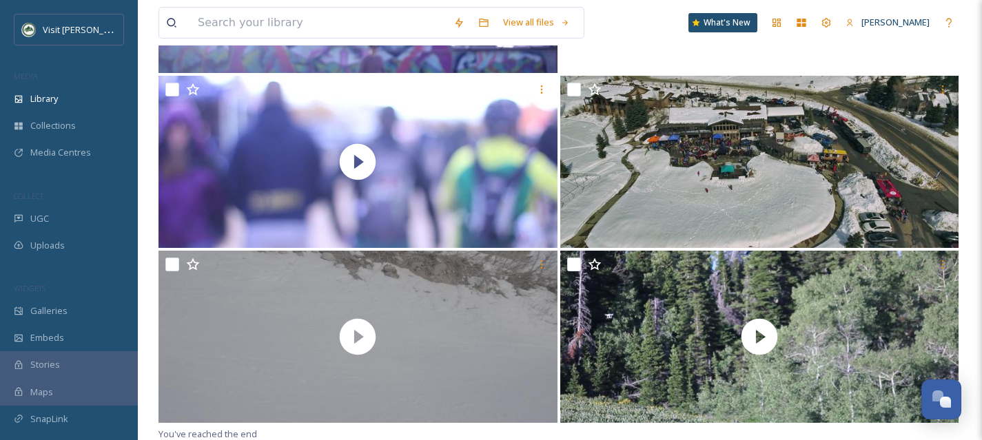
scroll to position [32846, 0]
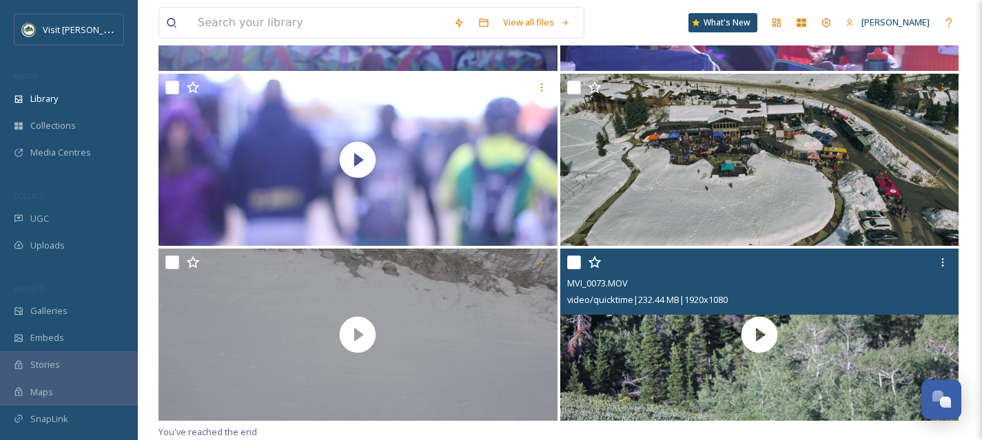
click at [573, 261] on input "checkbox" at bounding box center [574, 263] width 14 height 14
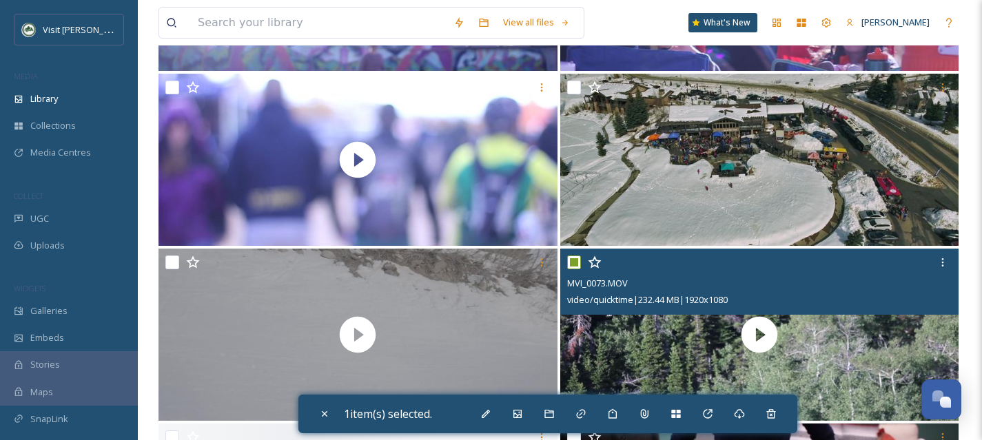
click at [573, 261] on input "checkbox" at bounding box center [574, 263] width 14 height 14
checkbox input "false"
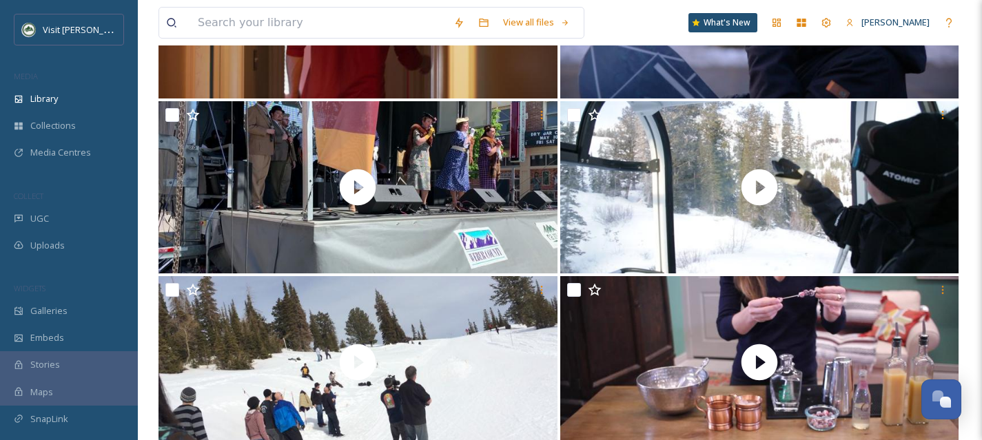
scroll to position [16645, 0]
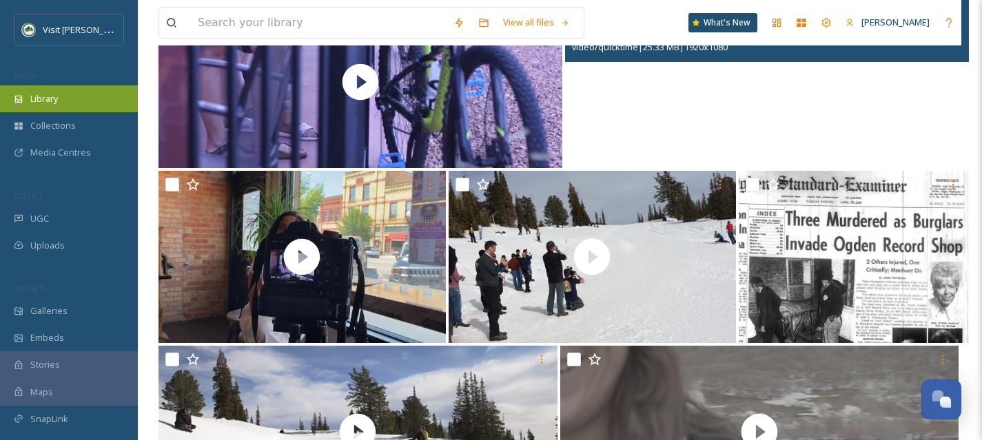
click at [58, 85] on div "Library" at bounding box center [69, 98] width 138 height 27
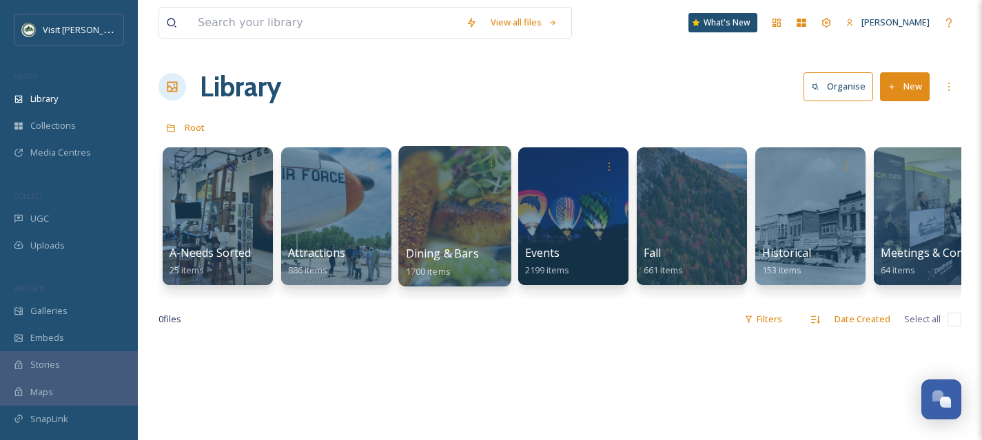
scroll to position [0, 857]
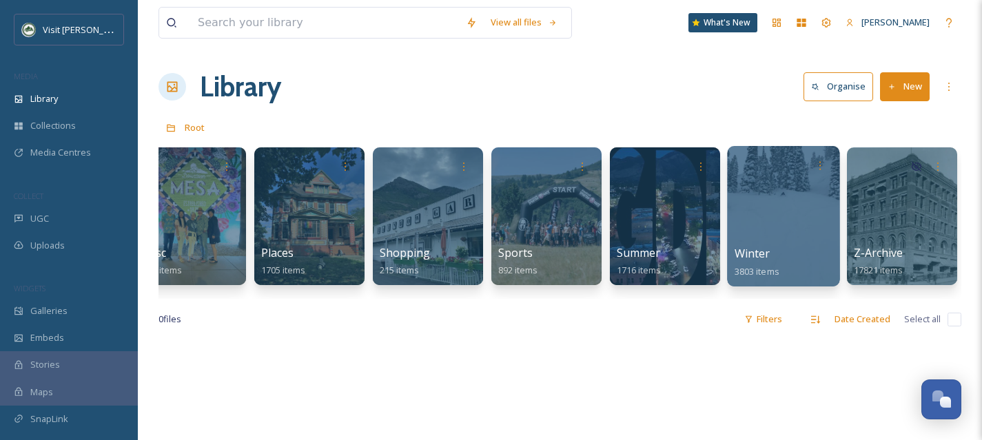
click at [806, 242] on div at bounding box center [783, 216] width 112 height 141
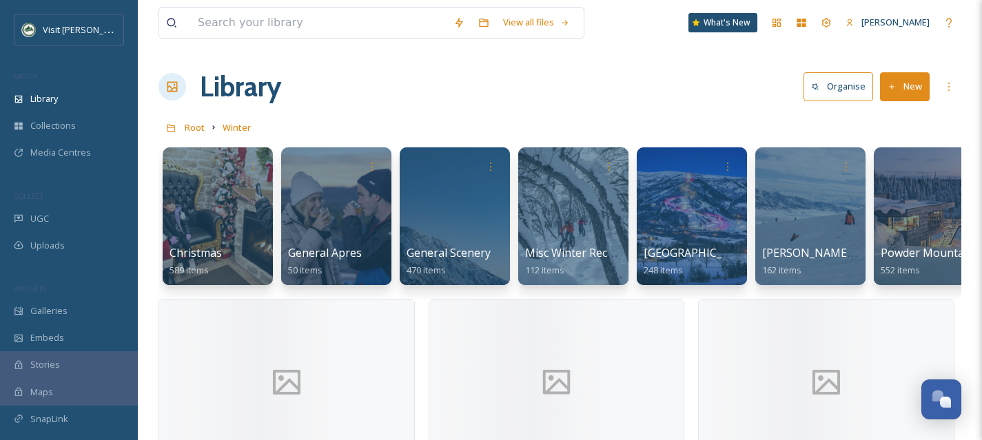
scroll to position [0, 382]
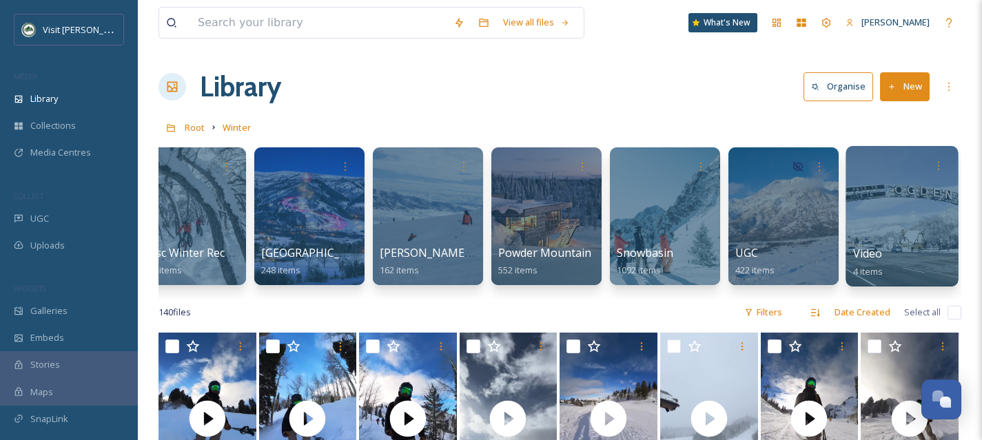
click at [900, 225] on div at bounding box center [902, 216] width 112 height 141
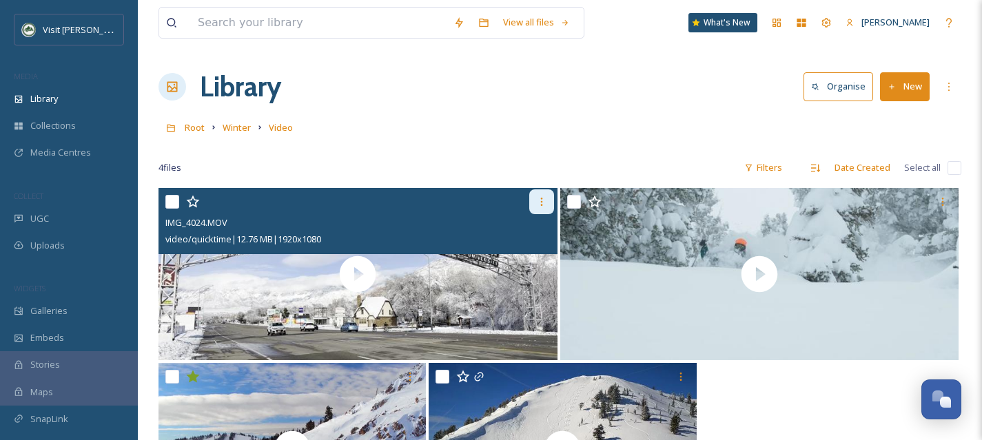
click at [536, 199] on icon at bounding box center [541, 201] width 11 height 11
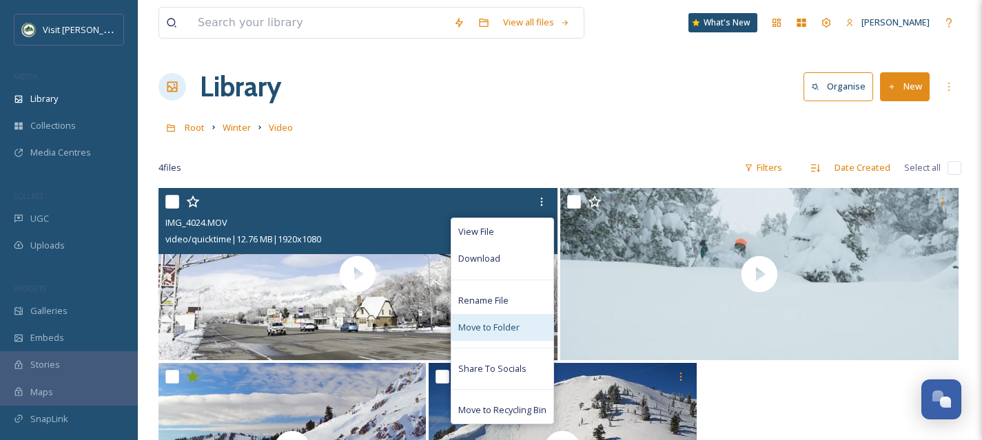
click at [502, 323] on span "Move to Folder" at bounding box center [488, 327] width 61 height 13
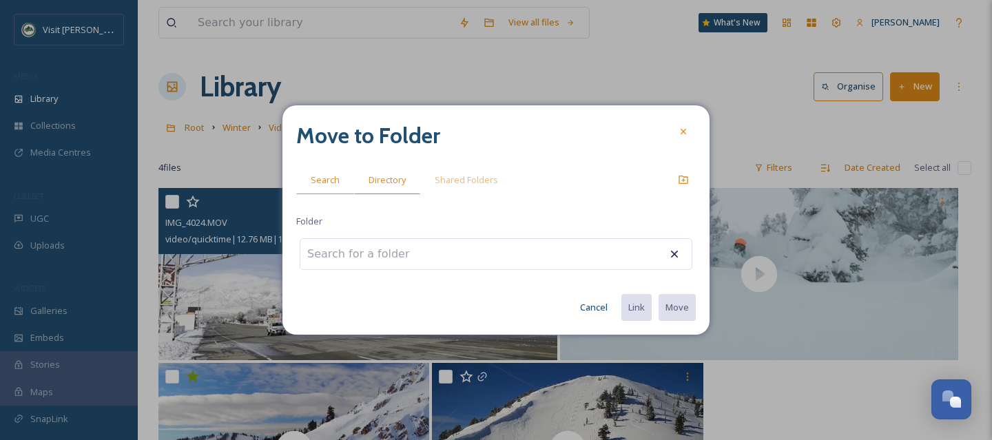
click at [371, 175] on span "Directory" at bounding box center [387, 180] width 37 height 13
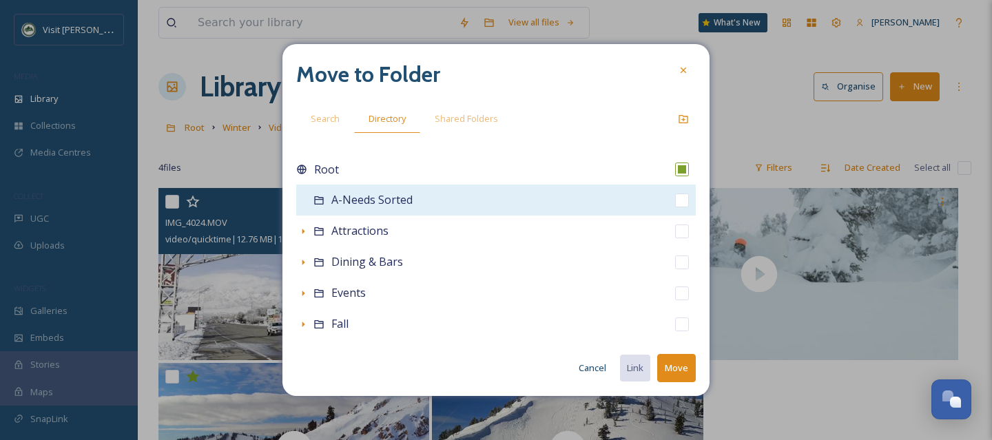
click at [675, 203] on input "checkbox" at bounding box center [682, 201] width 14 height 14
checkbox input "true"
checkbox input "false"
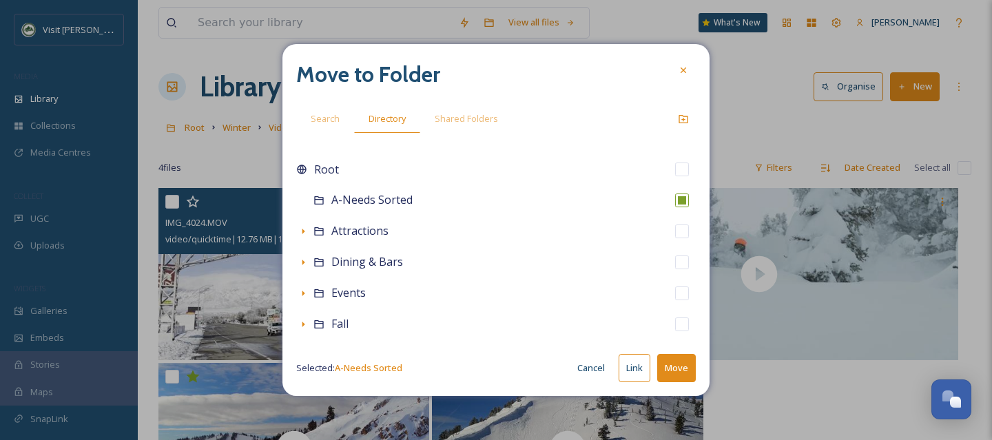
click at [679, 367] on button "Move" at bounding box center [676, 368] width 39 height 28
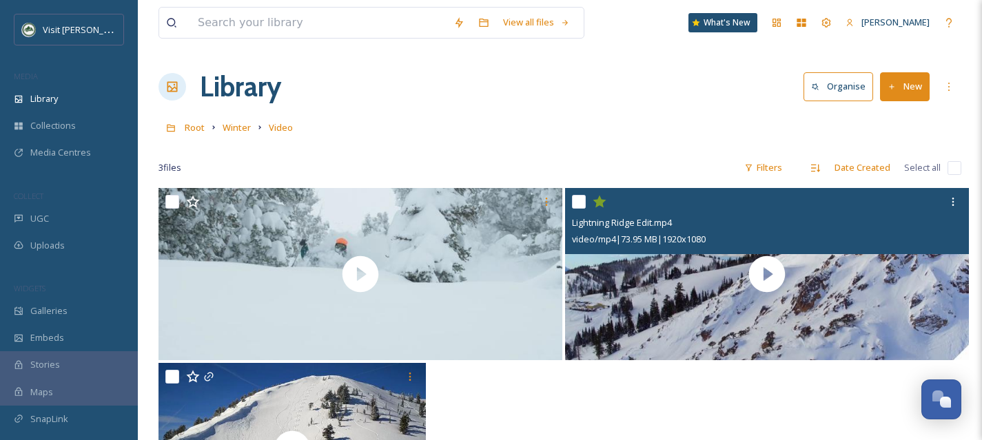
click at [606, 203] on icon at bounding box center [600, 202] width 14 height 14
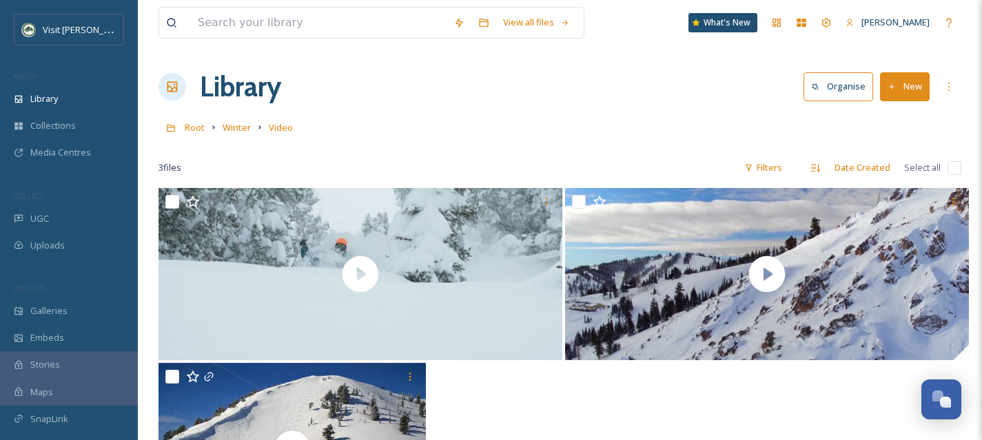
click at [954, 168] on input "checkbox" at bounding box center [955, 168] width 14 height 14
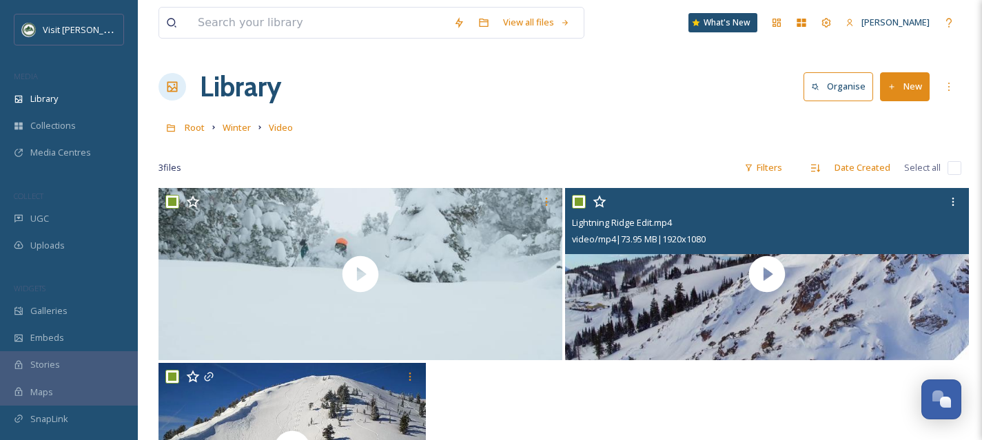
checkbox input "true"
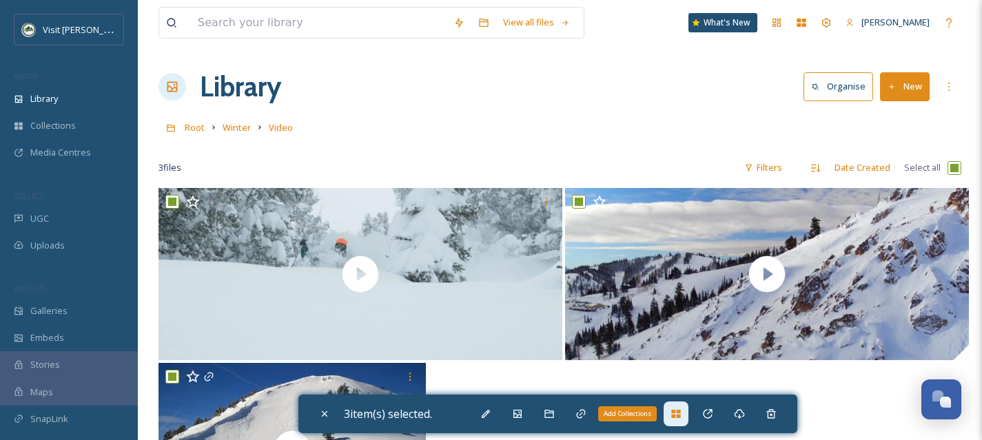
click at [672, 412] on div "Add Collections" at bounding box center [676, 414] width 25 height 25
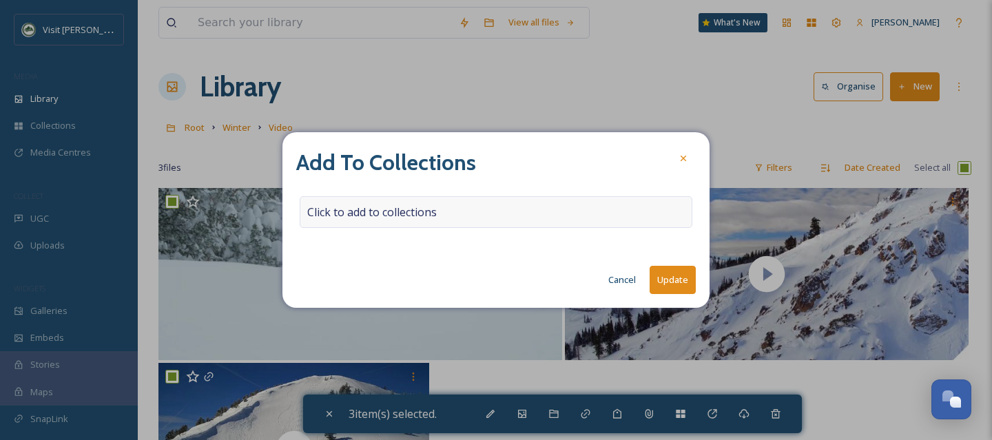
click at [415, 201] on div "Click to add to collections" at bounding box center [496, 212] width 393 height 32
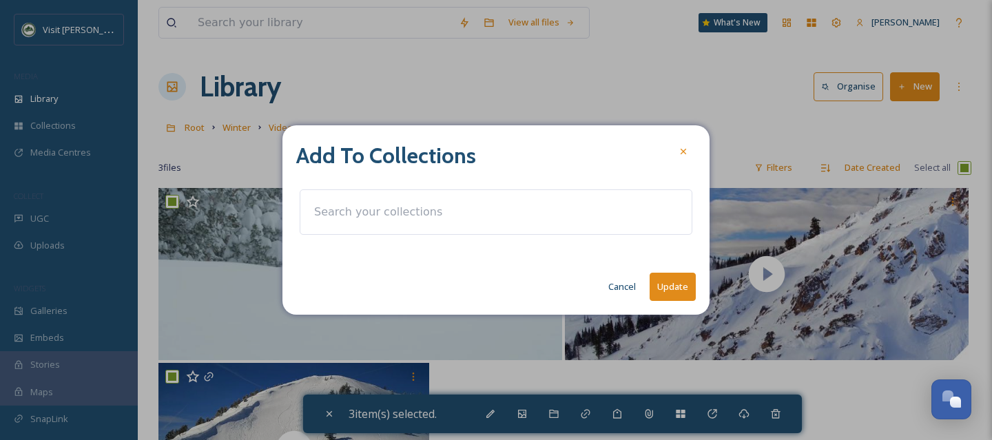
click at [385, 219] on input at bounding box center [383, 212] width 152 height 30
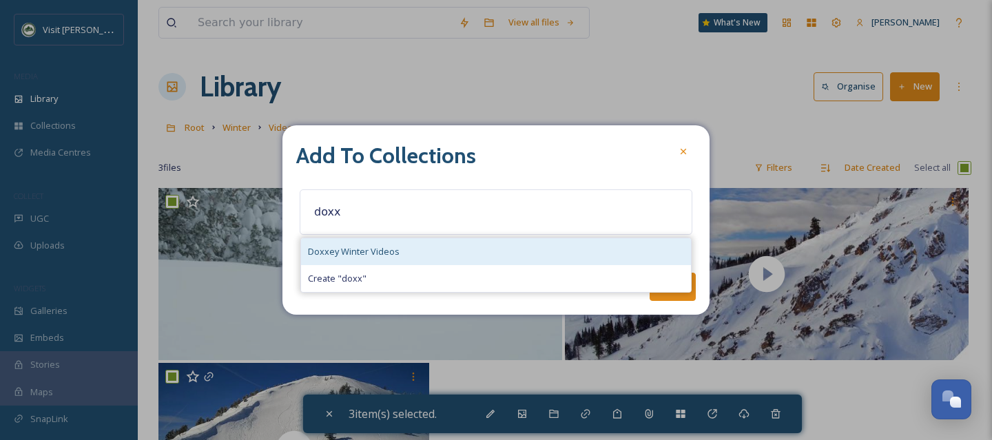
type input "doxx"
click at [346, 251] on span "Doxxey Winter Videos" at bounding box center [354, 251] width 92 height 13
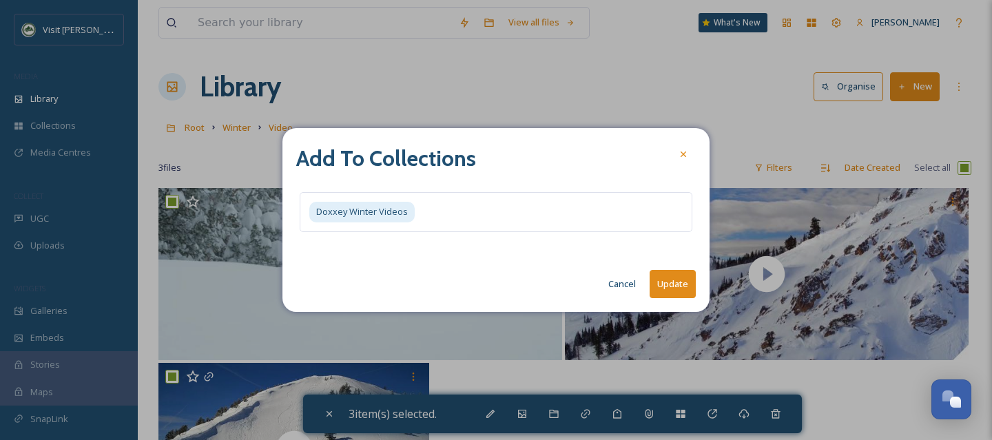
click at [663, 286] on button "Update" at bounding box center [673, 284] width 46 height 28
checkbox input "false"
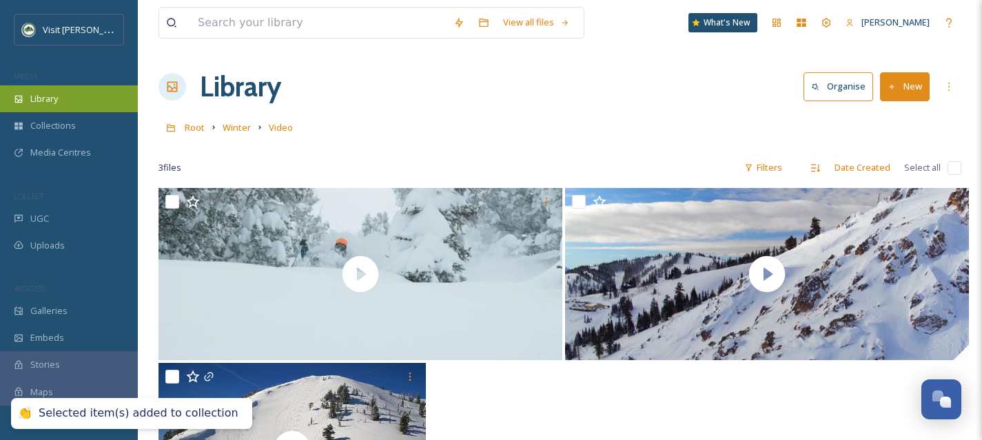
click at [89, 99] on div "Library" at bounding box center [69, 98] width 138 height 27
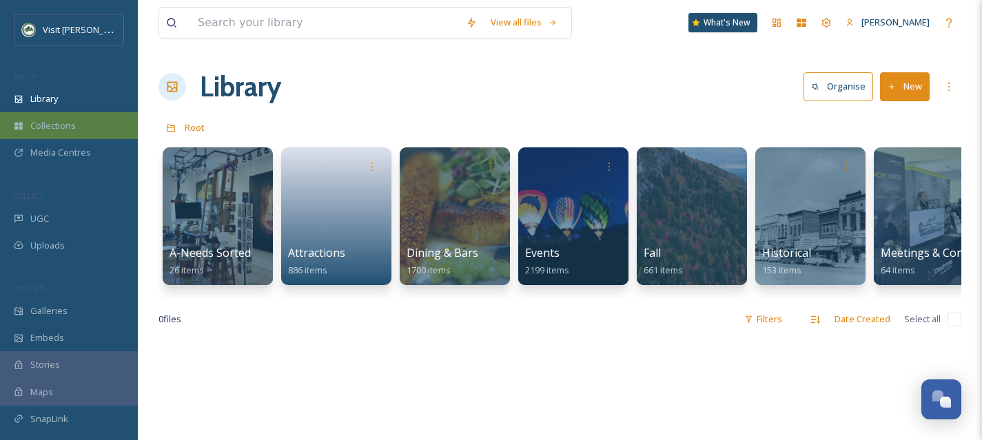
click at [83, 132] on div "Collections" at bounding box center [69, 125] width 138 height 27
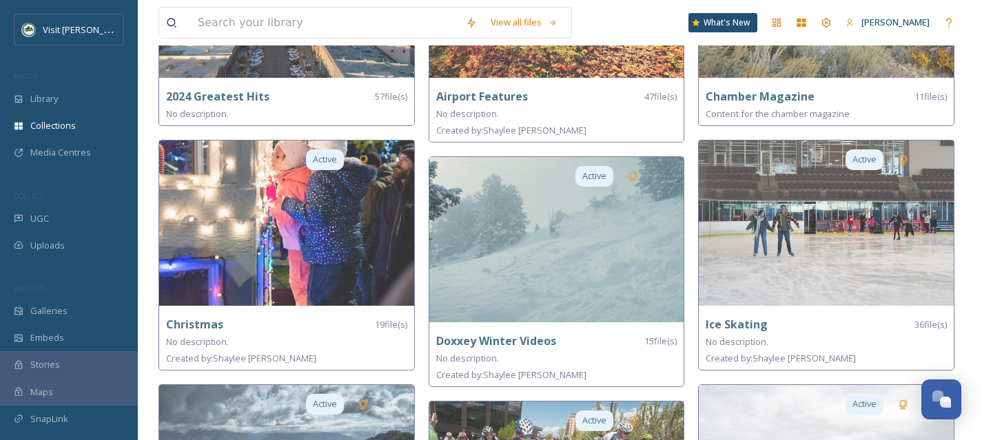
scroll to position [241, 0]
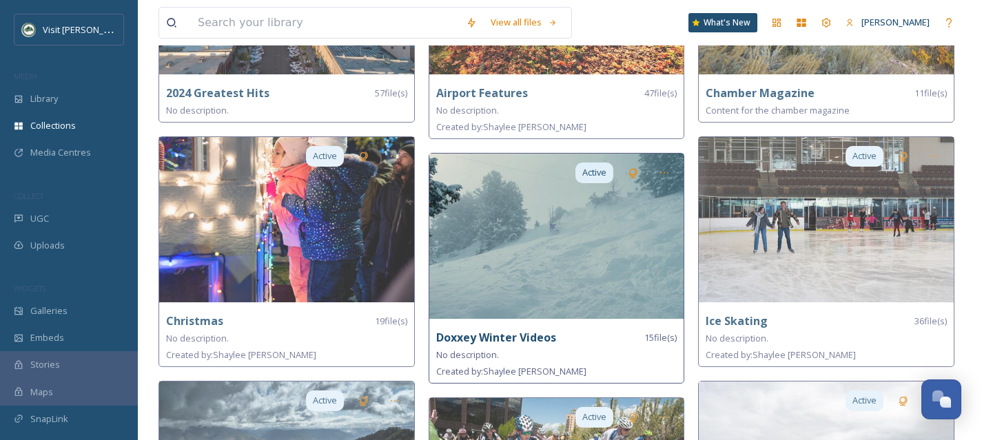
click at [509, 274] on img at bounding box center [556, 236] width 255 height 165
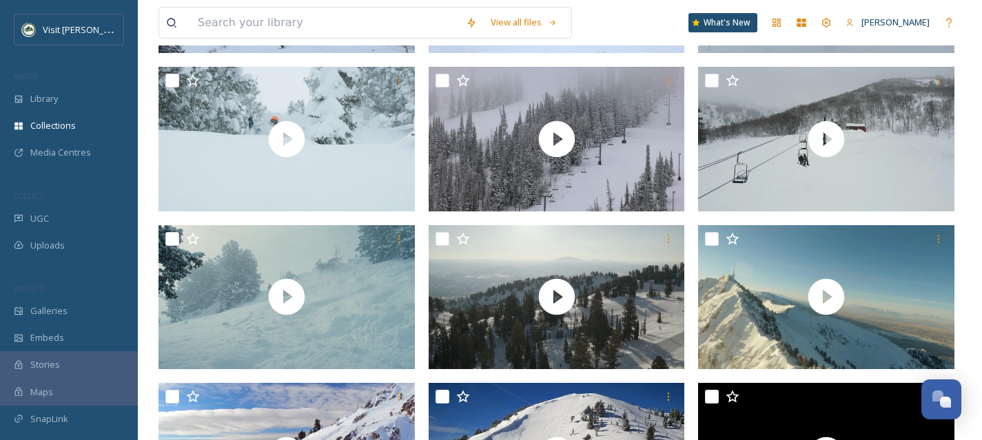
scroll to position [569, 0]
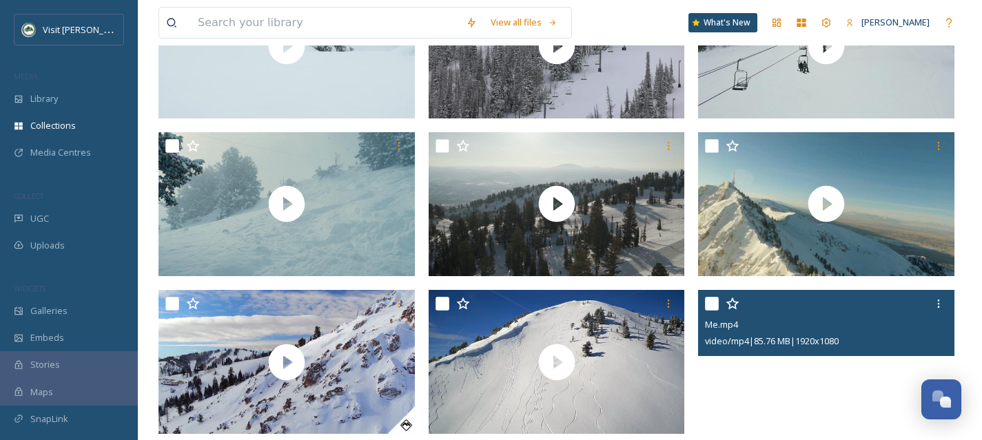
click at [710, 303] on input "checkbox" at bounding box center [712, 304] width 14 height 14
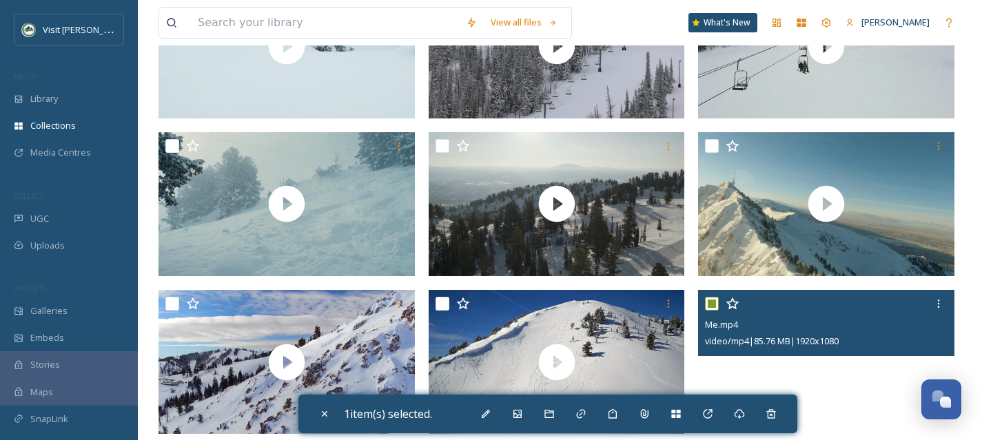
click at [710, 303] on input "checkbox" at bounding box center [712, 304] width 14 height 14
checkbox input "false"
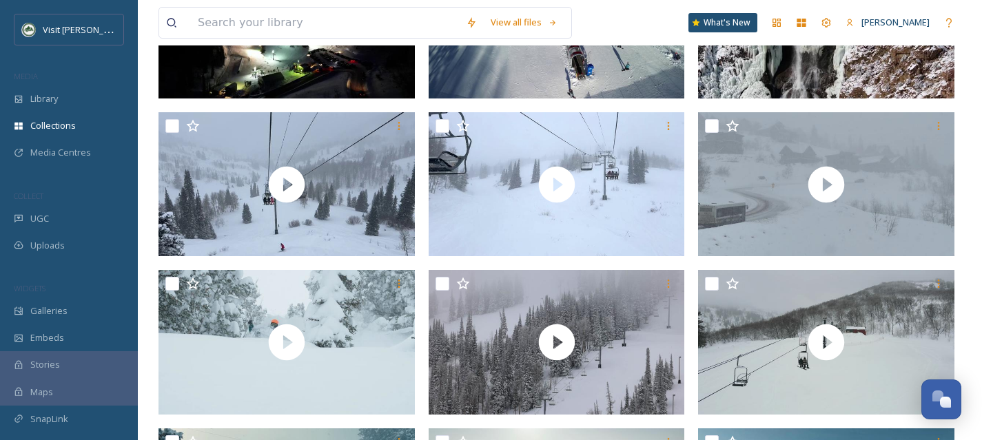
scroll to position [269, 0]
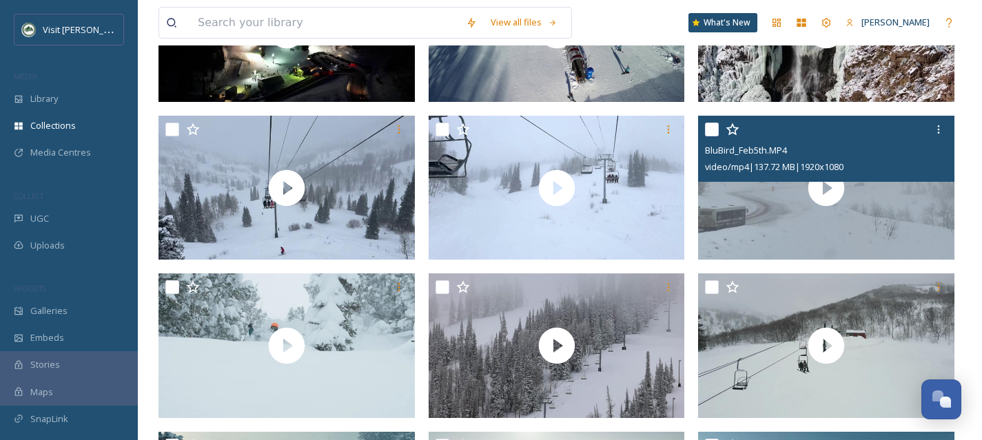
click at [714, 133] on input "checkbox" at bounding box center [712, 130] width 14 height 14
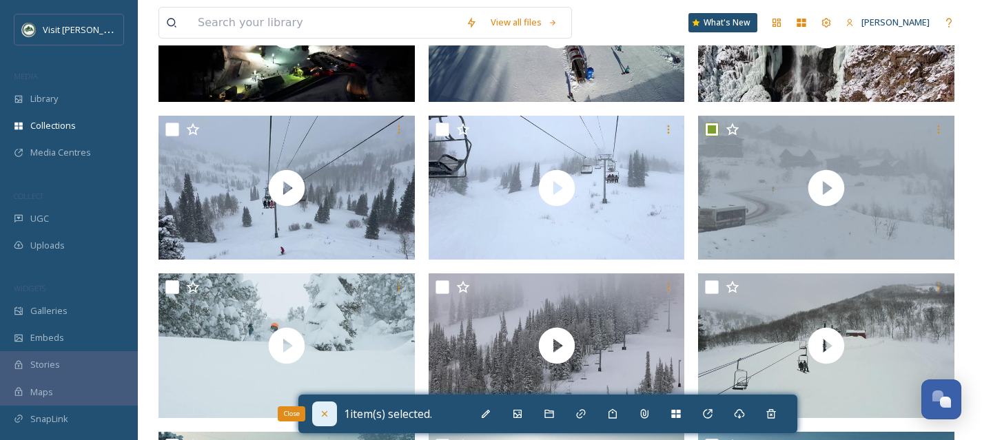
click at [328, 413] on icon at bounding box center [324, 414] width 11 height 11
checkbox input "false"
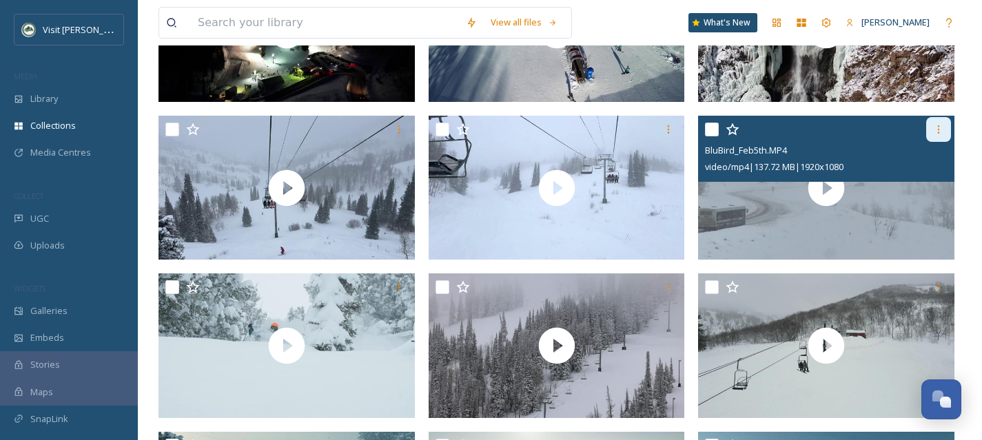
click at [941, 129] on icon at bounding box center [938, 129] width 11 height 11
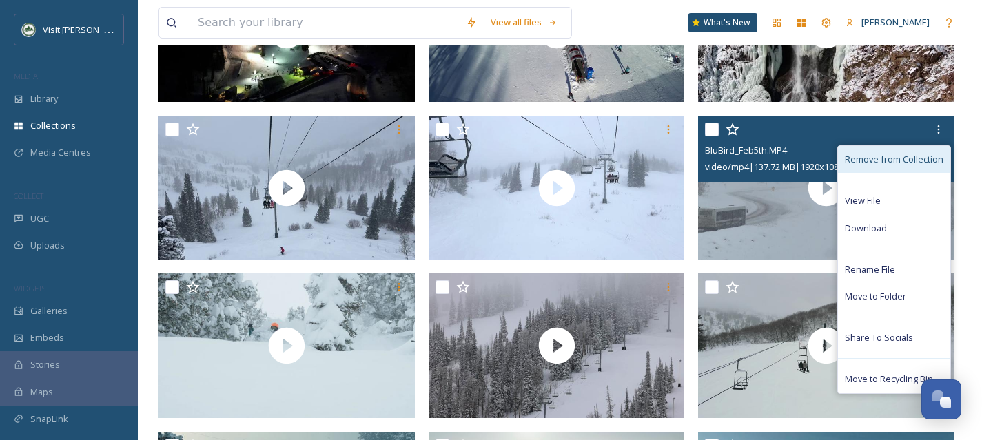
click at [889, 171] on div "Remove from Collection" at bounding box center [894, 159] width 112 height 27
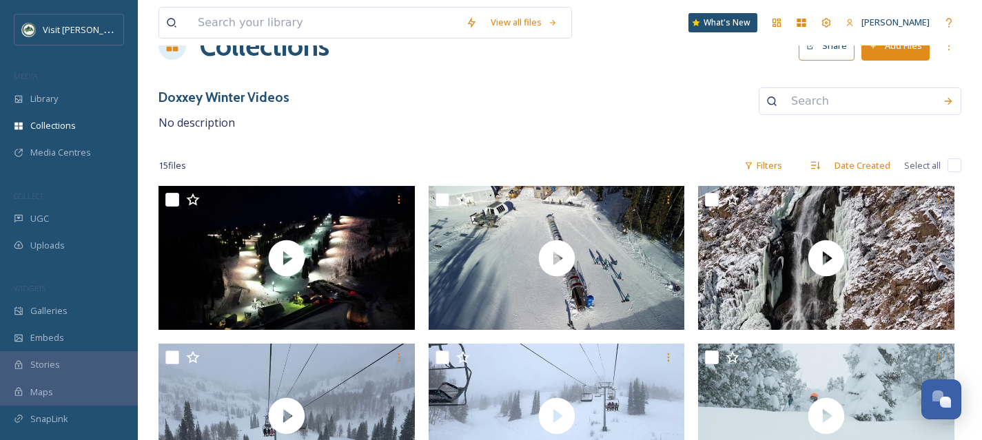
scroll to position [0, 0]
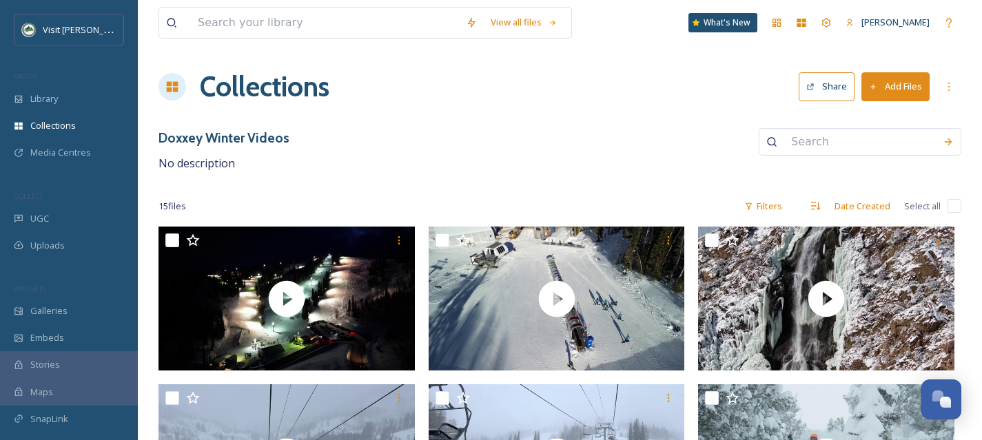
click at [827, 85] on button "Share" at bounding box center [827, 86] width 56 height 28
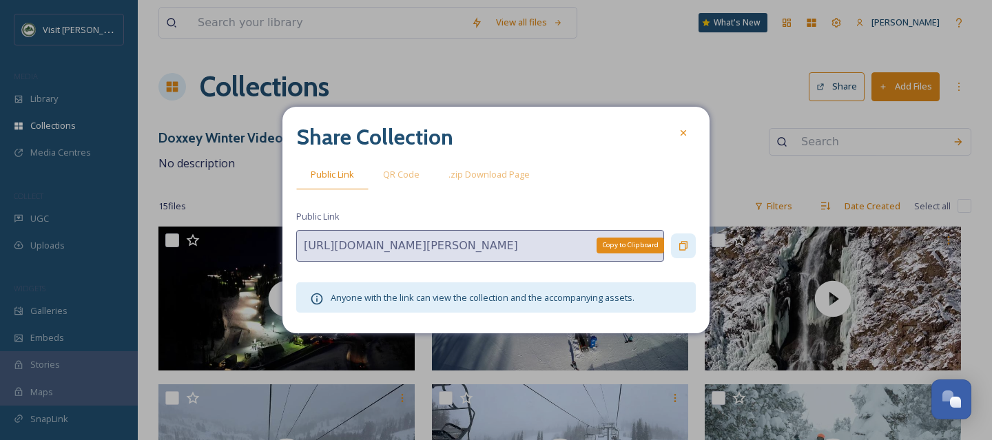
click at [682, 244] on icon at bounding box center [683, 246] width 11 height 11
click at [685, 133] on icon at bounding box center [683, 132] width 11 height 11
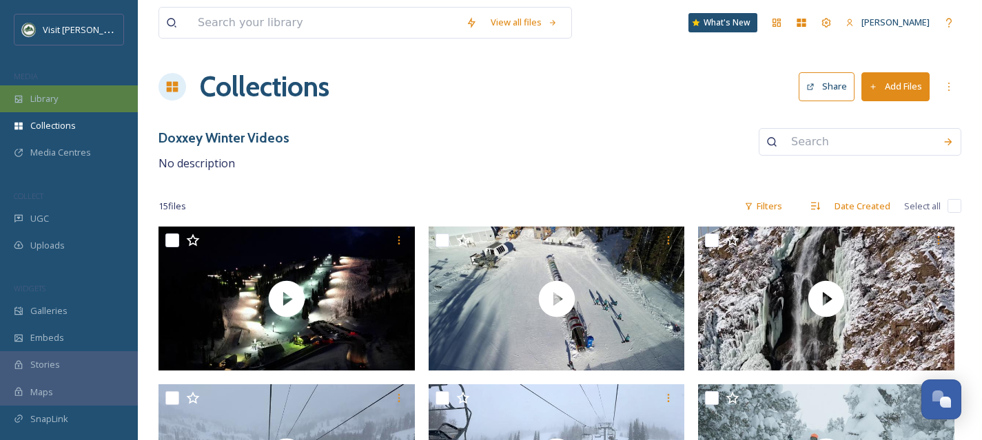
click at [40, 99] on span "Library" at bounding box center [44, 98] width 28 height 13
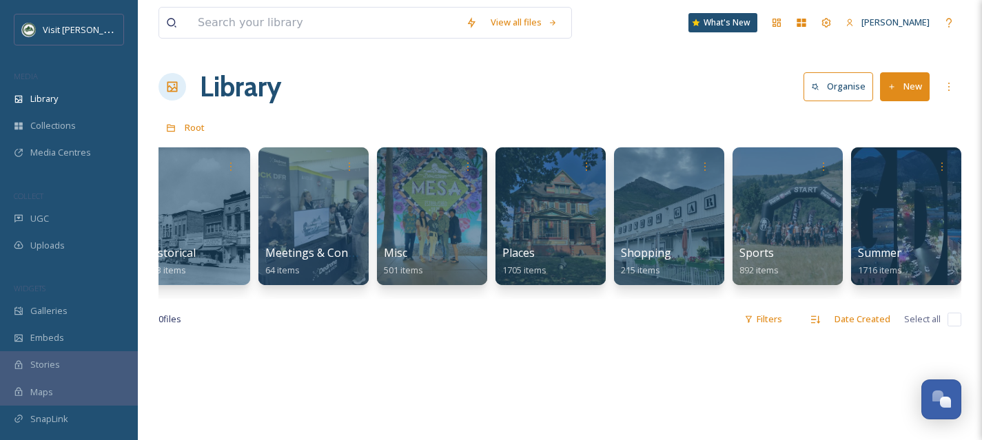
scroll to position [0, 636]
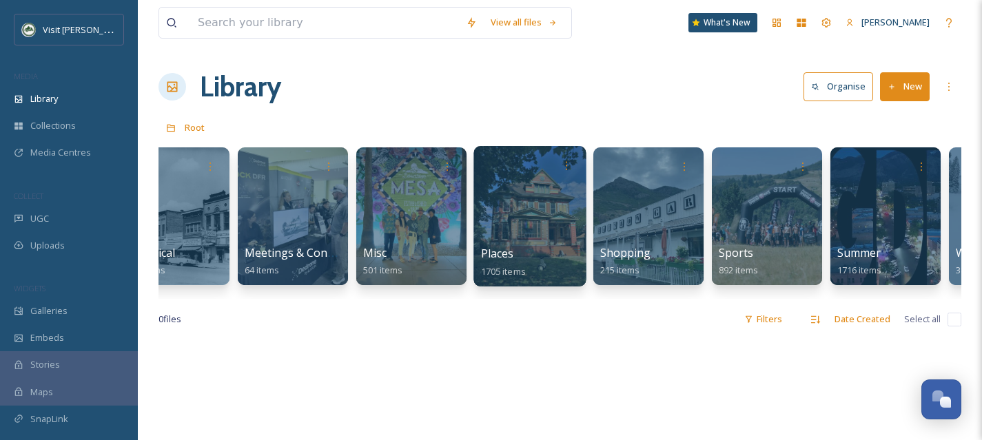
click at [513, 211] on div at bounding box center [529, 216] width 112 height 141
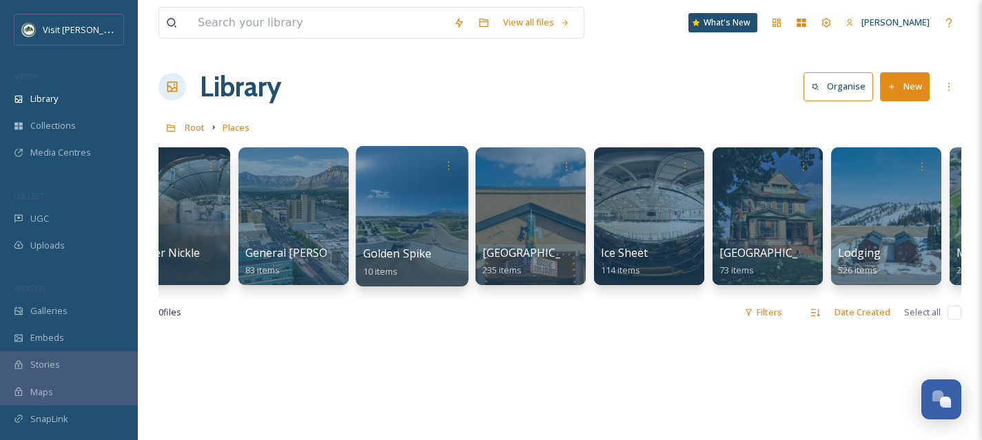
scroll to position [0, 59]
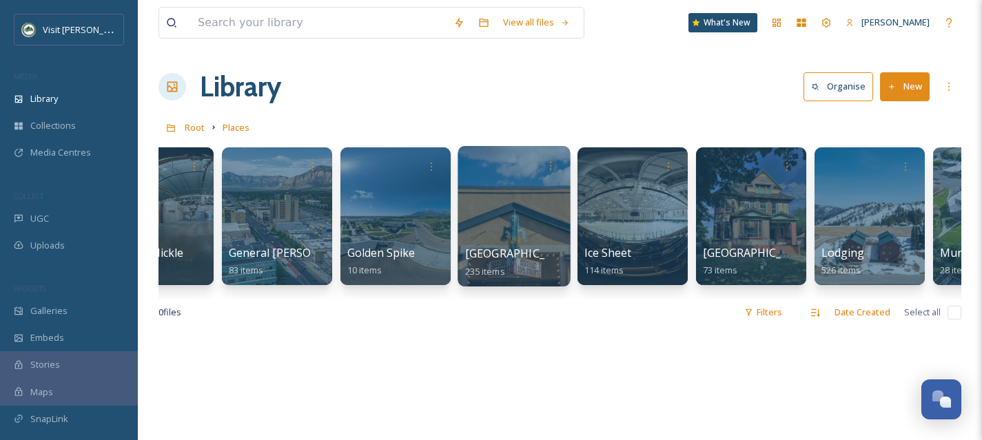
click at [522, 217] on div at bounding box center [514, 216] width 112 height 141
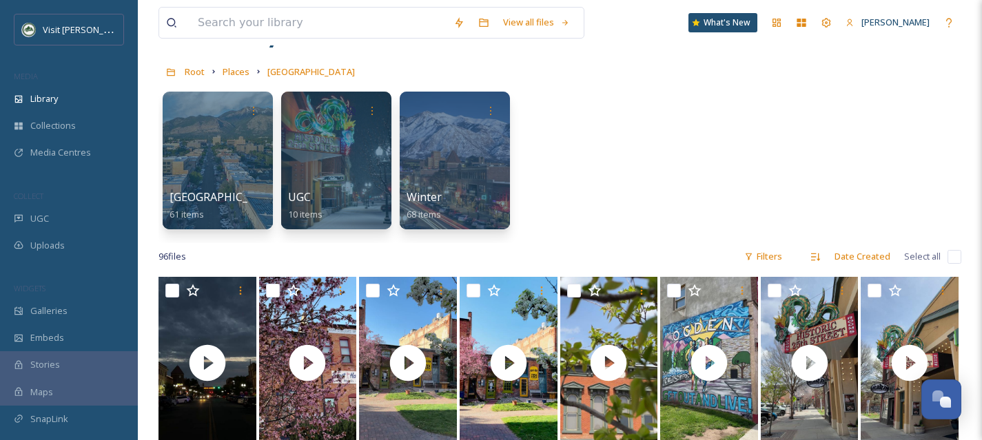
scroll to position [69, 0]
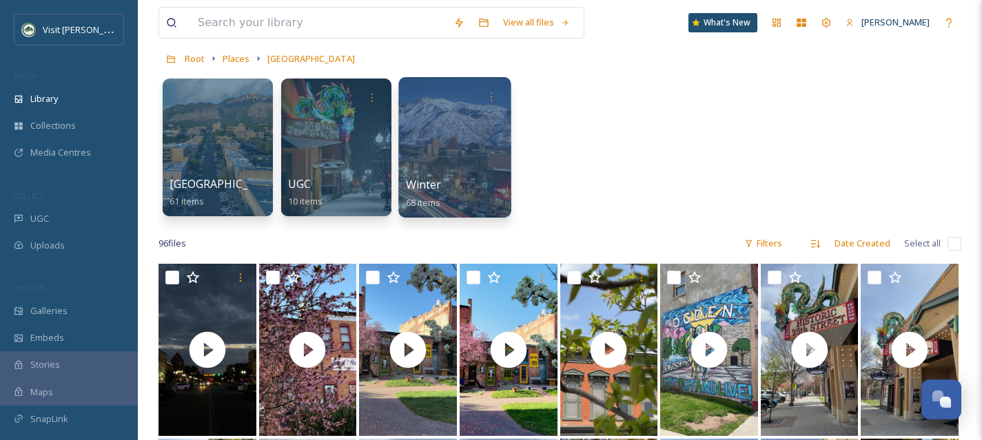
click at [462, 167] on div at bounding box center [454, 147] width 112 height 141
